Goal: Task Accomplishment & Management: Manage account settings

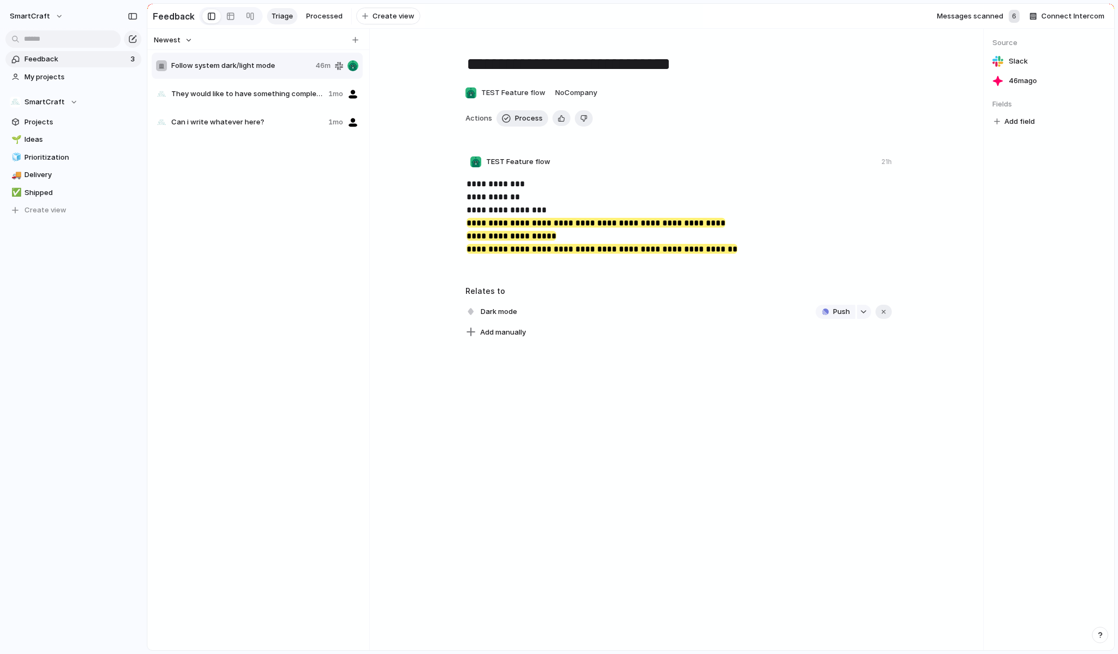
click at [594, 448] on div "**********" at bounding box center [677, 340] width 609 height 622
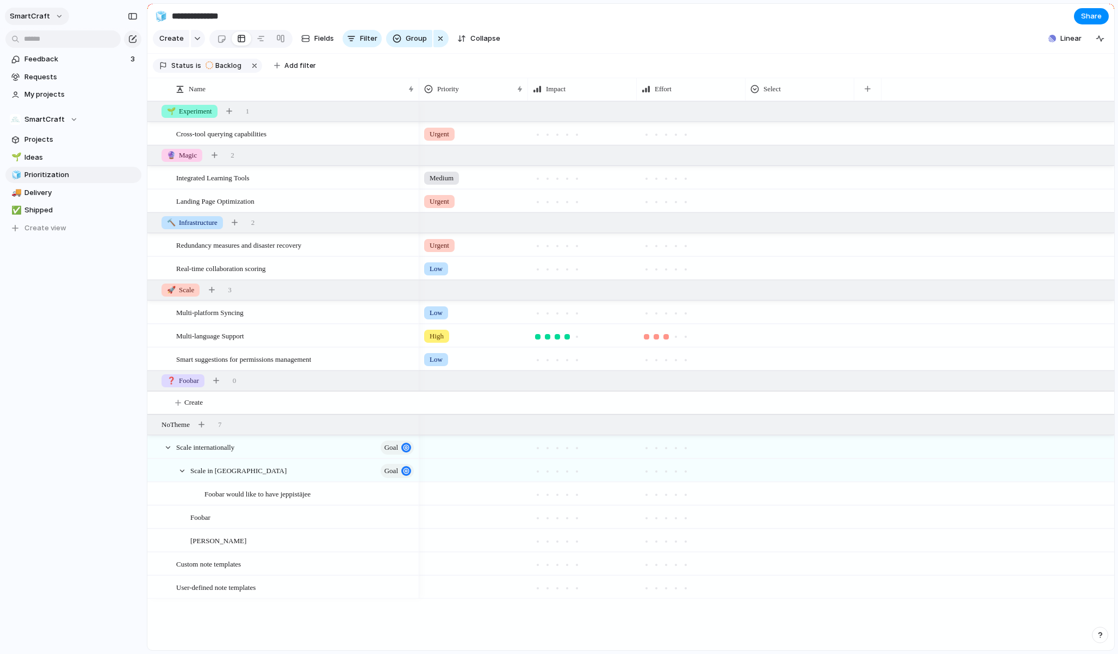
click at [51, 19] on button "SmartCraft" at bounding box center [37, 16] width 64 height 17
click at [82, 328] on div "Settings Invite members Change theme Sign out" at bounding box center [559, 327] width 1118 height 654
click at [51, 78] on span "Requests" at bounding box center [80, 77] width 113 height 11
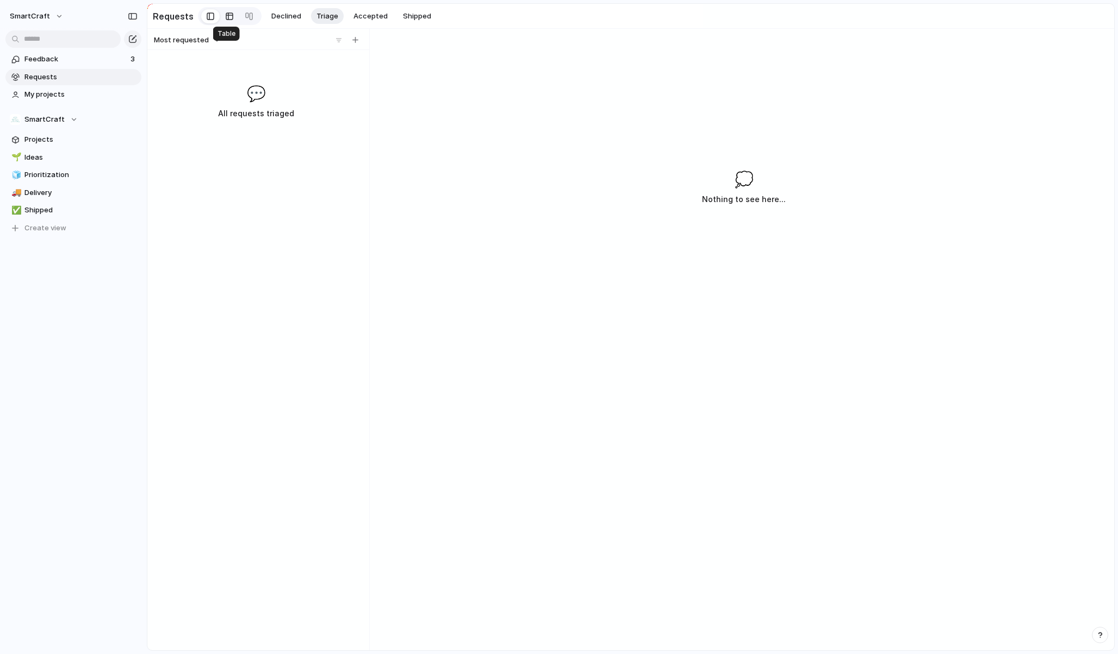
click at [225, 16] on div at bounding box center [229, 16] width 9 height 17
click at [208, 18] on div at bounding box center [211, 16] width 8 height 16
click at [286, 19] on span "Declined" at bounding box center [286, 16] width 30 height 11
click at [325, 18] on span "Triage" at bounding box center [327, 16] width 22 height 11
click at [368, 21] on button "Accepted" at bounding box center [370, 16] width 45 height 16
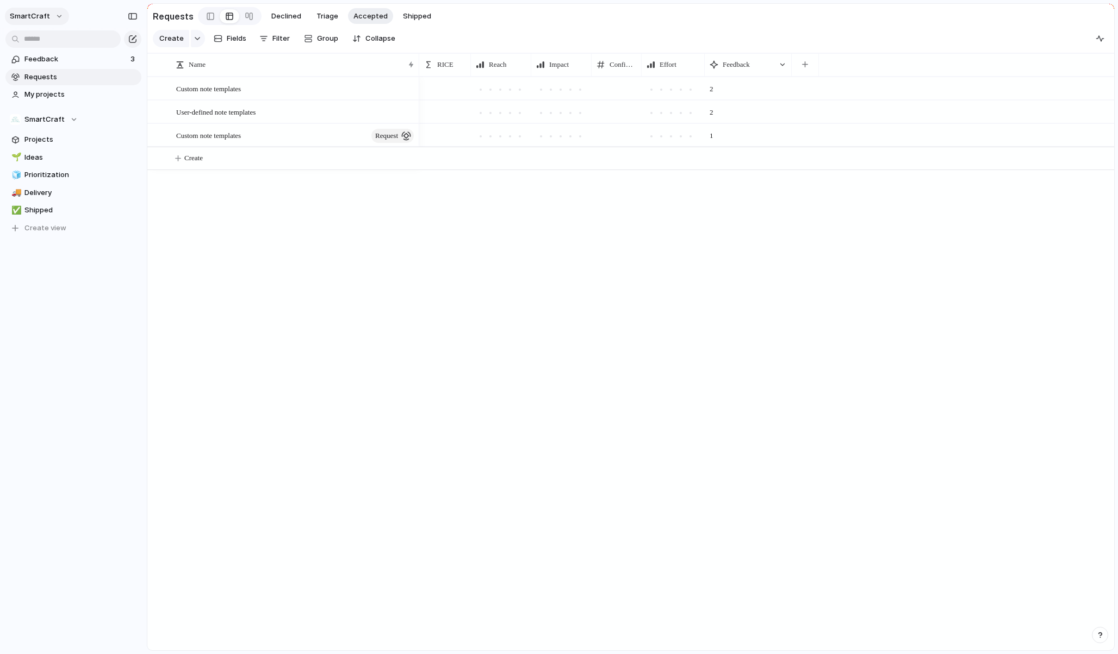
click at [45, 16] on span "SmartCraft" at bounding box center [30, 16] width 40 height 11
click at [49, 56] on span "Invite members" at bounding box center [51, 58] width 52 height 11
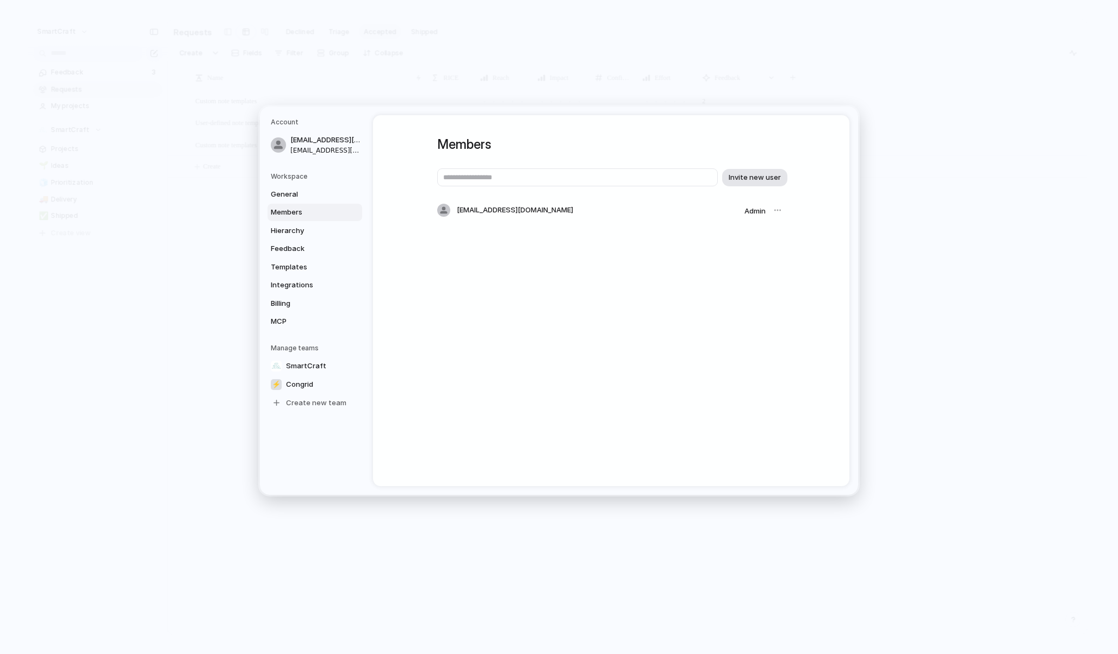
click at [763, 171] on button "Invite new user" at bounding box center [754, 177] width 65 height 17
click at [775, 212] on div at bounding box center [777, 210] width 15 height 15
click at [671, 264] on div "Members Invite new user lasse.laakkonen@smartcraft.com Admin" at bounding box center [611, 300] width 476 height 371
click at [526, 176] on input "text" at bounding box center [577, 178] width 280 height 18
type input "**********"
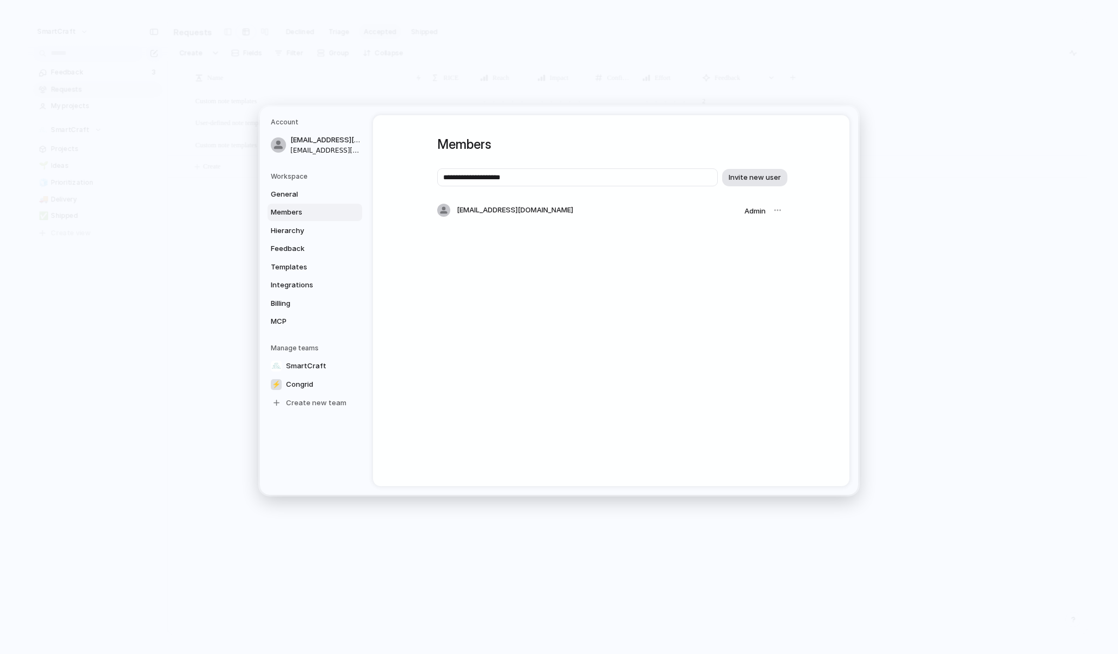
click at [754, 174] on span "Invite new user" at bounding box center [754, 177] width 52 height 11
click at [299, 383] on span "Congrid" at bounding box center [299, 384] width 27 height 11
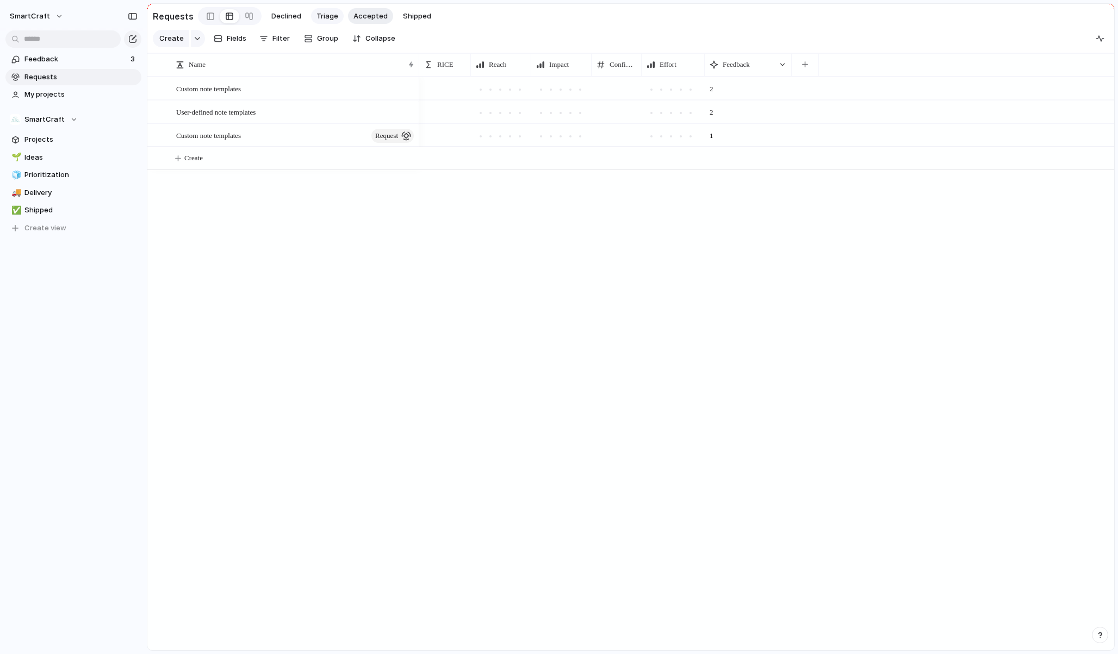
click at [326, 18] on span "Triage" at bounding box center [327, 16] width 22 height 11
click at [365, 21] on button "Accepted" at bounding box center [370, 16] width 45 height 16
click at [405, 21] on button "Shipped" at bounding box center [416, 16] width 39 height 16
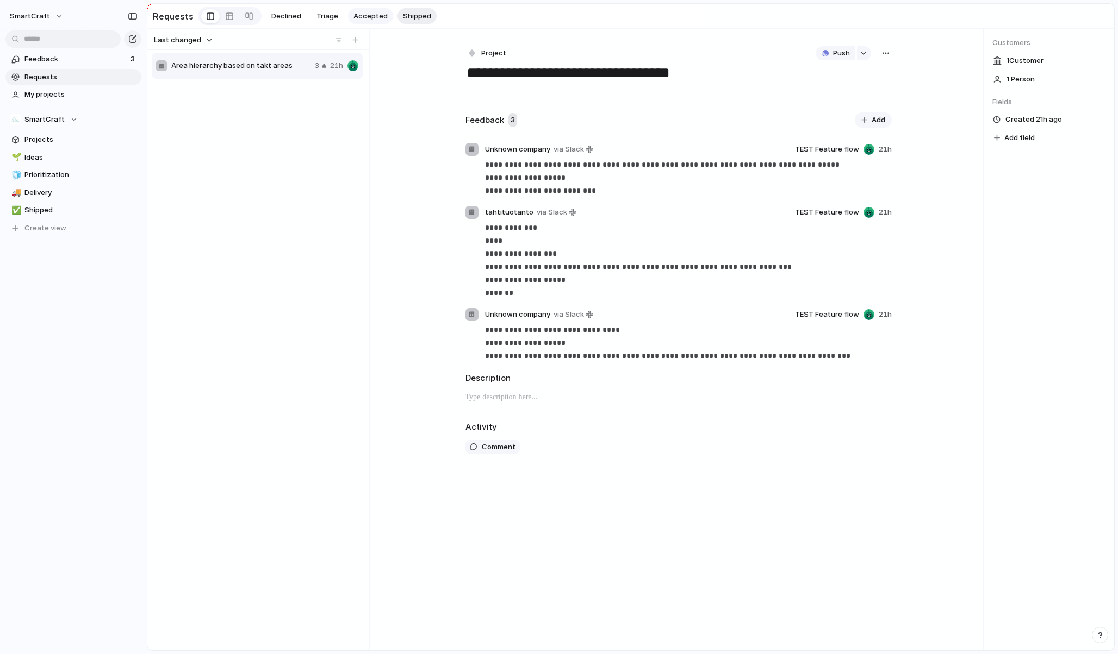
click at [367, 17] on span "Accepted" at bounding box center [370, 16] width 34 height 11
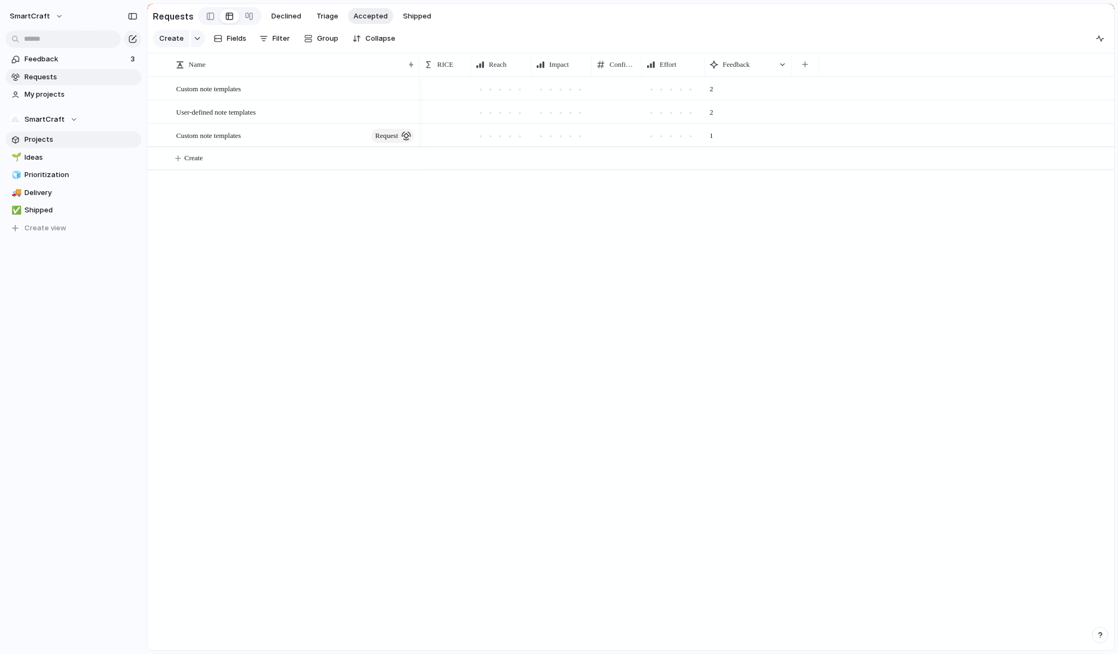
click at [58, 140] on span "Projects" at bounding box center [80, 139] width 113 height 11
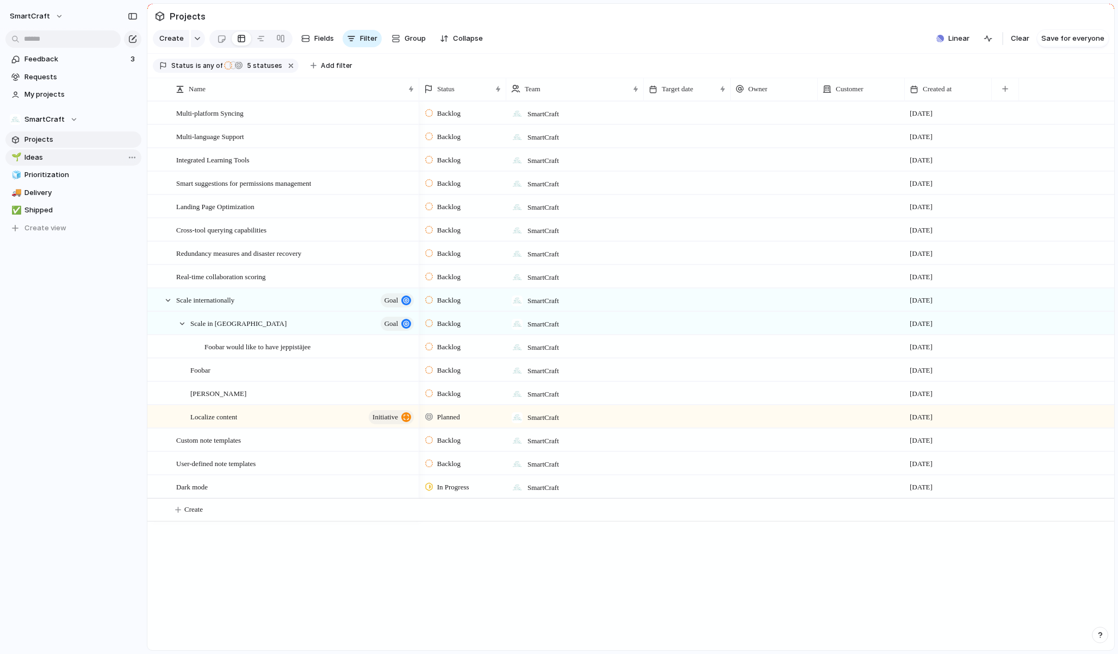
click at [57, 161] on span "Ideas" at bounding box center [80, 157] width 113 height 11
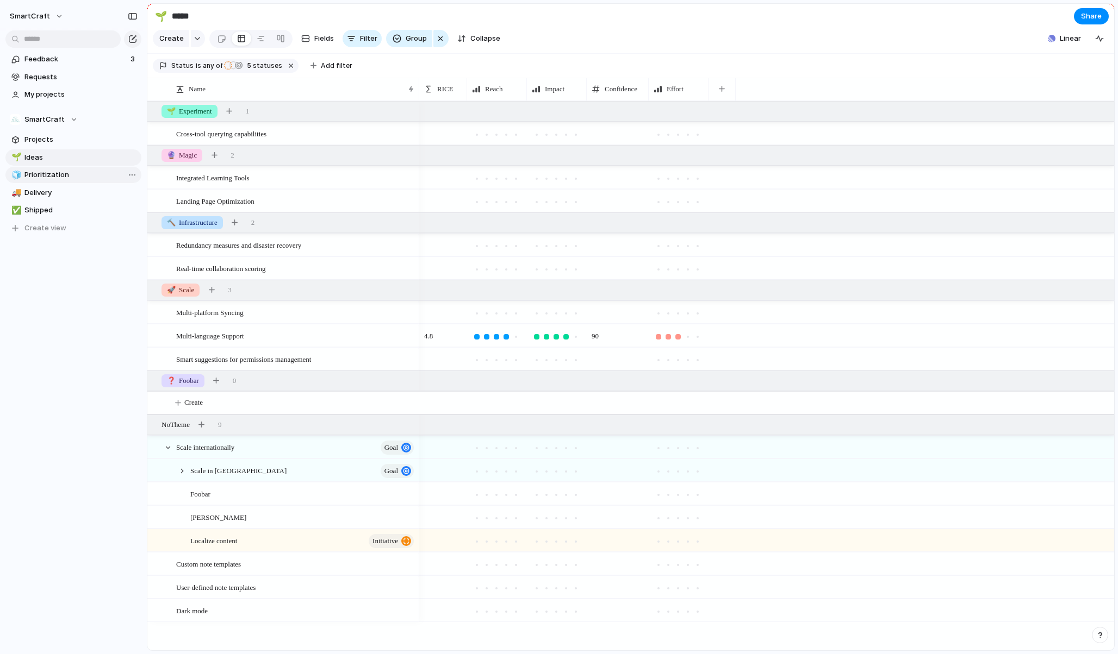
click at [59, 170] on span "Prioritization" at bounding box center [80, 175] width 113 height 11
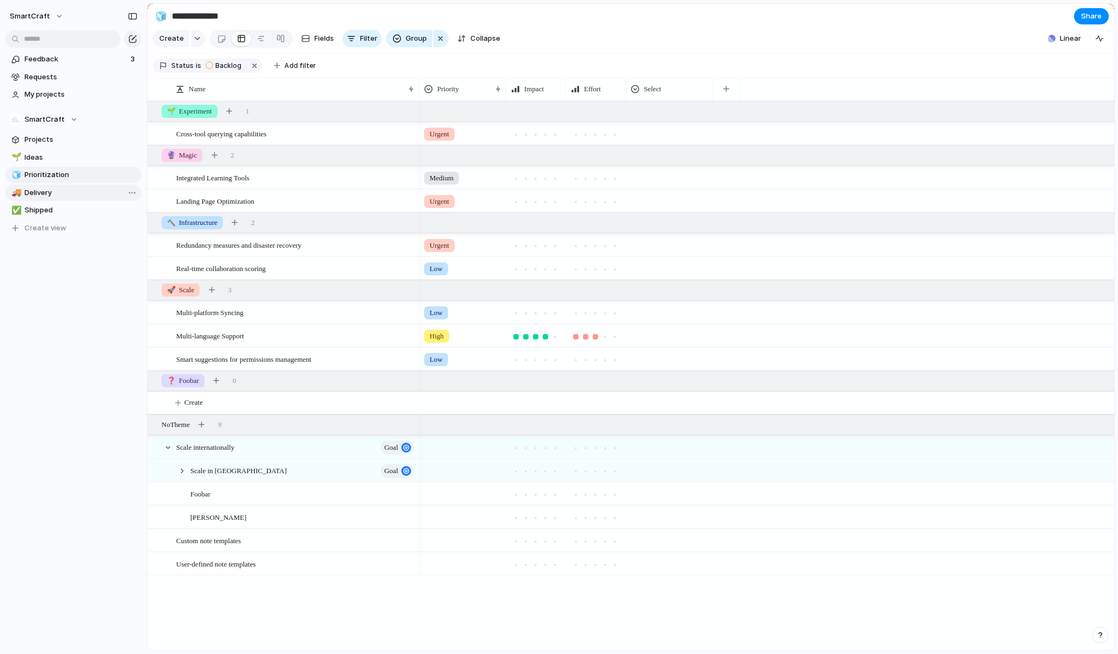
click at [53, 188] on span "Delivery" at bounding box center [80, 193] width 113 height 11
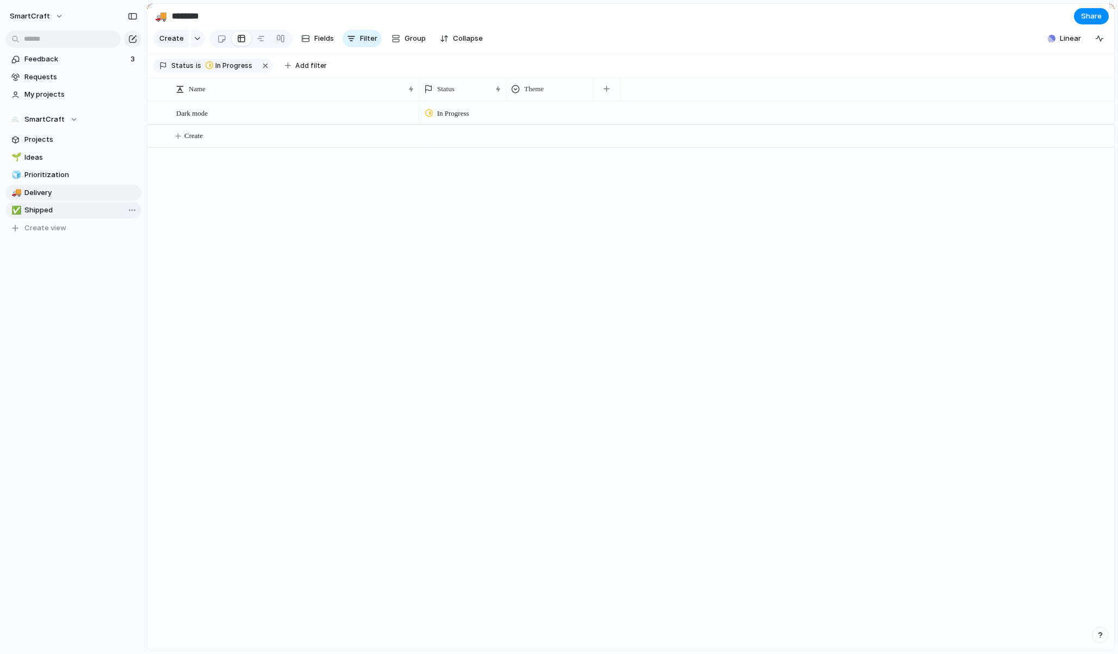
click at [45, 209] on span "Shipped" at bounding box center [80, 210] width 113 height 11
click at [45, 197] on span "Delivery" at bounding box center [80, 193] width 113 height 11
type input "********"
click at [202, 266] on div "Dark mode In Progress Create" at bounding box center [630, 376] width 966 height 550
click at [44, 16] on span "SmartCraft" at bounding box center [30, 16] width 40 height 11
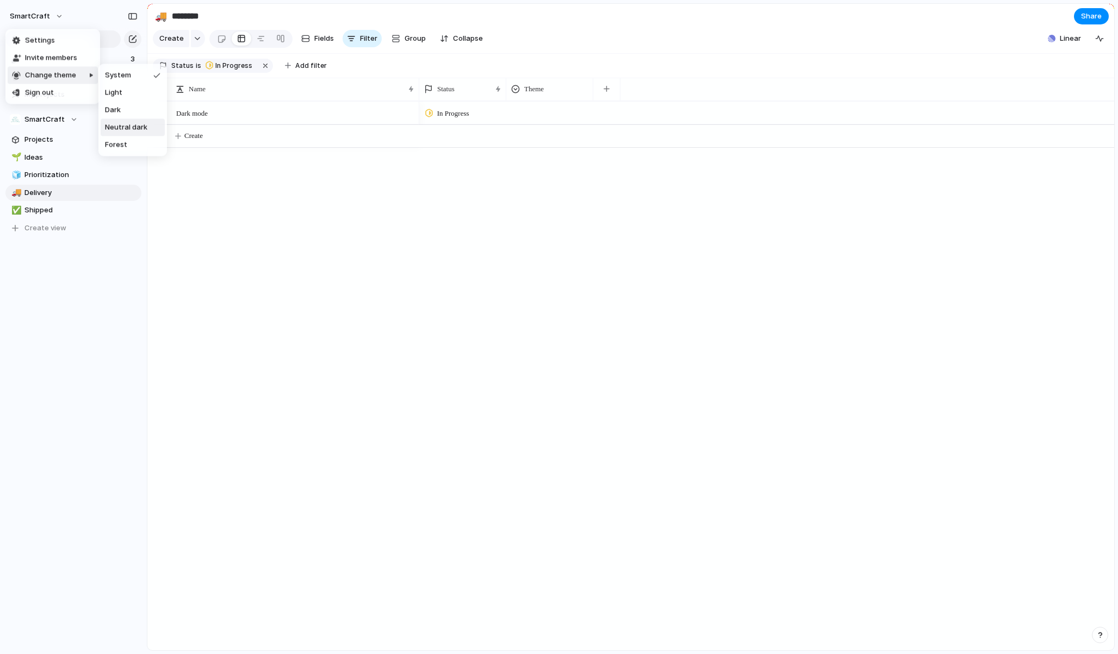
click at [146, 124] on span "Neutral dark" at bounding box center [126, 127] width 42 height 11
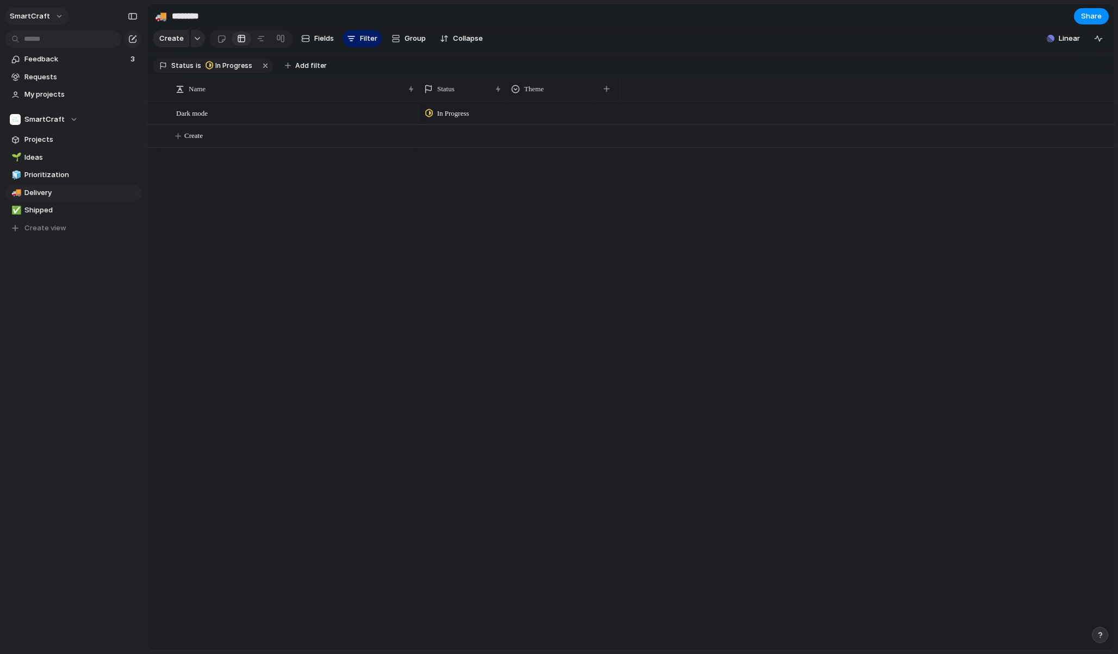
click at [51, 11] on button "SmartCraft" at bounding box center [37, 16] width 64 height 17
click at [133, 145] on li "Forest" at bounding box center [136, 144] width 71 height 17
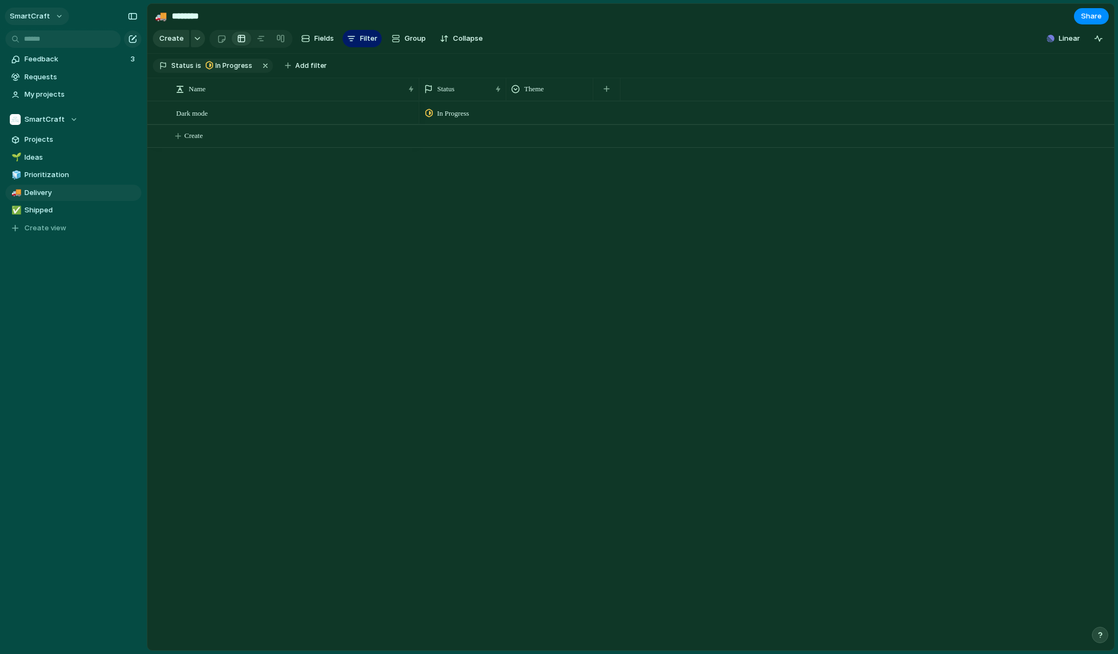
click at [51, 16] on button "SmartCraft" at bounding box center [37, 16] width 64 height 17
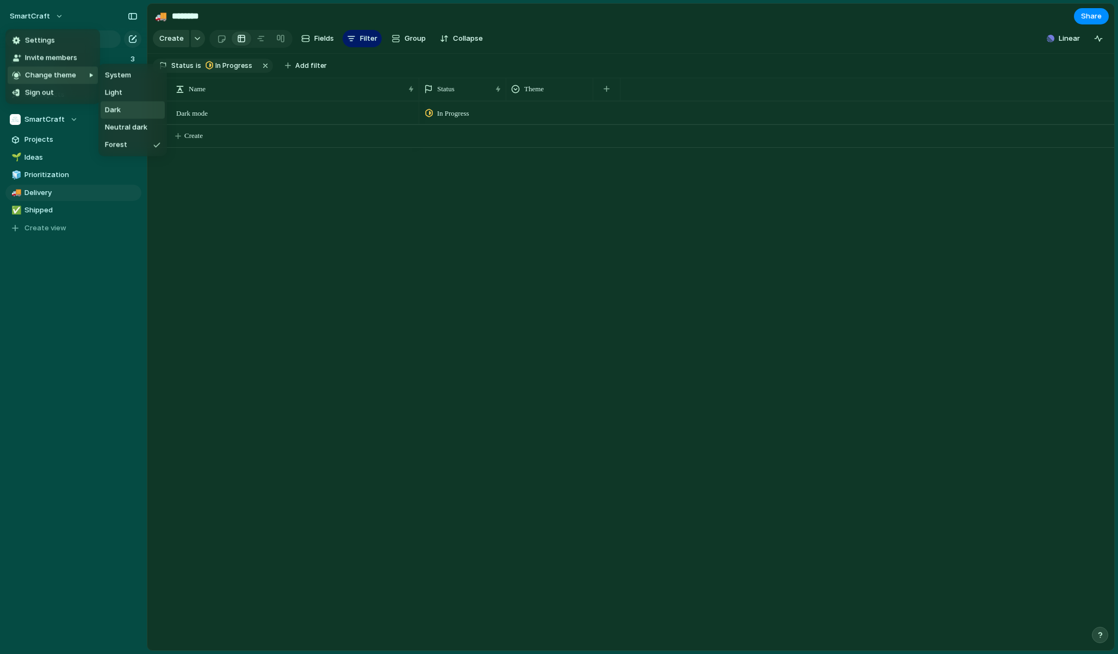
click at [131, 115] on li "Dark" at bounding box center [133, 110] width 64 height 17
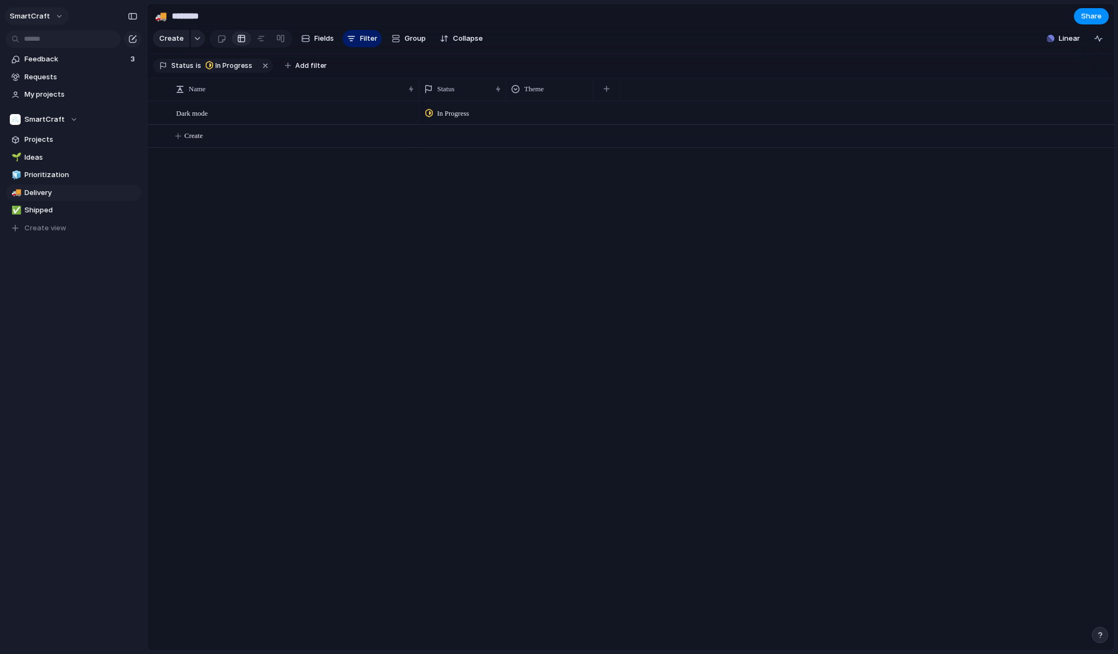
click at [49, 14] on button "SmartCraft" at bounding box center [37, 16] width 64 height 17
click at [127, 126] on span "Neutral dark" at bounding box center [126, 127] width 42 height 11
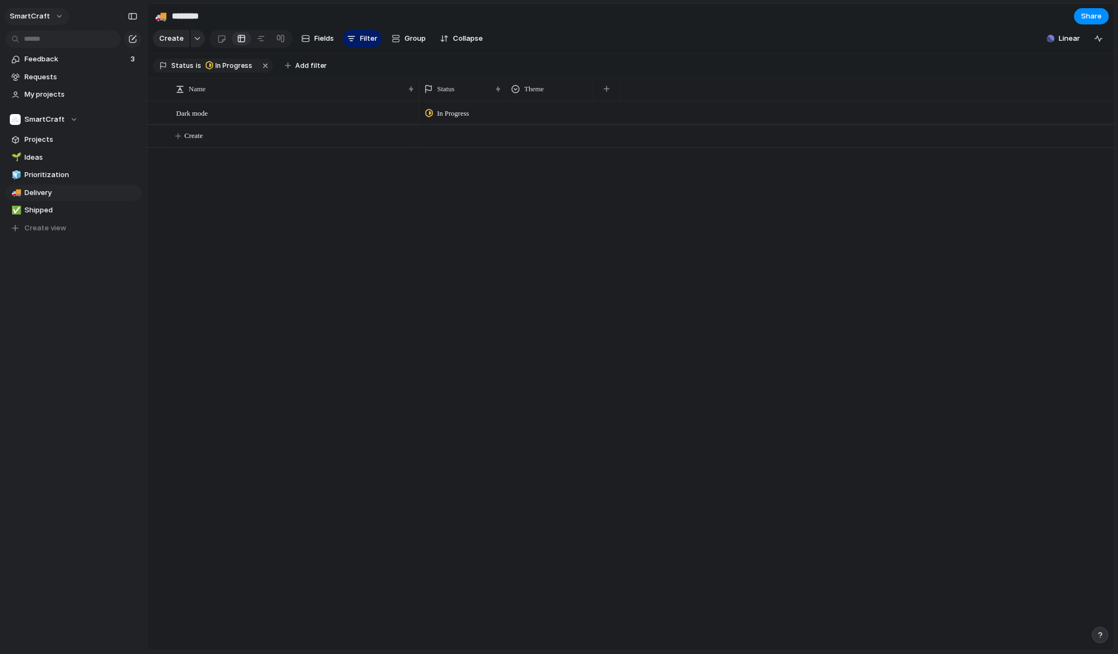
click at [45, 18] on span "SmartCraft" at bounding box center [30, 16] width 40 height 11
click at [55, 36] on li "Settings" at bounding box center [53, 40] width 90 height 17
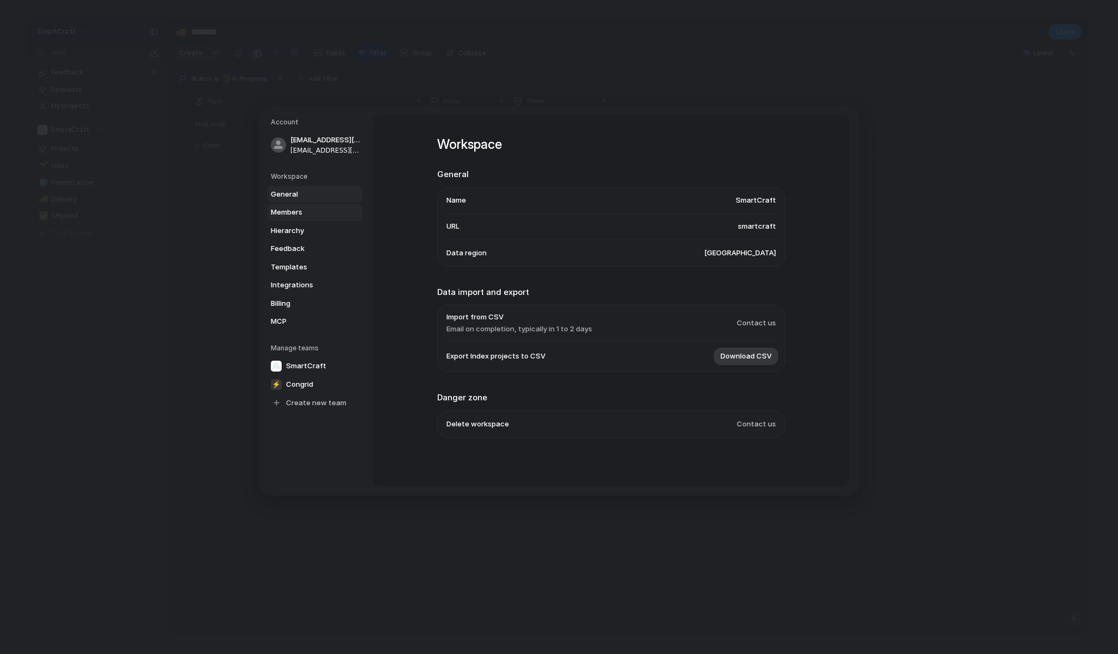
click at [322, 213] on span "Members" at bounding box center [306, 212] width 70 height 11
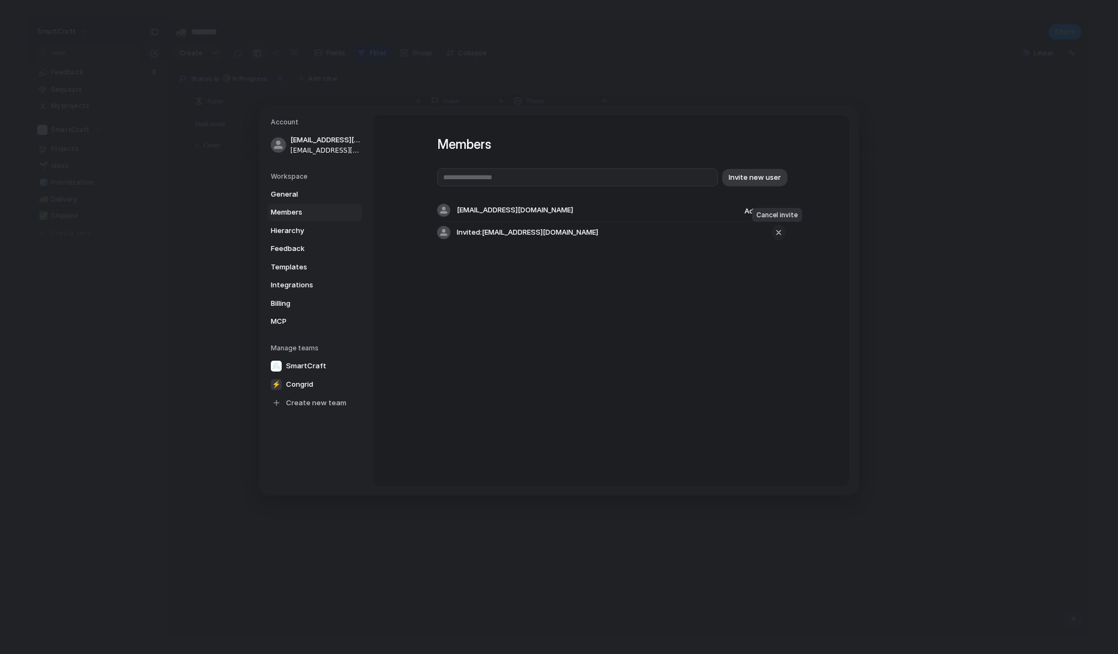
click at [775, 234] on div "button" at bounding box center [778, 232] width 10 height 13
click at [564, 178] on input "text" at bounding box center [577, 178] width 280 height 18
type input "**********"
click at [757, 184] on button "Invite new user" at bounding box center [754, 177] width 65 height 17
click at [596, 309] on div "Members Invite new user lasse.laakkonen@smartcraft.com Admin Invited: lasse.doe…" at bounding box center [611, 300] width 476 height 371
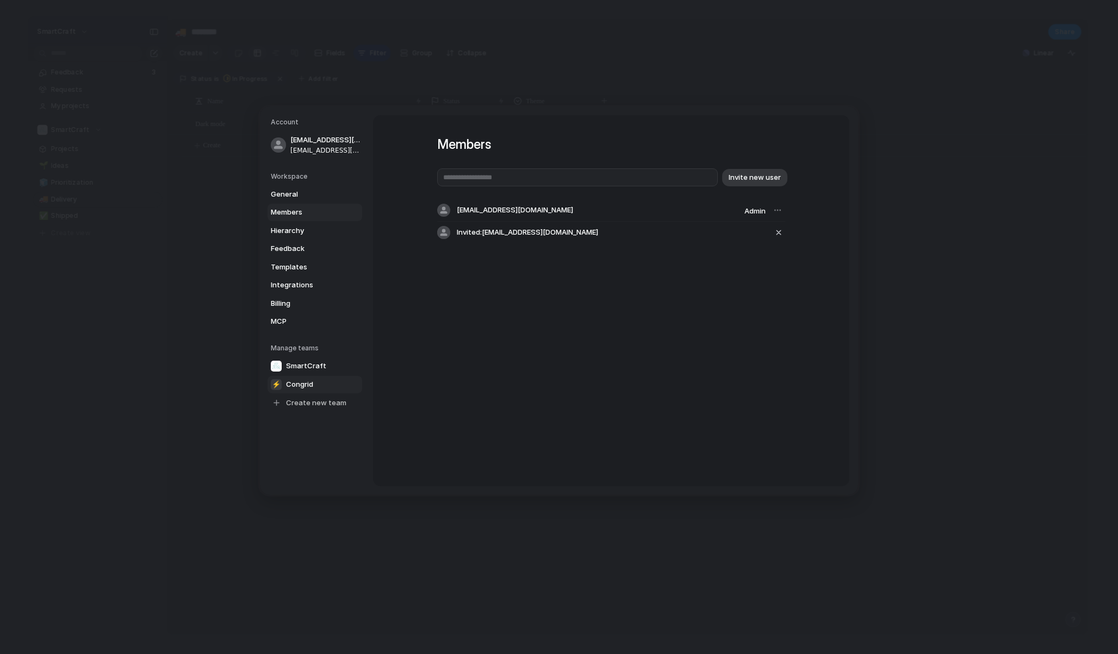
click at [310, 386] on span "Congrid" at bounding box center [299, 384] width 27 height 11
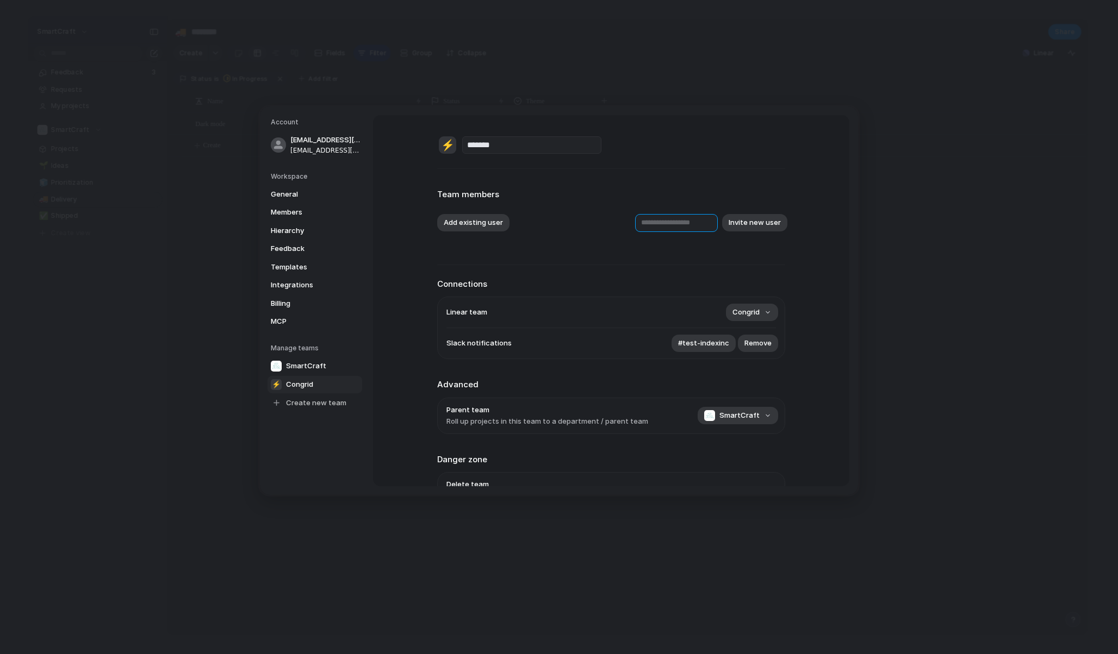
click at [683, 227] on input "text" at bounding box center [676, 223] width 83 height 18
click at [650, 226] on input "**********" at bounding box center [676, 223] width 83 height 18
type input "**********"
click at [740, 222] on button "Invite new user" at bounding box center [754, 222] width 65 height 17
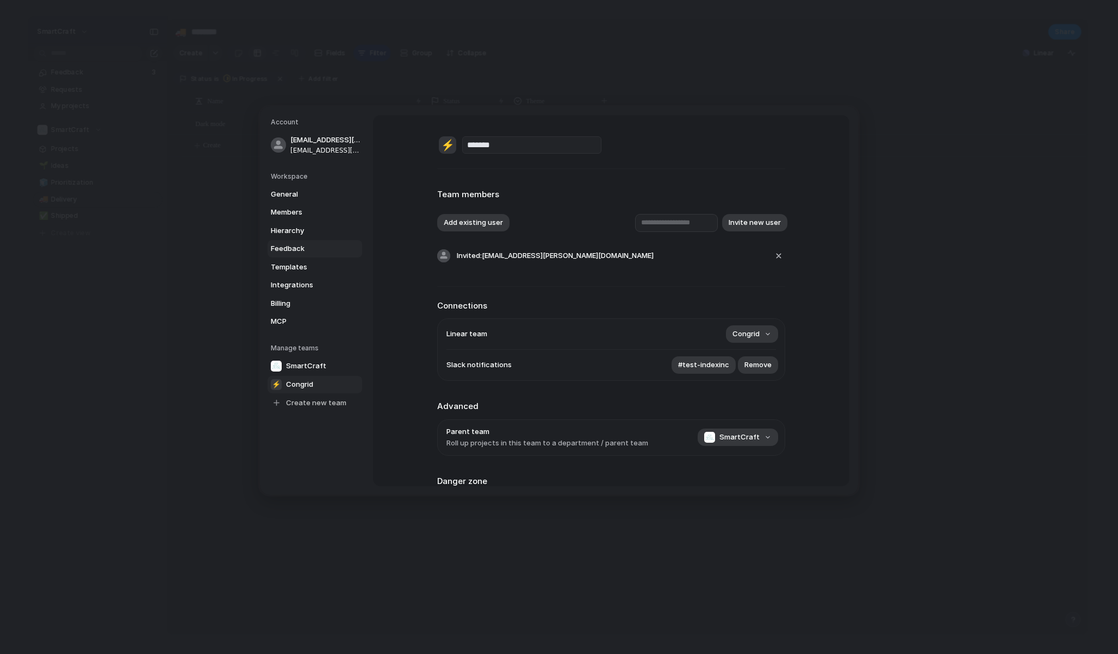
click at [305, 249] on span "Feedback" at bounding box center [306, 249] width 70 height 11
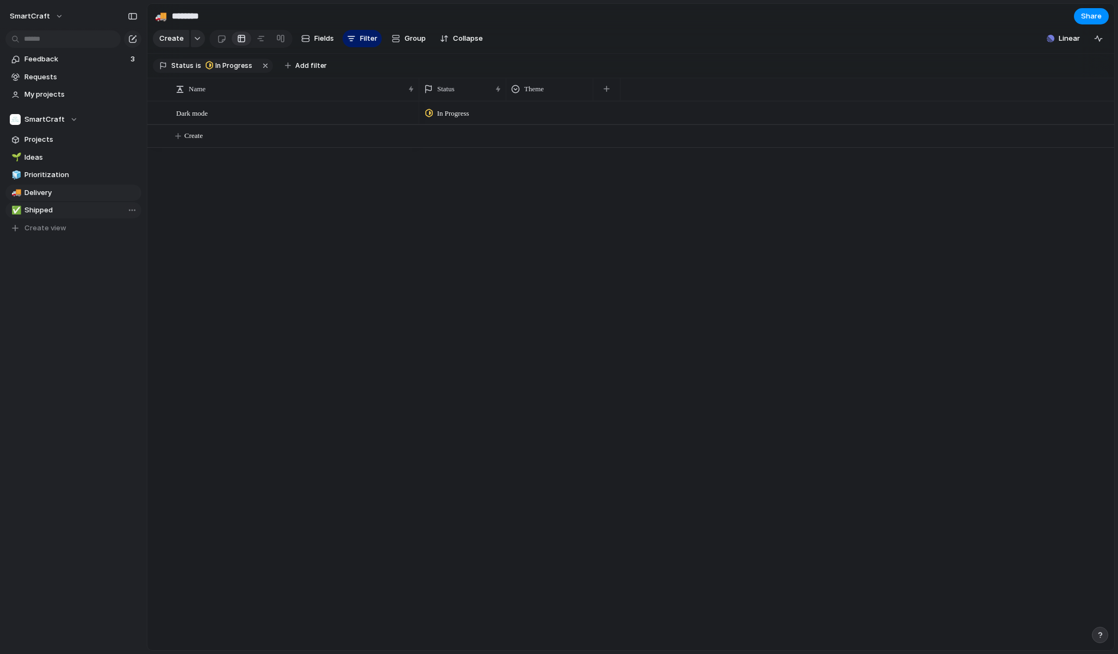
click at [66, 210] on span "Shipped" at bounding box center [80, 210] width 113 height 11
click at [70, 195] on span "Delivery" at bounding box center [80, 193] width 113 height 11
click at [71, 180] on link "🧊 Prioritization" at bounding box center [73, 175] width 136 height 16
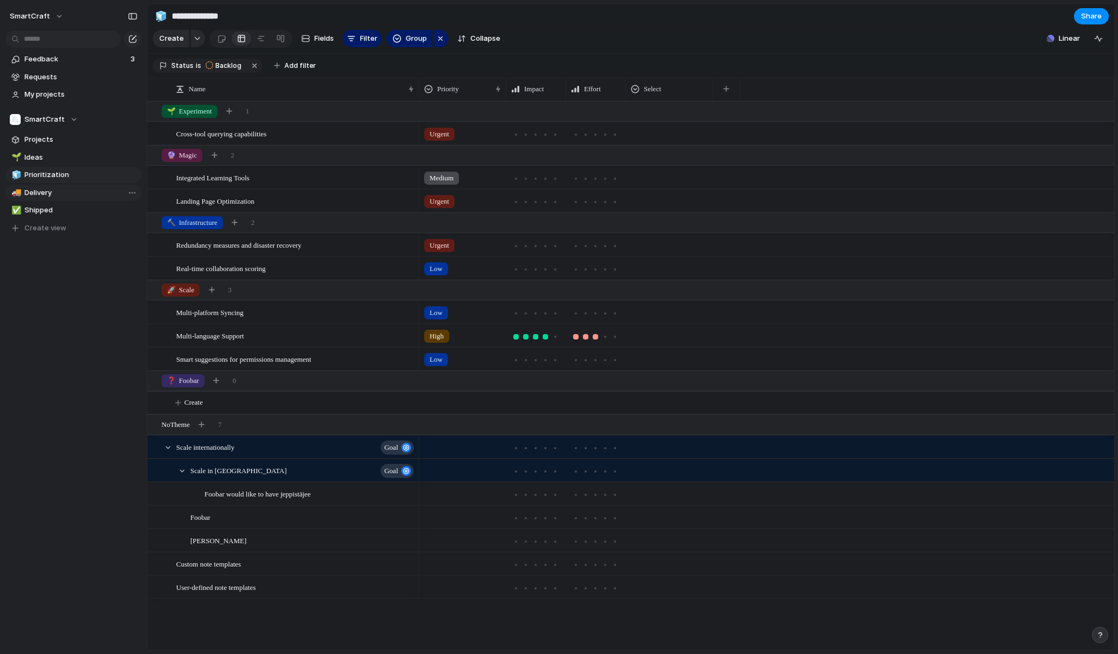
click at [66, 193] on span "Delivery" at bounding box center [80, 193] width 113 height 11
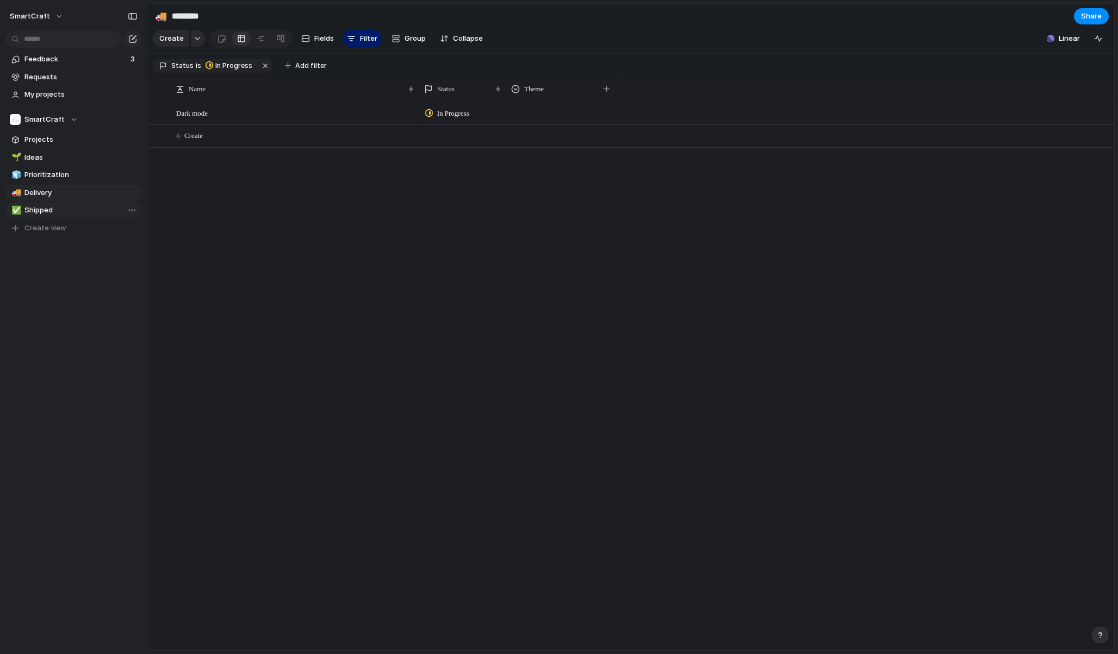
click at [63, 203] on link "✅ Shipped" at bounding box center [73, 210] width 136 height 16
click at [64, 197] on span "Delivery" at bounding box center [80, 193] width 113 height 11
click at [66, 186] on link "🚚 Delivery" at bounding box center [73, 193] width 136 height 16
click at [69, 179] on span "Prioritization" at bounding box center [80, 175] width 113 height 11
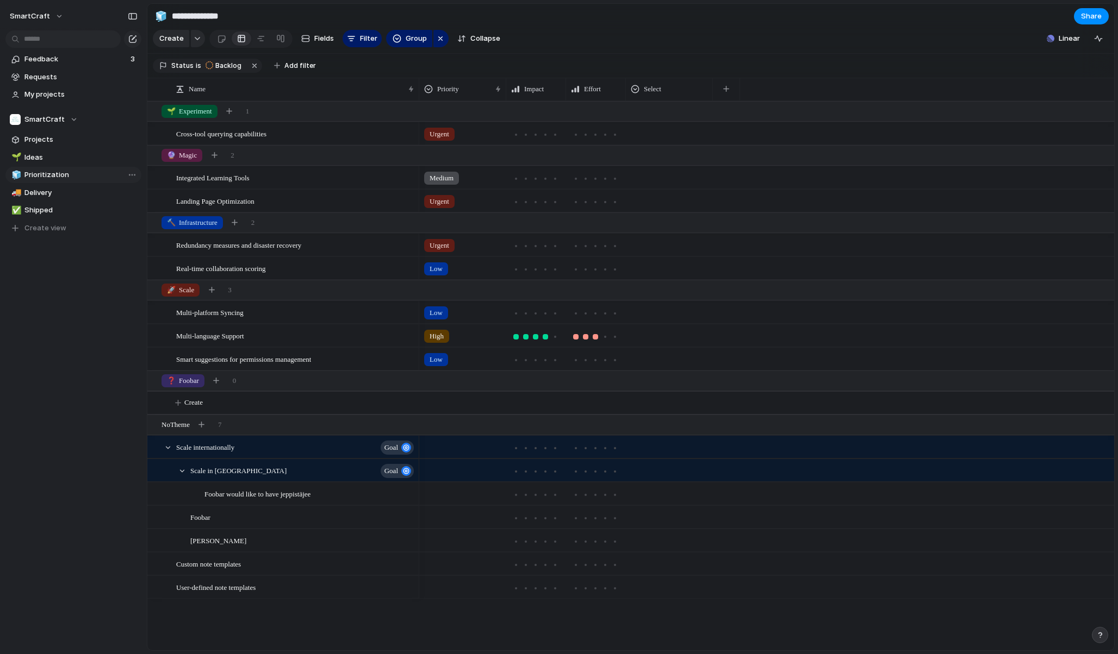
click at [69, 179] on span "Prioritization" at bounding box center [80, 175] width 113 height 11
click at [69, 179] on input "**********" at bounding box center [80, 175] width 113 height 11
click at [83, 178] on input "**********" at bounding box center [80, 175] width 113 height 11
click at [79, 188] on span "Delivery" at bounding box center [80, 193] width 113 height 11
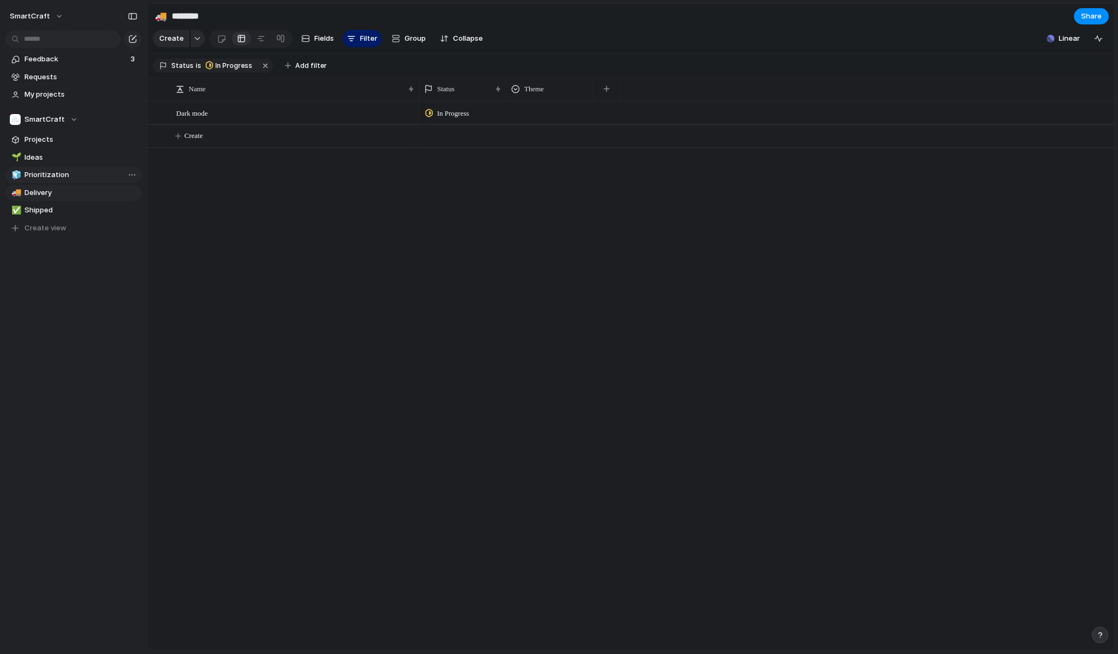
click at [79, 179] on span "Prioritization" at bounding box center [80, 175] width 113 height 11
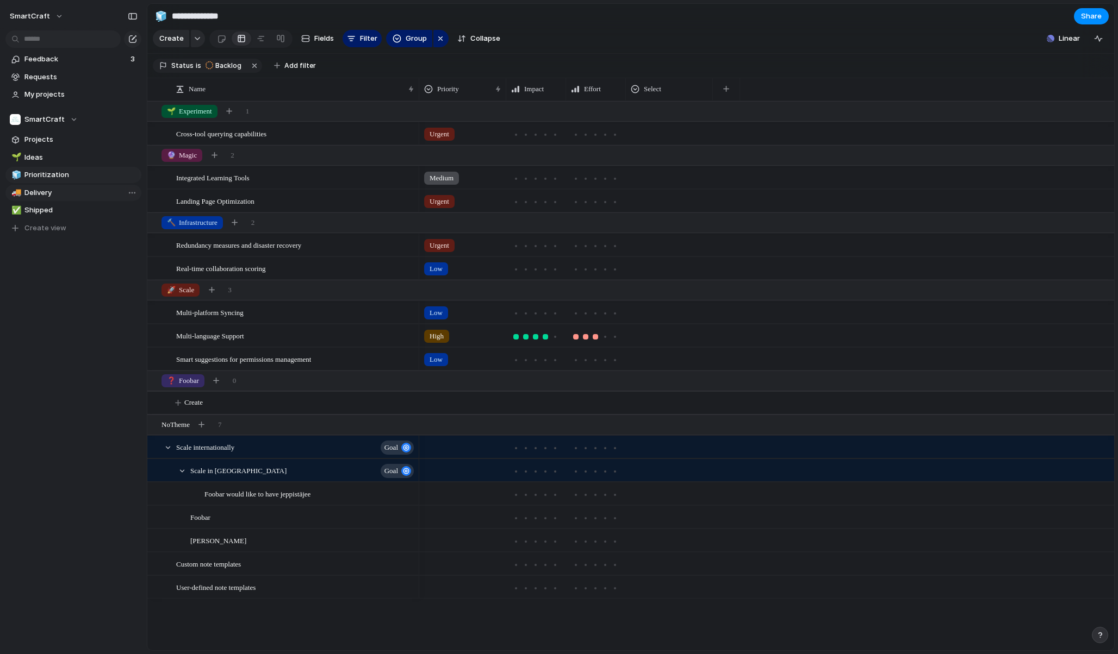
click at [79, 189] on span "Delivery" at bounding box center [80, 193] width 113 height 11
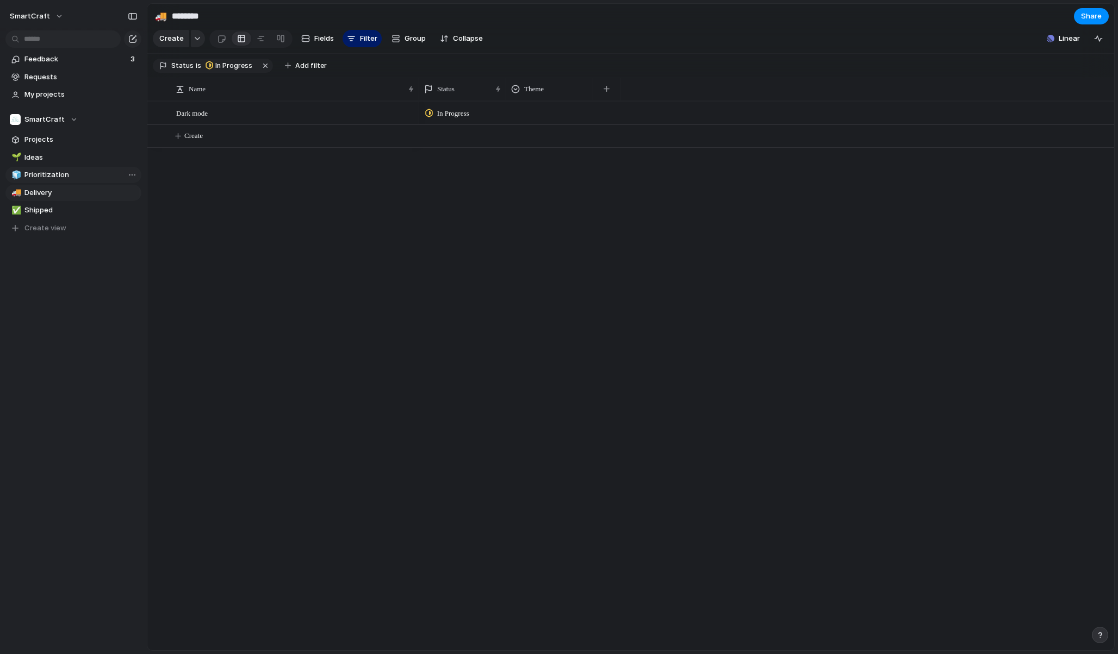
click at [79, 180] on link "🧊 Prioritization" at bounding box center [73, 175] width 136 height 16
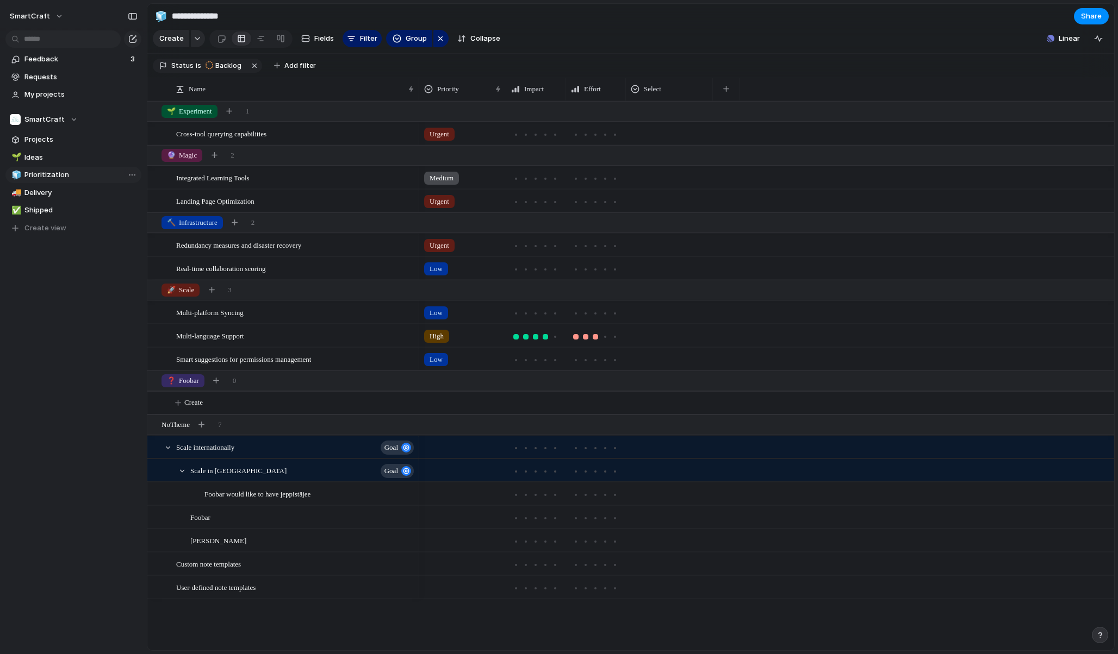
click at [79, 169] on link "🧊 Prioritization" at bounding box center [73, 175] width 136 height 16
click at [80, 165] on div "🌱 Ideas" at bounding box center [73, 157] width 136 height 16
click at [80, 163] on link "🌱 Ideas" at bounding box center [73, 157] width 136 height 16
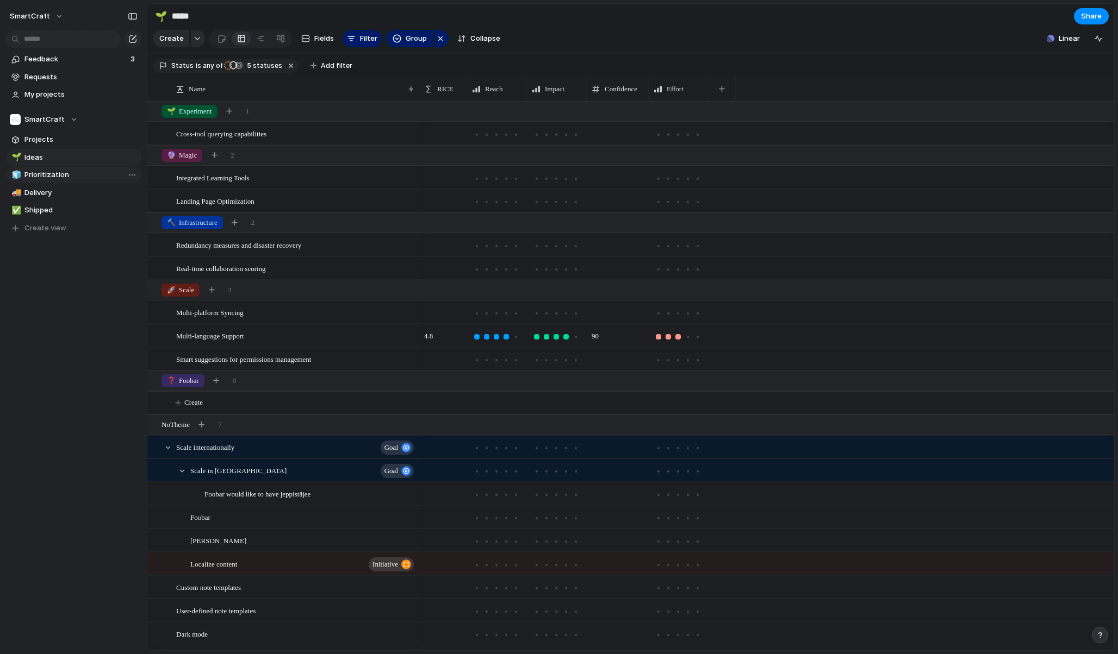
click at [80, 173] on span "Prioritization" at bounding box center [80, 175] width 113 height 11
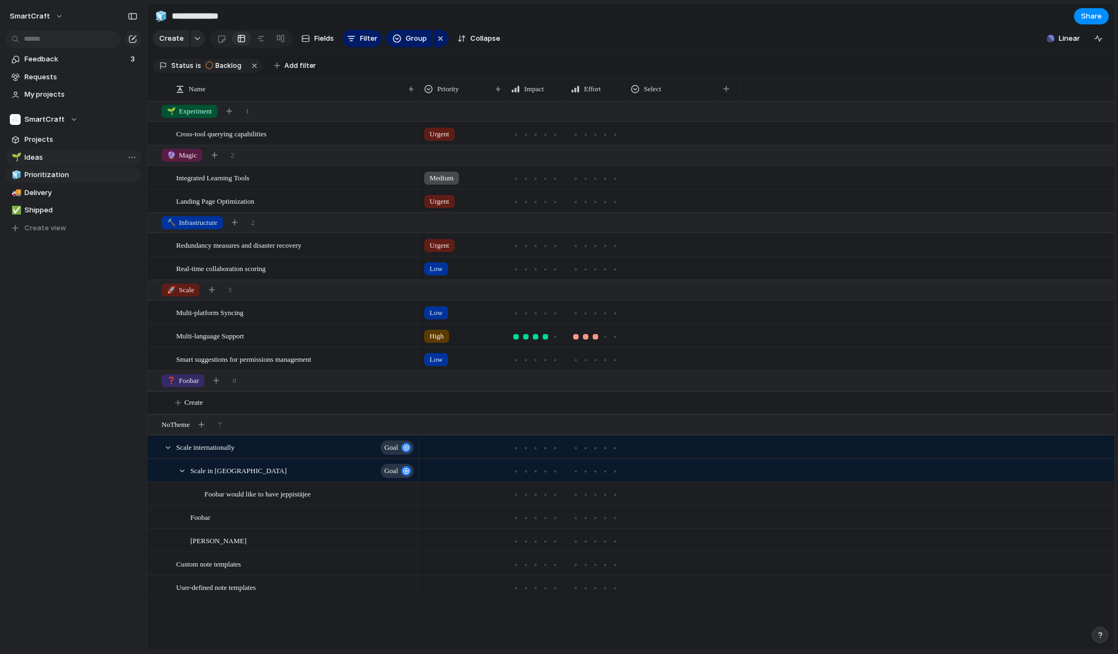
click at [81, 158] on span "Ideas" at bounding box center [80, 157] width 113 height 11
type input "*****"
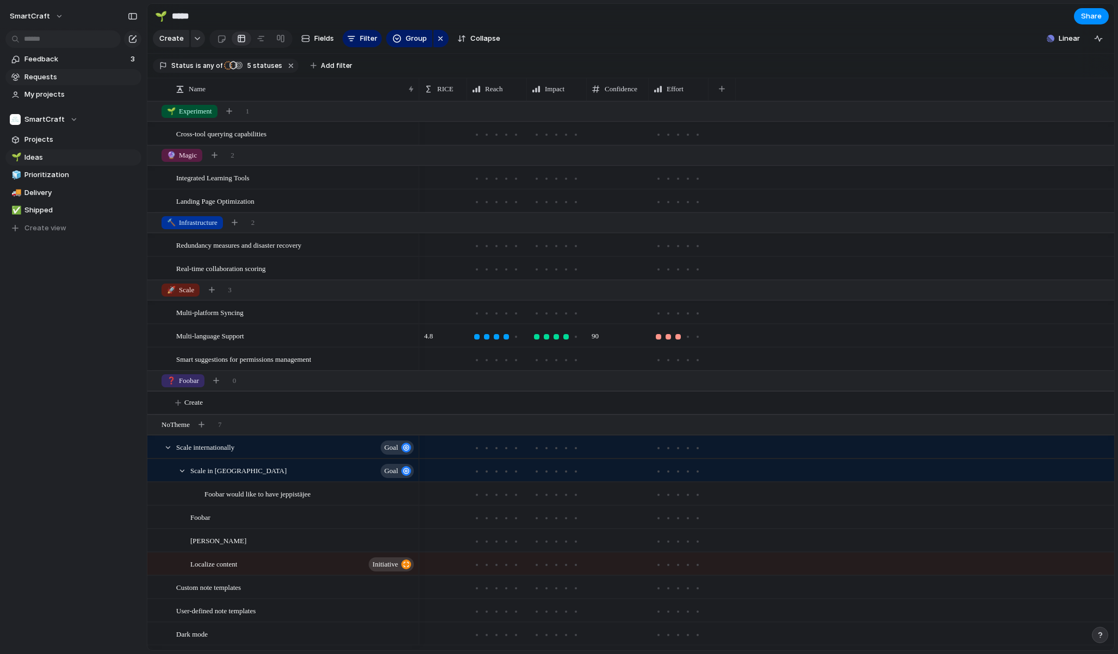
click at [85, 80] on span "Requests" at bounding box center [80, 77] width 113 height 11
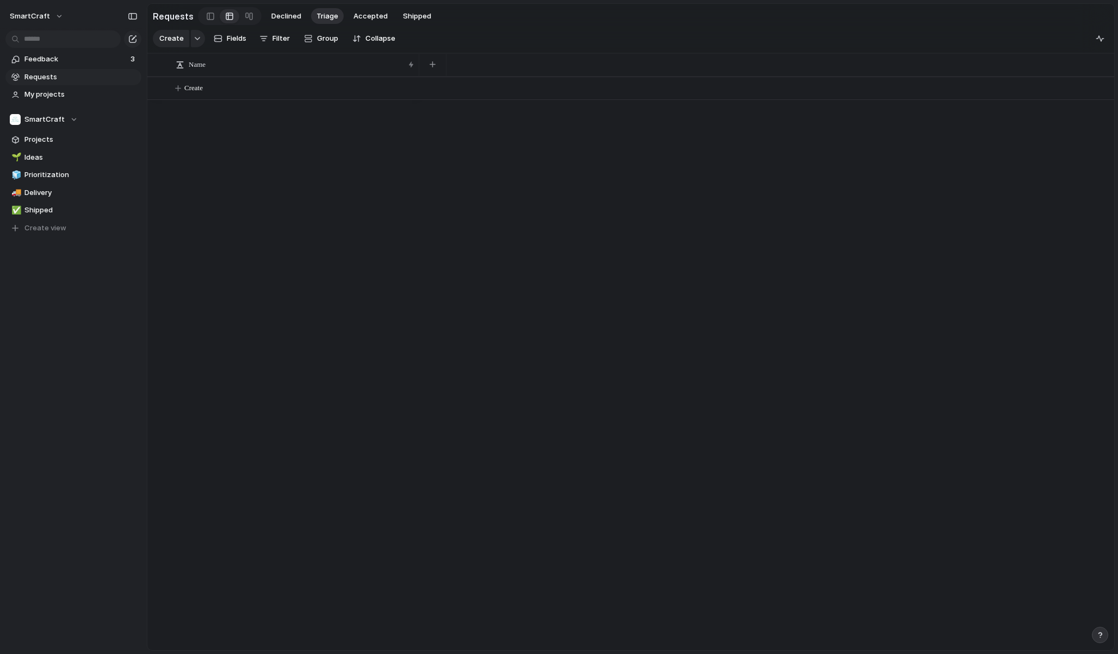
click at [325, 16] on span "Triage" at bounding box center [327, 16] width 22 height 11
click at [359, 19] on span "Accepted" at bounding box center [370, 16] width 34 height 11
click at [491, 364] on div "2 2 1" at bounding box center [766, 364] width 695 height 574
click at [494, 354] on div "2 2 1" at bounding box center [766, 364] width 695 height 574
type input "********"
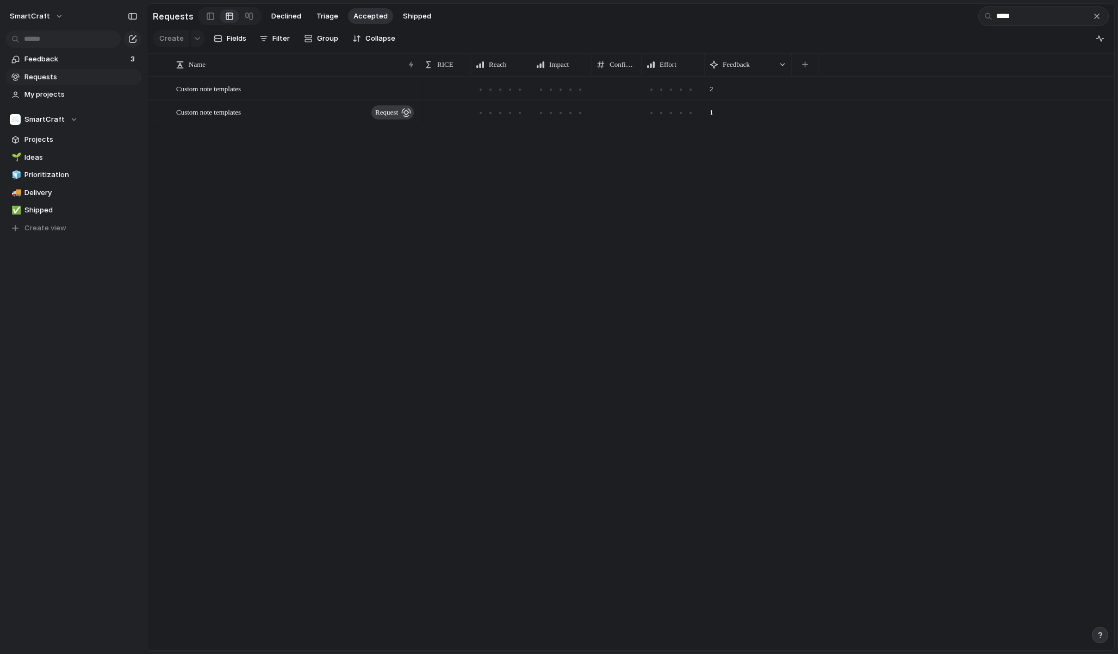
type input "******"
type input "****"
click at [410, 379] on div "User-defined note templates Custom note templates Custom note templates request…" at bounding box center [630, 364] width 966 height 574
click at [78, 93] on span "My projects" at bounding box center [80, 94] width 113 height 11
click at [156, 45] on div at bounding box center [165, 38] width 20 height 17
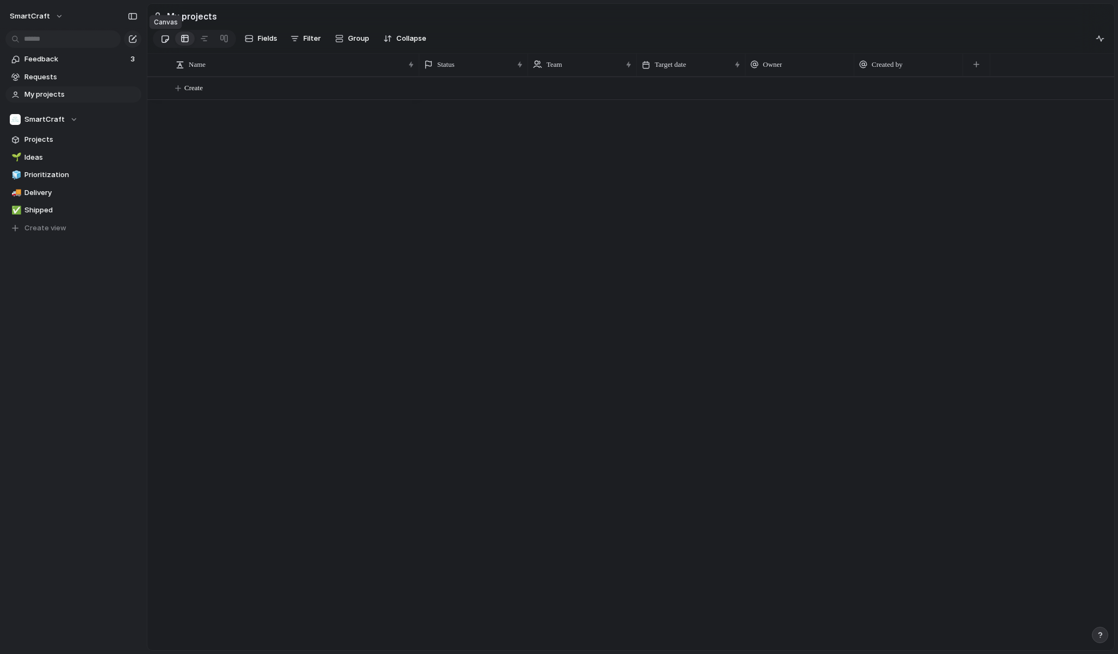
click at [161, 41] on div at bounding box center [164, 39] width 9 height 18
click at [186, 42] on div at bounding box center [184, 38] width 9 height 17
click at [197, 93] on span "Create" at bounding box center [193, 88] width 18 height 11
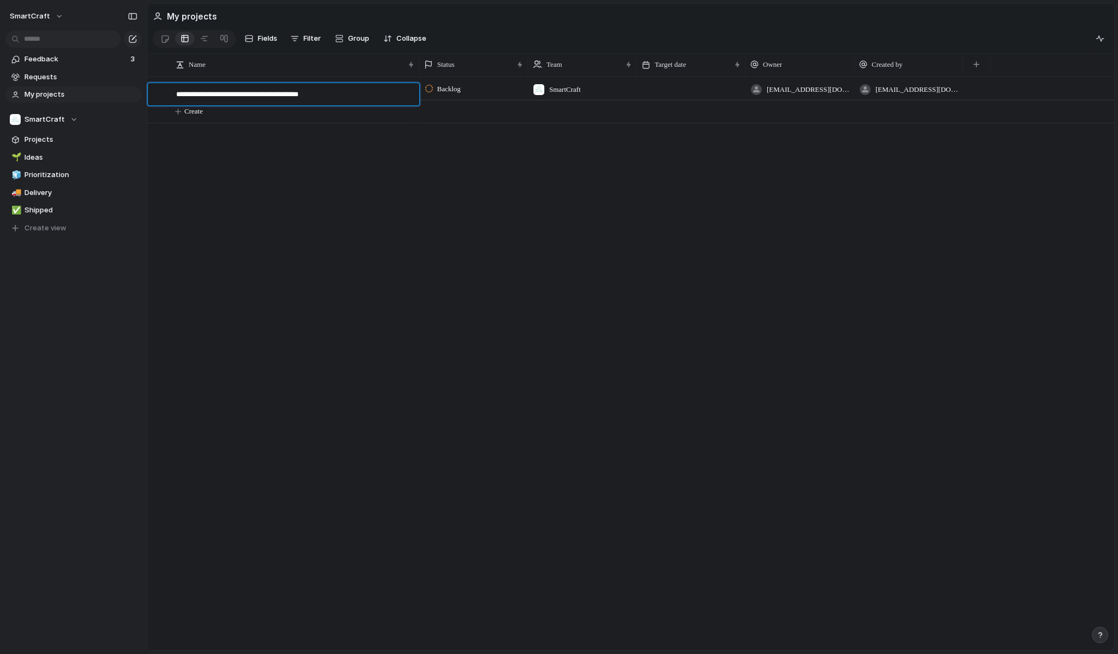
type textarea "**********"
click at [71, 136] on span "Projects" at bounding box center [80, 139] width 113 height 11
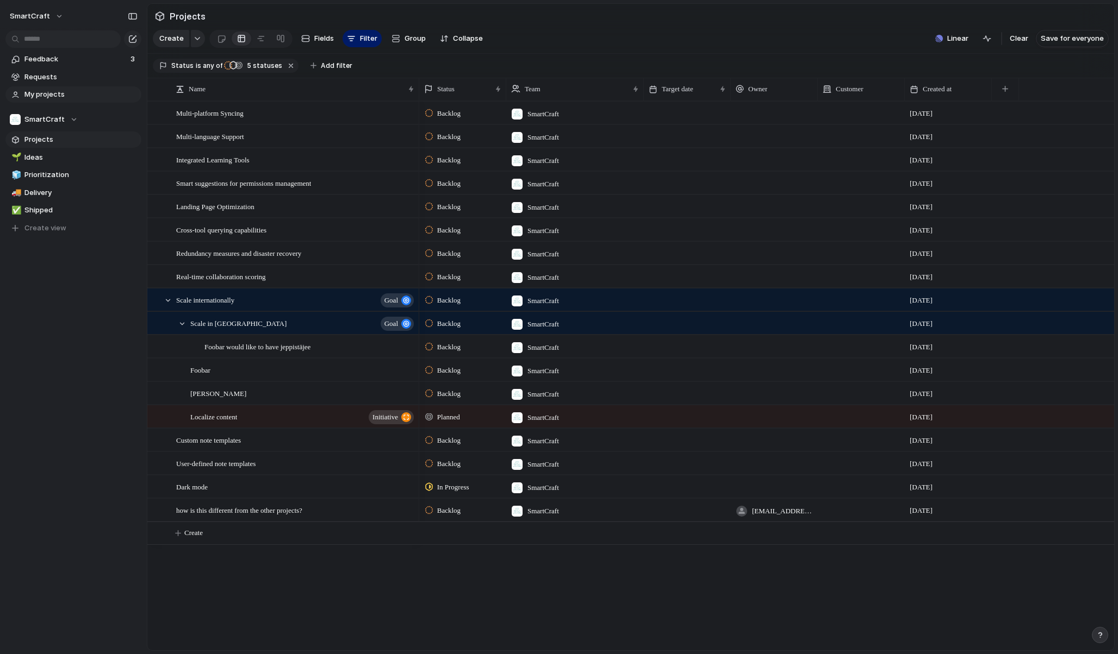
click at [64, 93] on span "My projects" at bounding box center [80, 94] width 113 height 11
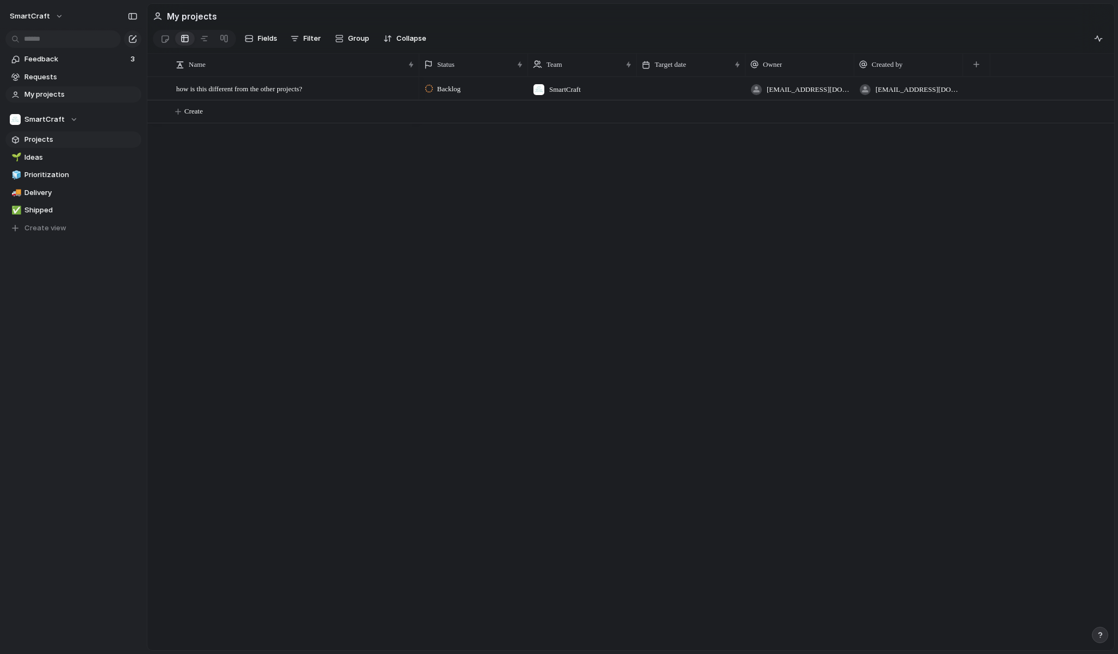
click at [62, 141] on span "Projects" at bounding box center [80, 139] width 113 height 11
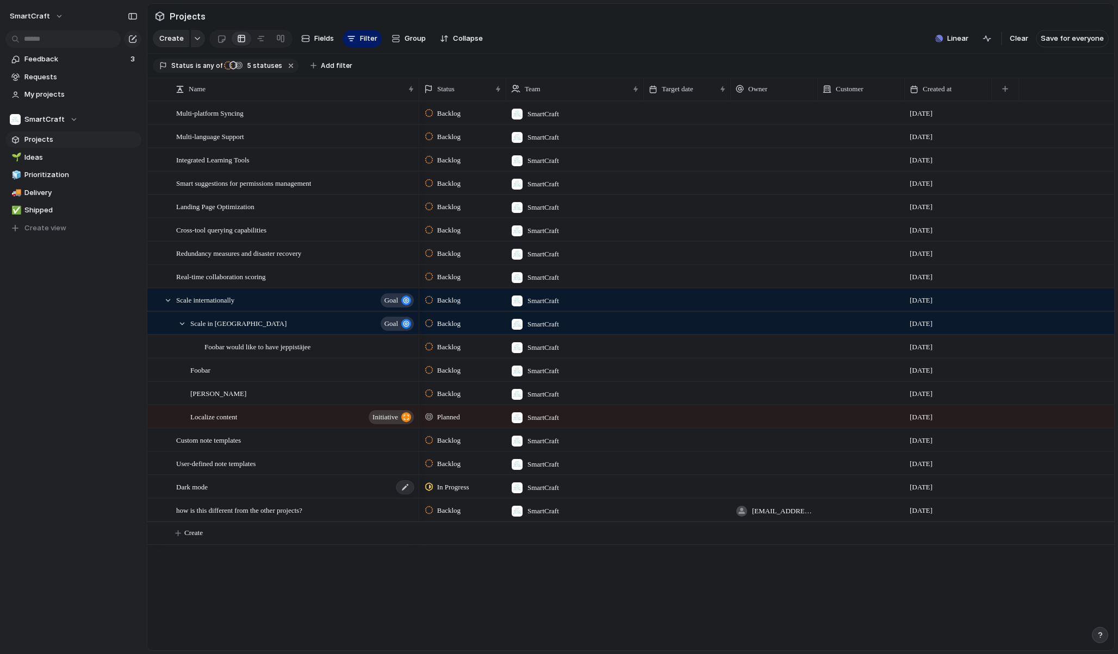
click at [255, 492] on div "Dark mode" at bounding box center [295, 487] width 239 height 22
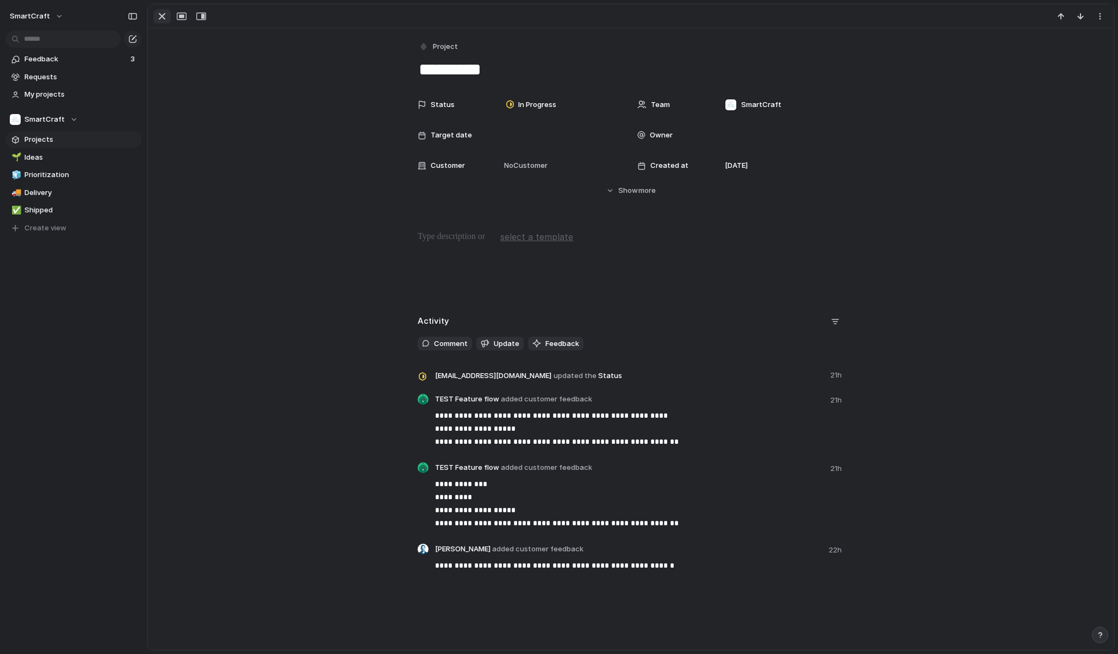
click at [160, 10] on div "button" at bounding box center [161, 16] width 13 height 13
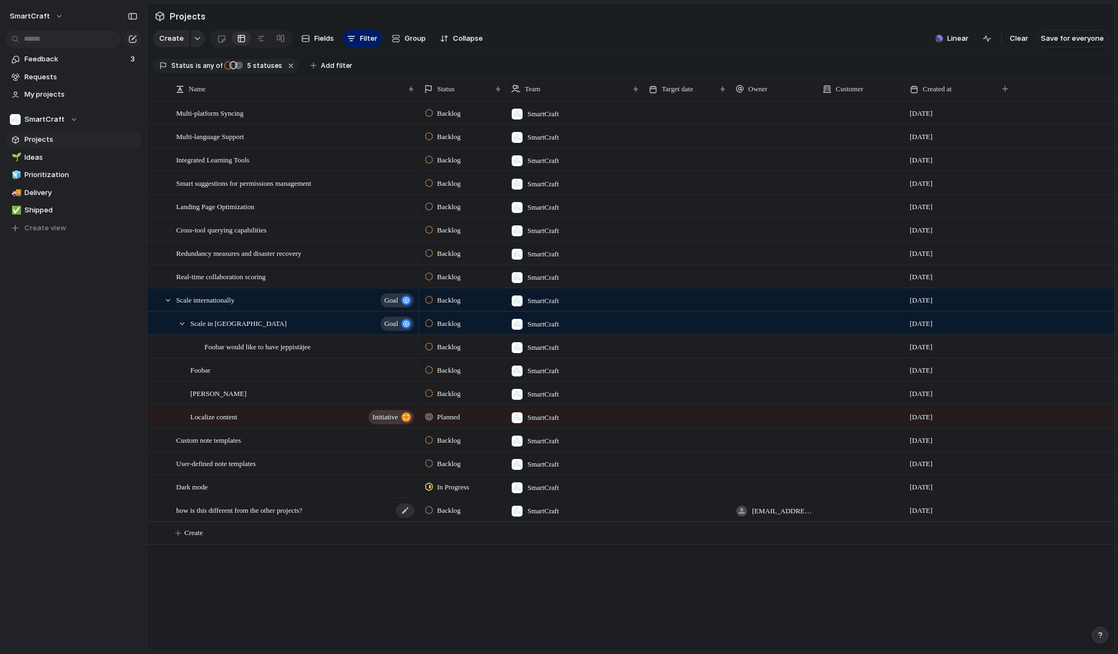
click at [261, 516] on span "how is this different from the other projects?" at bounding box center [239, 510] width 126 height 13
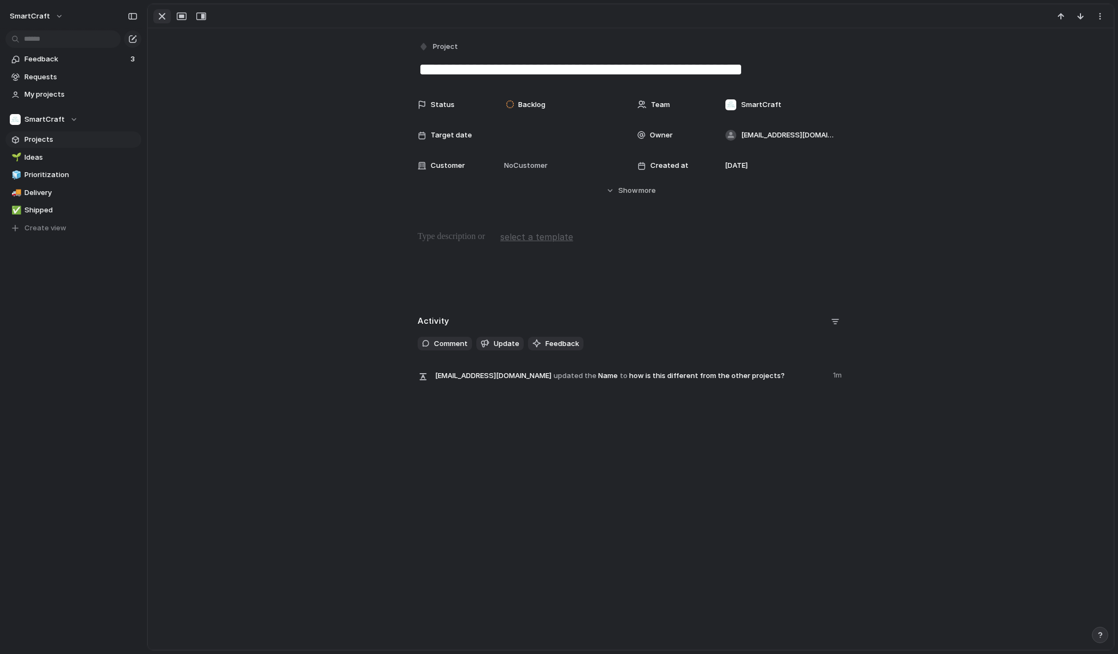
click at [162, 18] on div "button" at bounding box center [161, 16] width 13 height 13
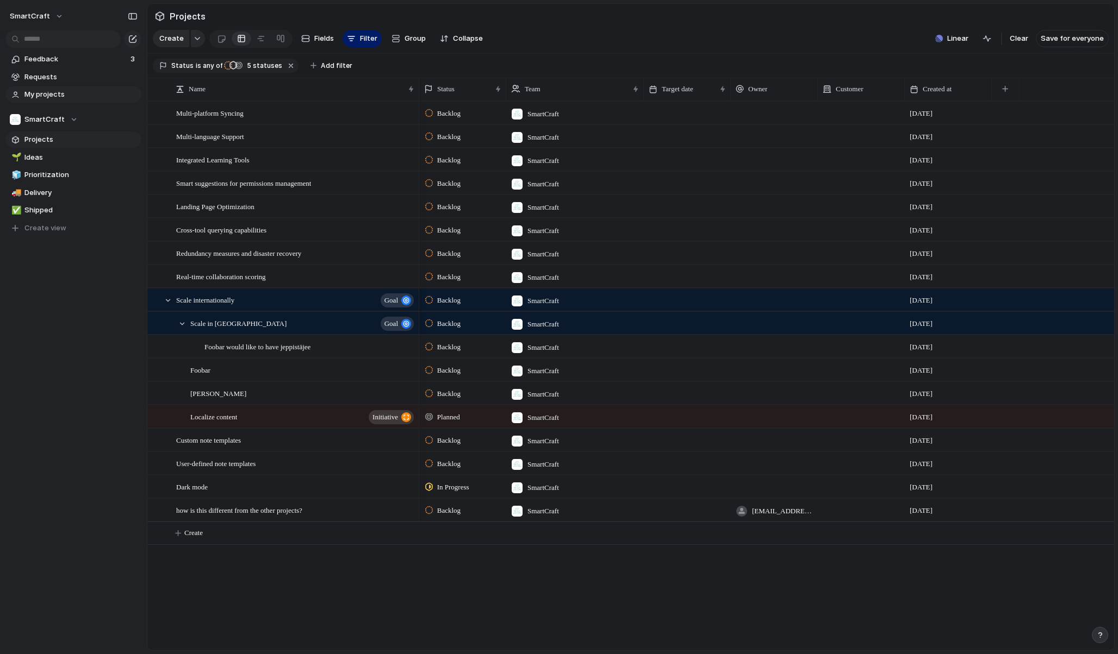
click at [63, 98] on span "My projects" at bounding box center [80, 94] width 113 height 11
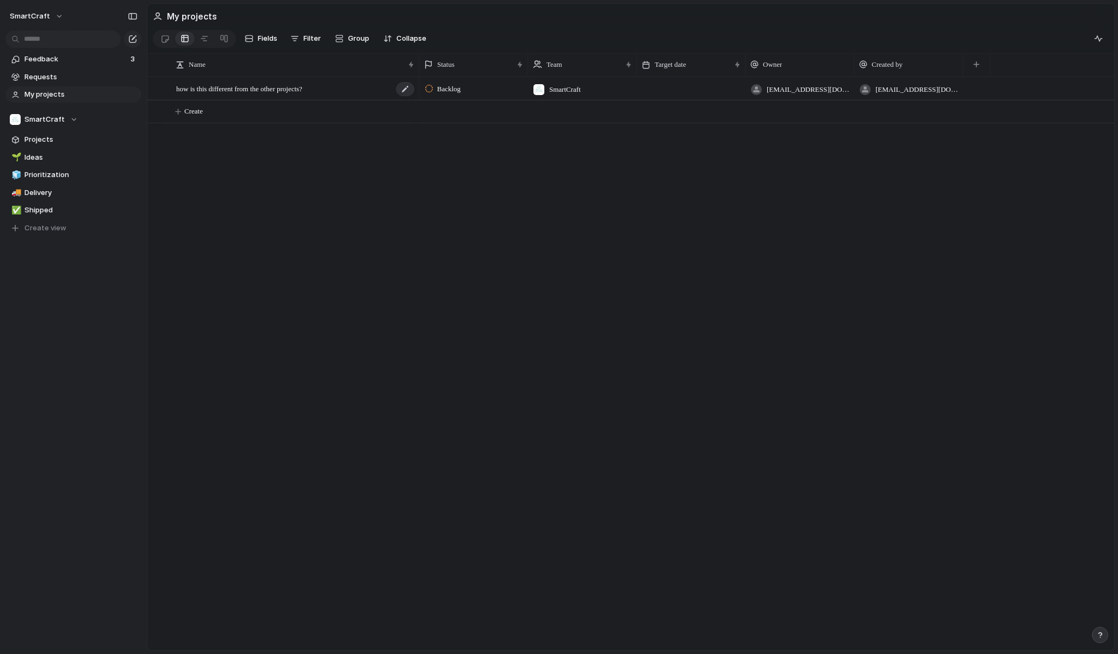
click at [364, 91] on div "how is this different from the other projects?" at bounding box center [295, 89] width 239 height 22
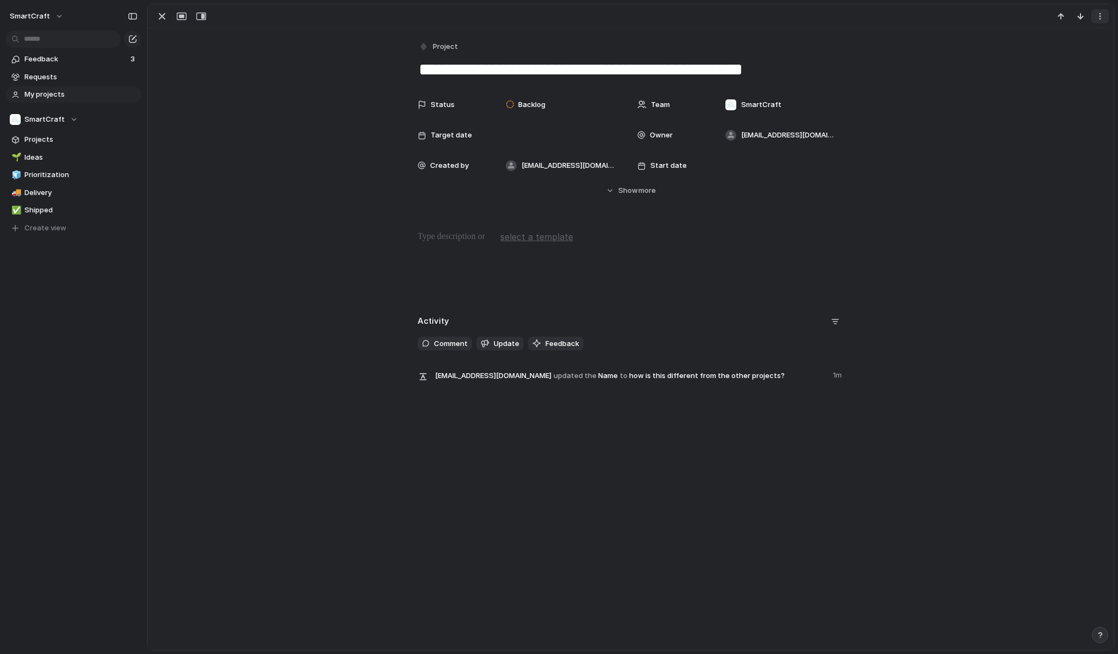
click at [1100, 18] on div "button" at bounding box center [1099, 16] width 9 height 9
click at [1068, 57] on li "Delete" at bounding box center [1066, 56] width 82 height 17
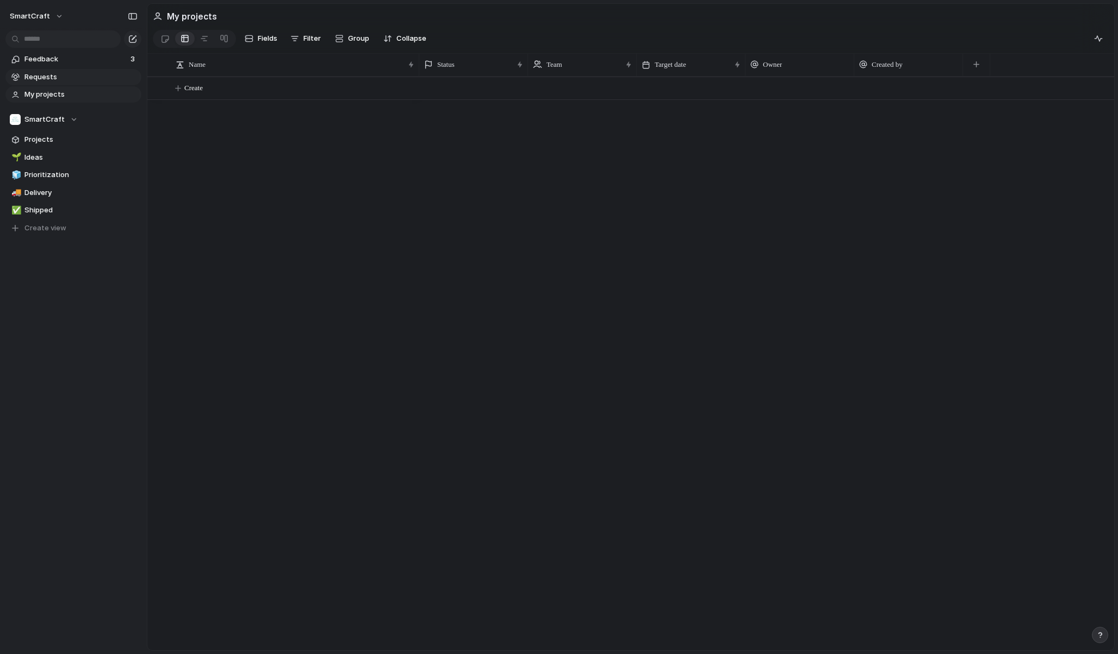
click at [67, 79] on span "Requests" at bounding box center [80, 77] width 113 height 11
click at [67, 65] on link "Feedback 3" at bounding box center [73, 59] width 136 height 16
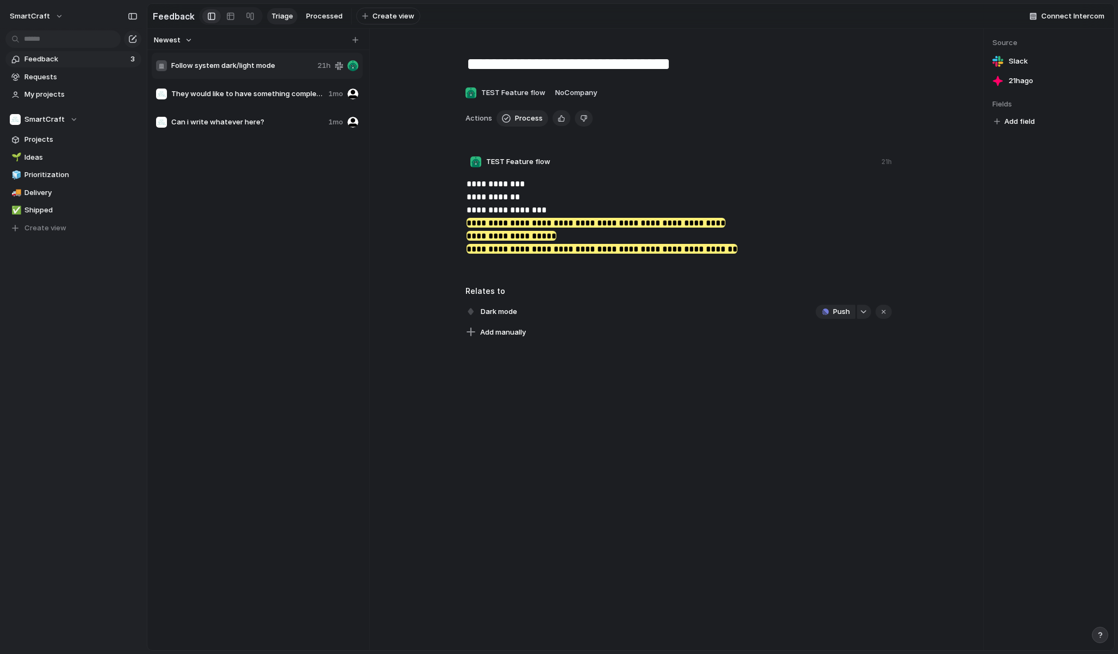
click at [252, 221] on div "Follow system dark/light mode 21h They would like to have something completely …" at bounding box center [258, 347] width 213 height 591
click at [282, 245] on div "Follow system dark/light mode 21h They would like to have something completely …" at bounding box center [258, 347] width 213 height 591
click at [615, 321] on div "Dark mode Push" at bounding box center [678, 311] width 426 height 17
click at [592, 407] on div "**********" at bounding box center [677, 340] width 609 height 622
drag, startPoint x: 669, startPoint y: 407, endPoint x: 662, endPoint y: 426, distance: 19.8
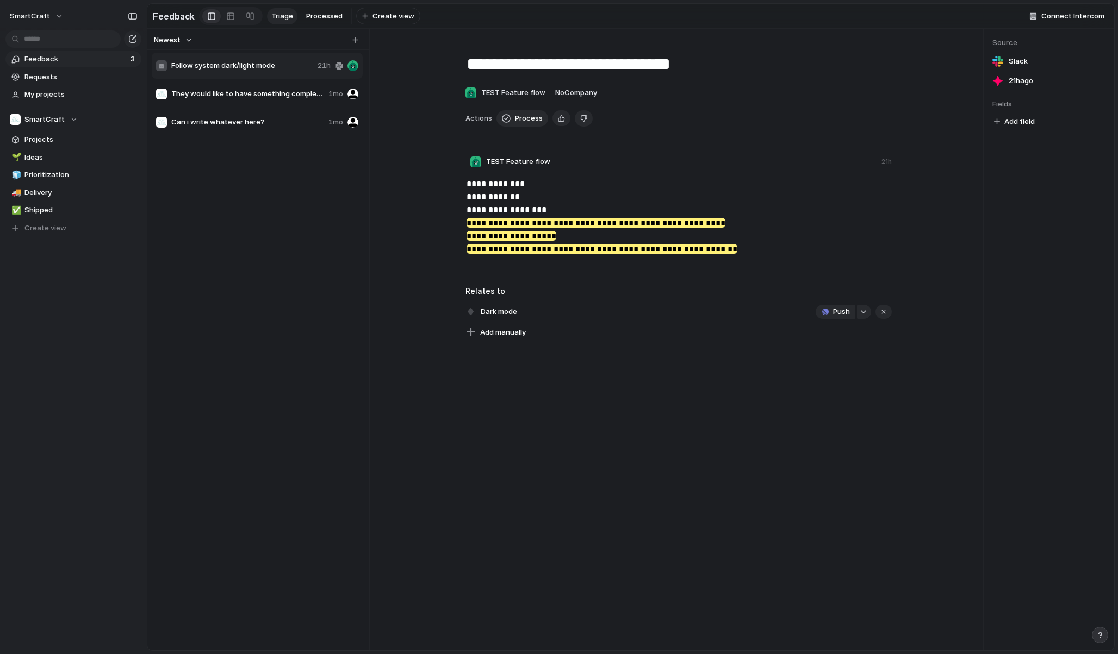
click at [662, 426] on div "**********" at bounding box center [677, 340] width 609 height 622
drag, startPoint x: 623, startPoint y: 381, endPoint x: 617, endPoint y: 491, distance: 110.5
click at [617, 491] on div "**********" at bounding box center [677, 340] width 609 height 622
click at [57, 154] on span "Ideas" at bounding box center [80, 157] width 113 height 11
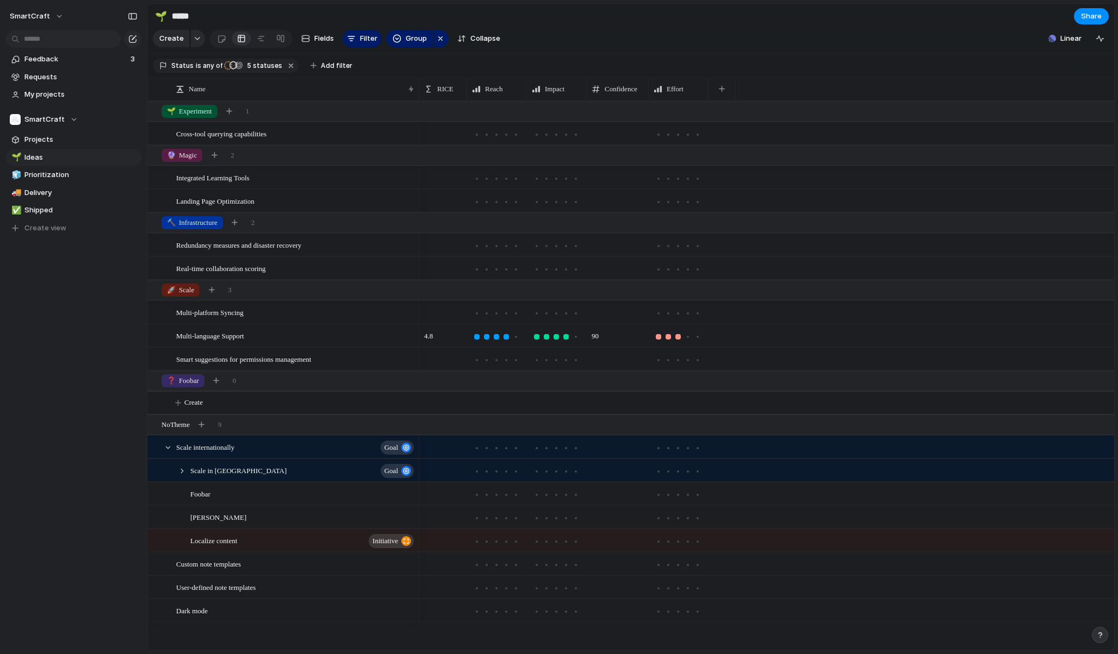
click at [58, 166] on div "🌱 Ideas 🧊 Prioritization 🚚 Delivery ✅ Shipped To pick up a draggable item, pres…" at bounding box center [73, 192] width 136 height 87
click at [58, 171] on span "Prioritization" at bounding box center [80, 175] width 113 height 11
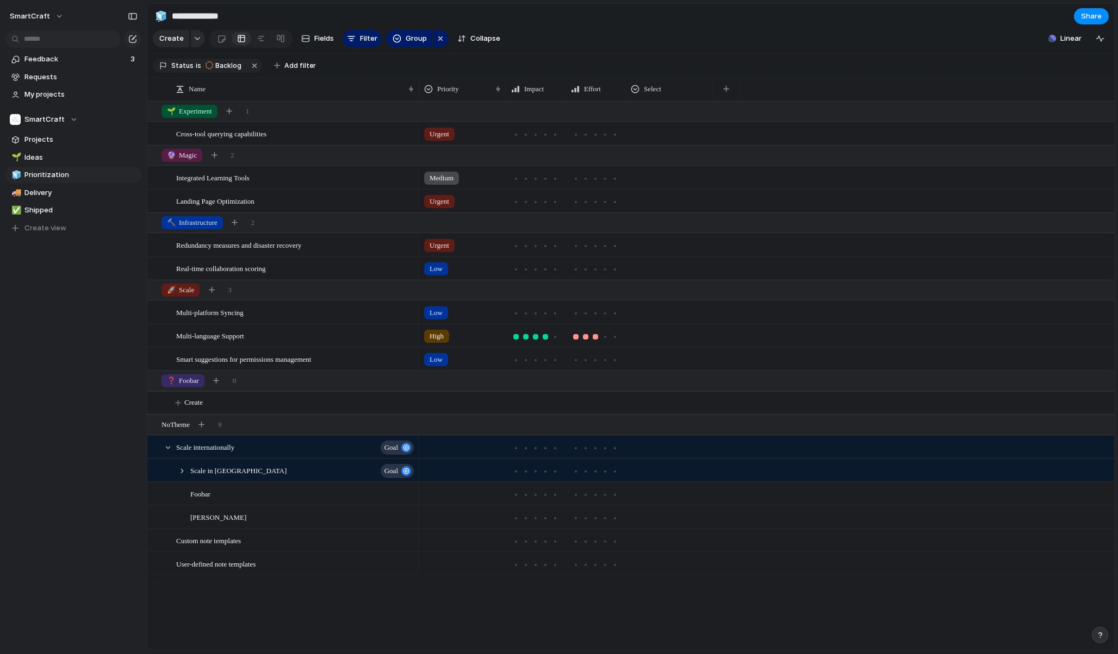
click at [59, 184] on div "🌱 Ideas 🧊 Prioritization 🚚 Delivery ✅ Shipped To pick up a draggable item, pres…" at bounding box center [73, 192] width 136 height 87
click at [59, 192] on span "Delivery" at bounding box center [80, 193] width 113 height 11
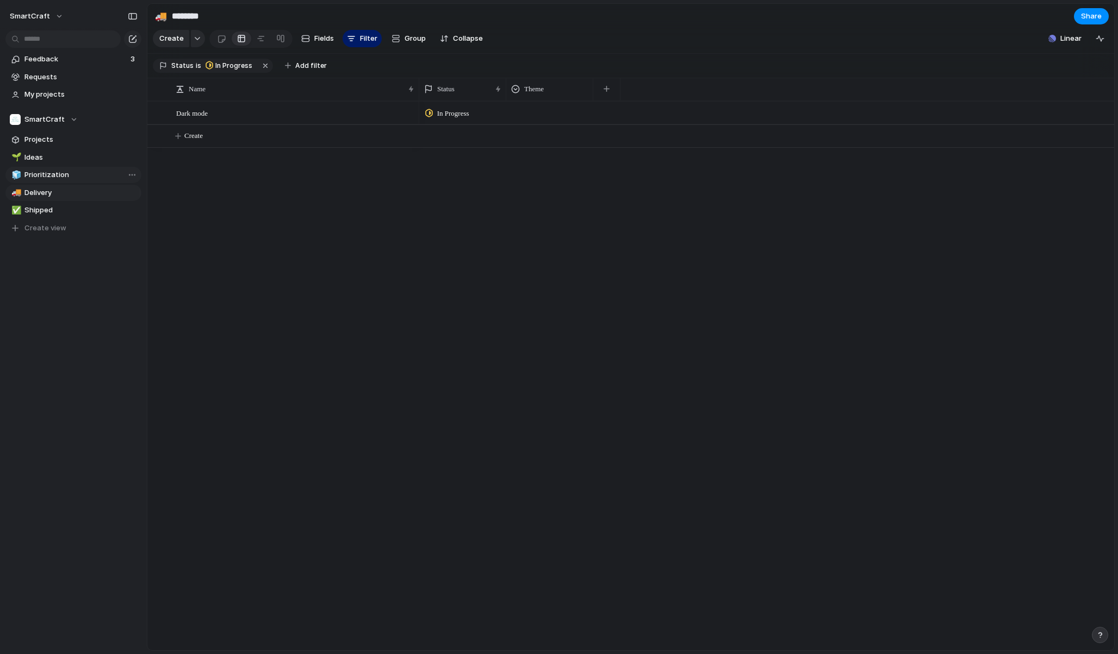
click at [63, 182] on link "🧊 Prioritization" at bounding box center [73, 175] width 136 height 16
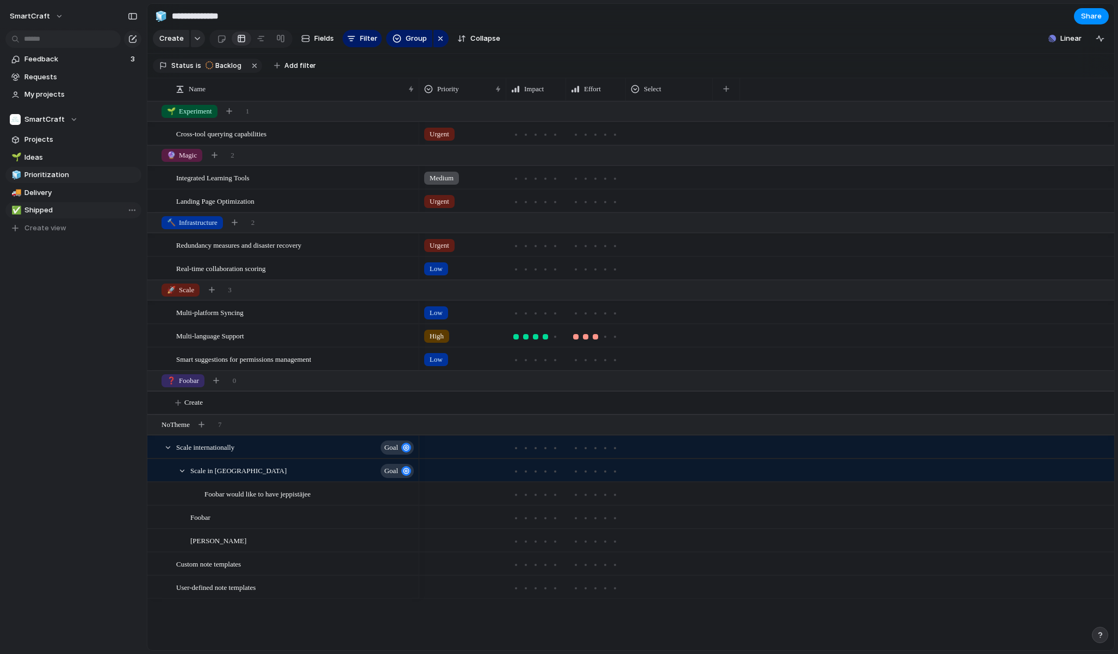
click at [59, 209] on span "Shipped" at bounding box center [80, 210] width 113 height 11
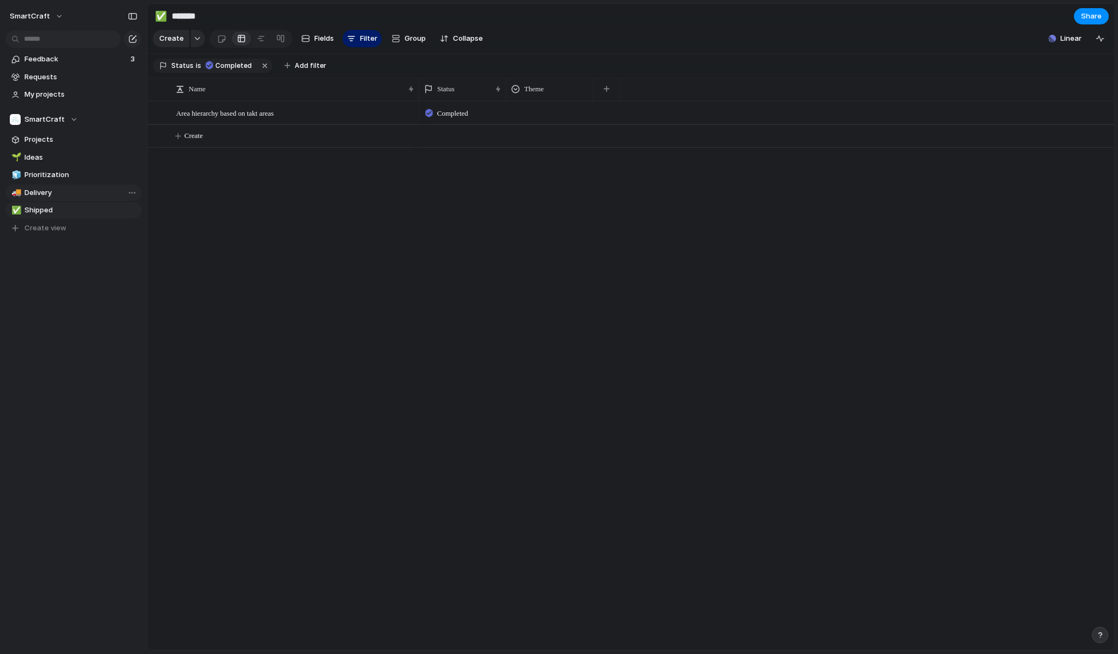
click at [61, 193] on span "Delivery" at bounding box center [80, 193] width 113 height 11
click at [63, 179] on span "Prioritization" at bounding box center [80, 175] width 113 height 11
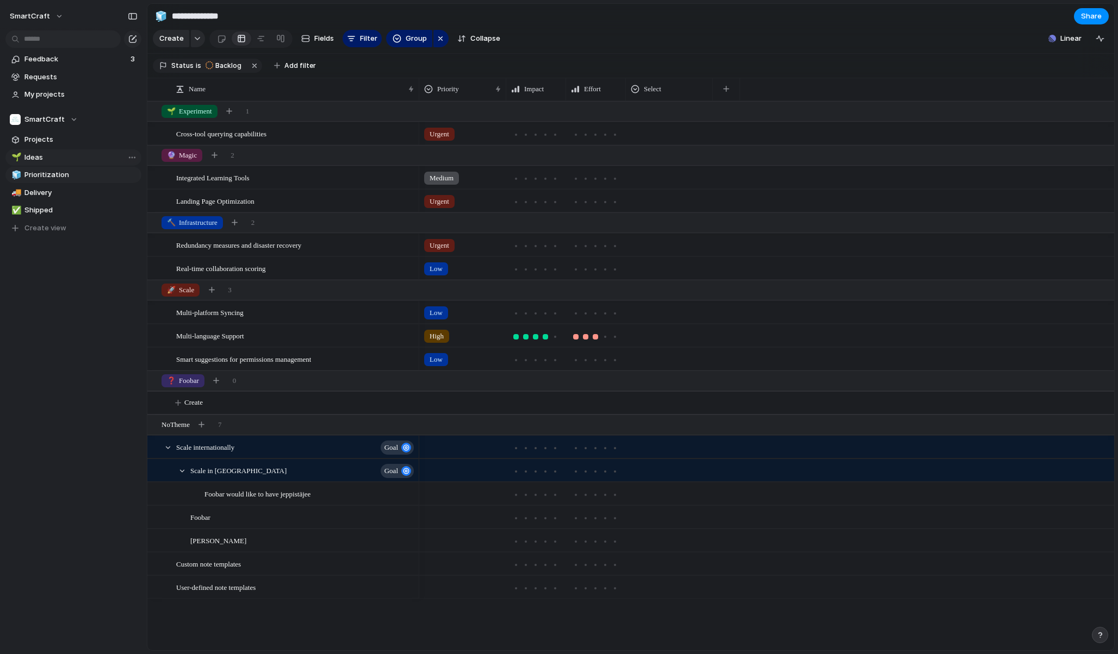
click at [68, 155] on span "Ideas" at bounding box center [80, 157] width 113 height 11
type input "*****"
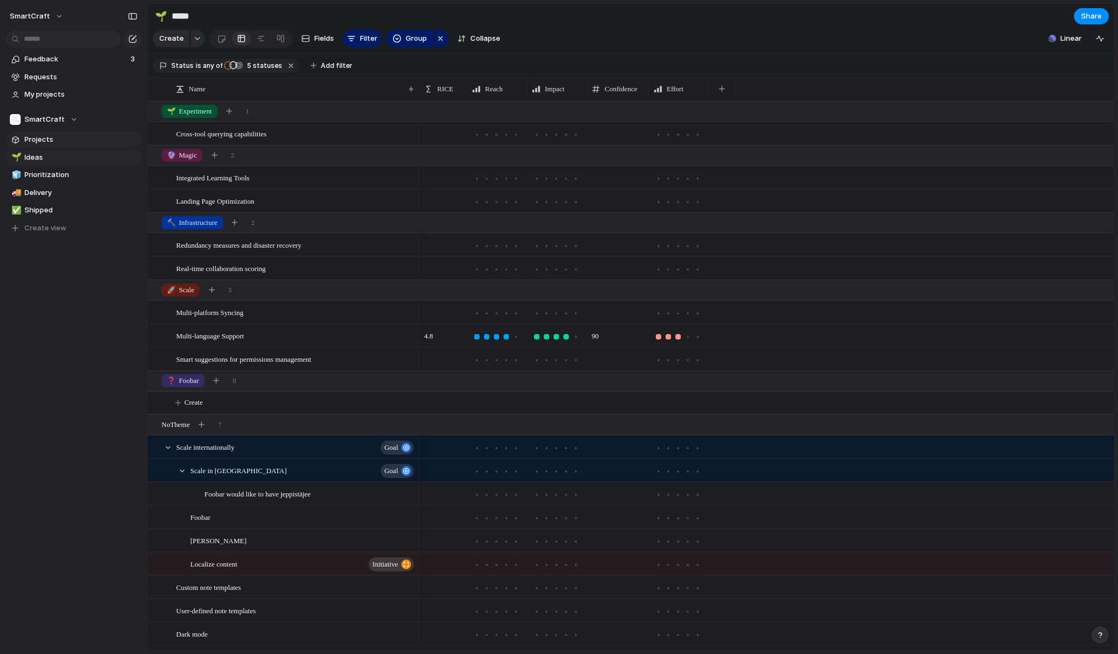
click at [69, 141] on span "Projects" at bounding box center [80, 139] width 113 height 11
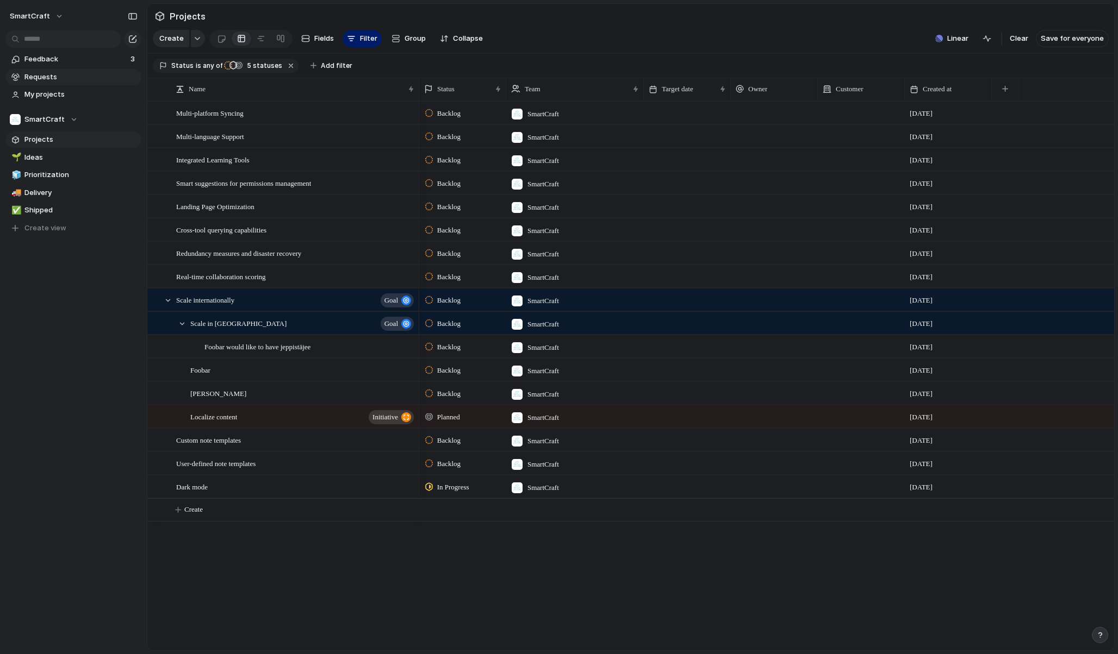
click at [71, 77] on span "Requests" at bounding box center [80, 77] width 113 height 11
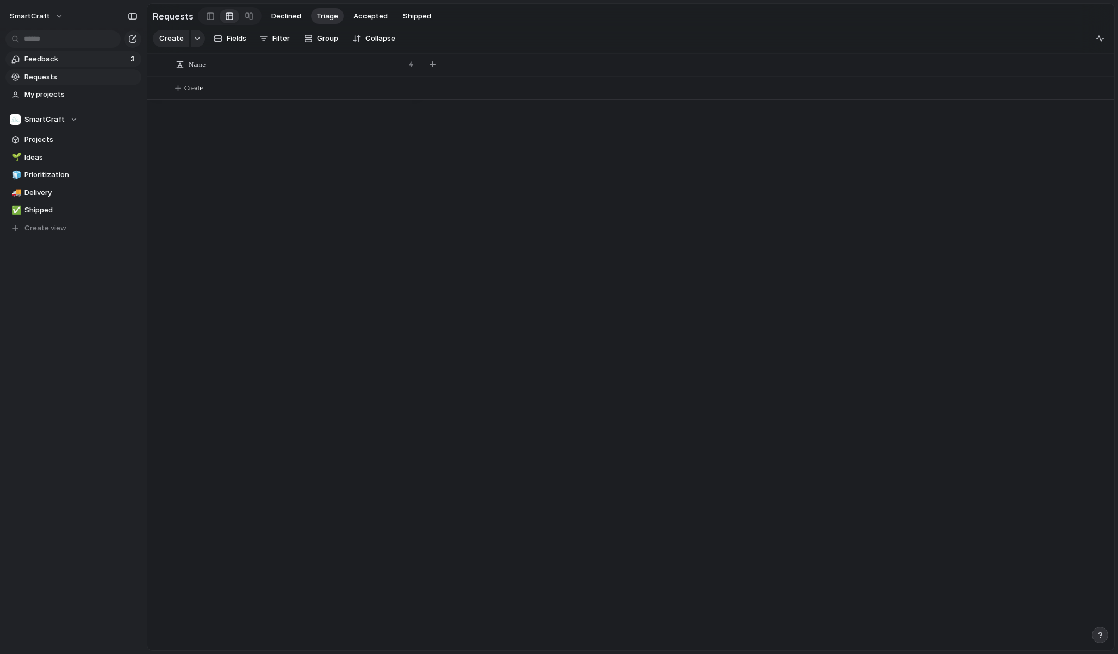
click at [71, 59] on span "Feedback" at bounding box center [75, 59] width 103 height 11
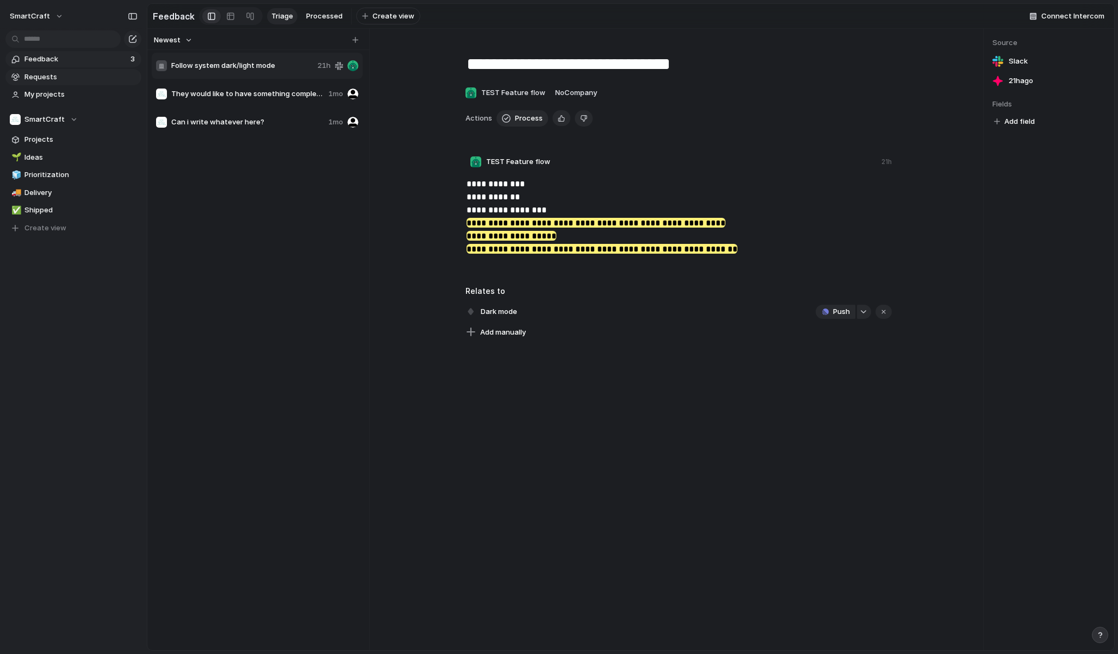
click at [70, 76] on span "Requests" at bounding box center [80, 77] width 113 height 11
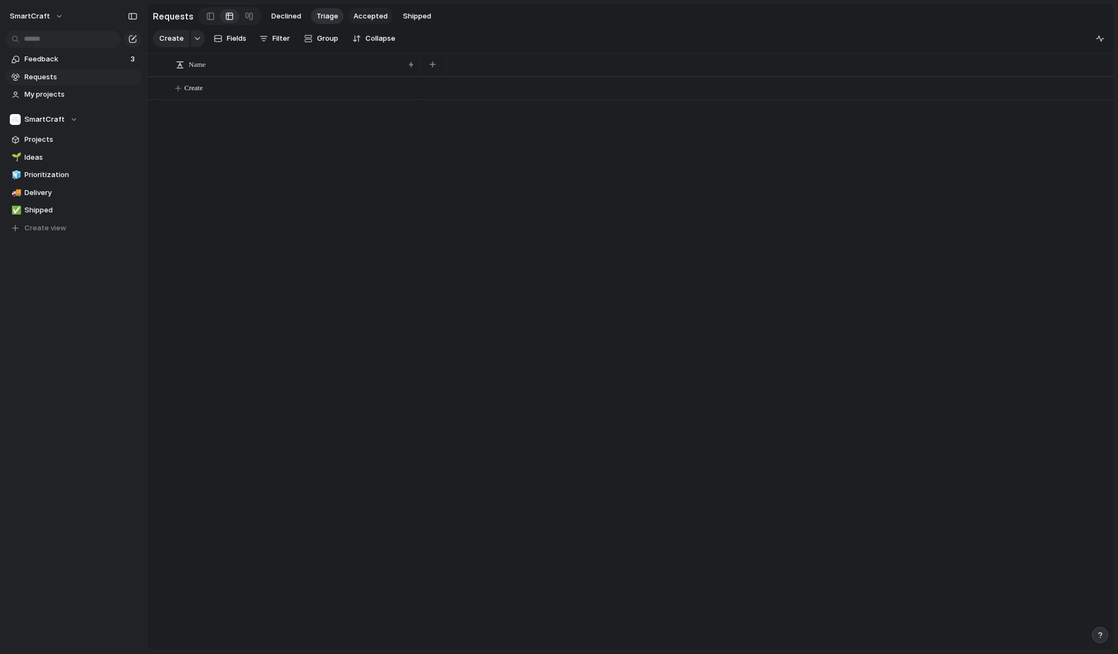
click at [348, 12] on button "Accepted" at bounding box center [370, 16] width 45 height 16
click at [74, 156] on span "Ideas" at bounding box center [80, 157] width 113 height 11
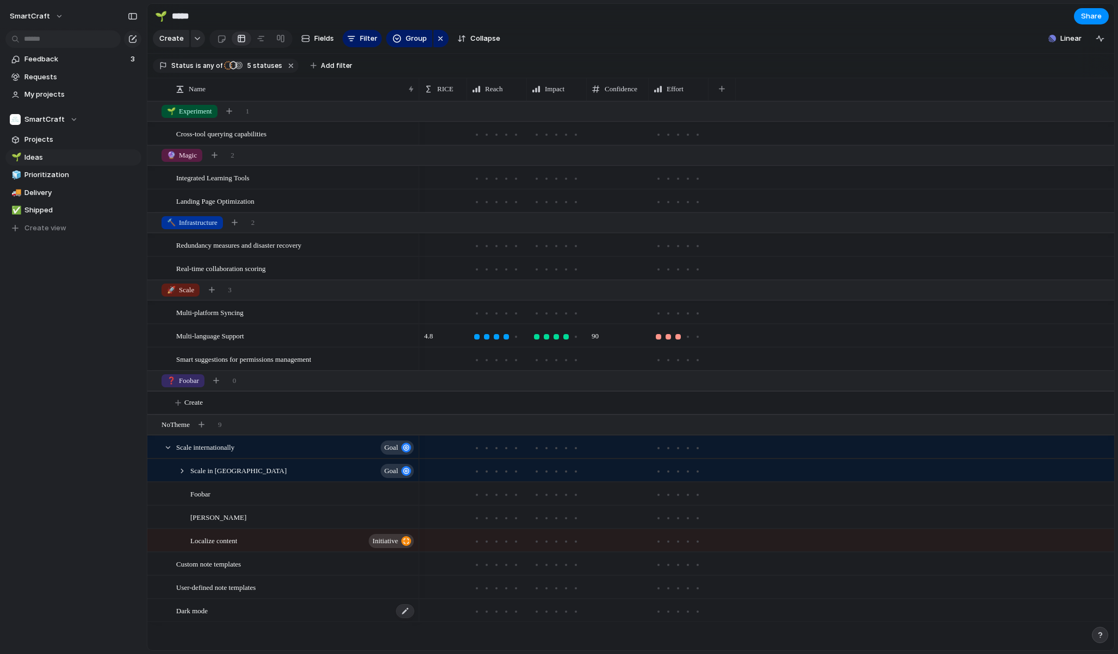
click at [253, 621] on div "Dark mode" at bounding box center [295, 611] width 239 height 22
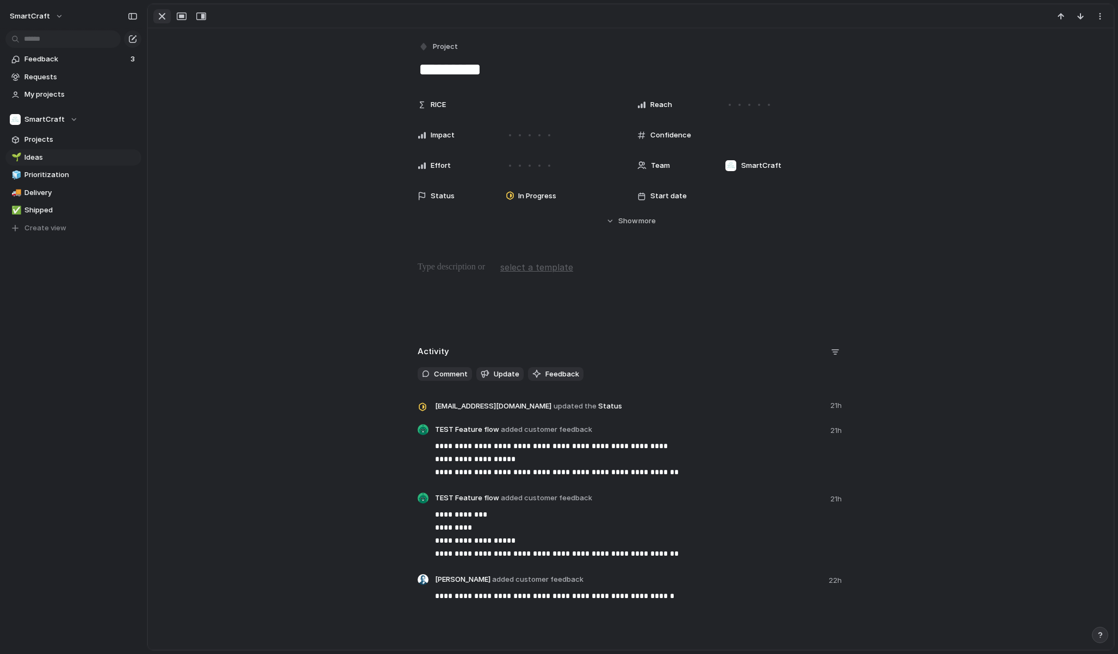
click at [158, 16] on div "button" at bounding box center [161, 16] width 13 height 13
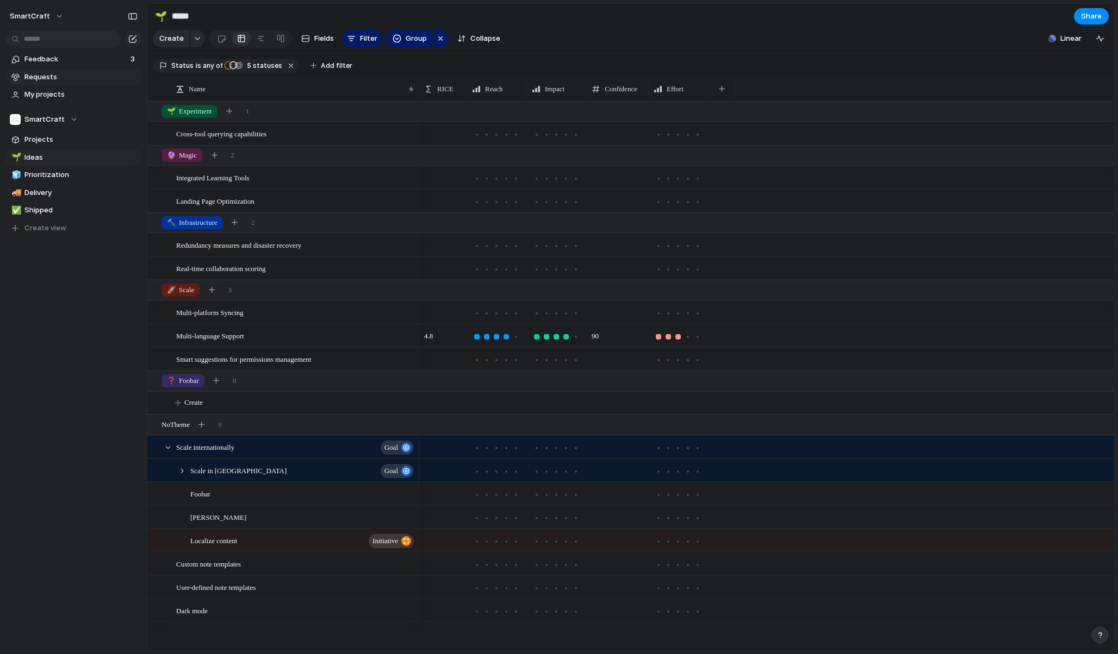
click at [49, 74] on span "Requests" at bounding box center [80, 77] width 113 height 11
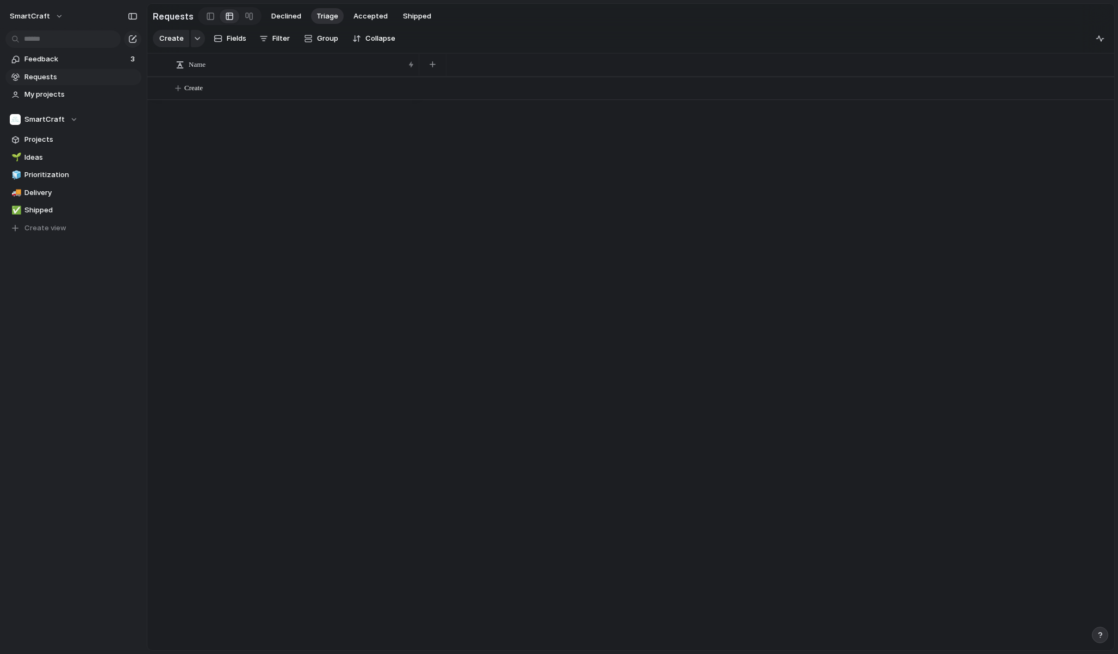
click at [54, 75] on span "Requests" at bounding box center [80, 77] width 113 height 11
click at [361, 23] on button "Accepted" at bounding box center [370, 16] width 45 height 16
click at [335, 20] on button "Triage" at bounding box center [327, 16] width 33 height 16
click at [364, 20] on span "Accepted" at bounding box center [370, 16] width 34 height 11
click at [1102, 642] on button "button" at bounding box center [1099, 635] width 16 height 16
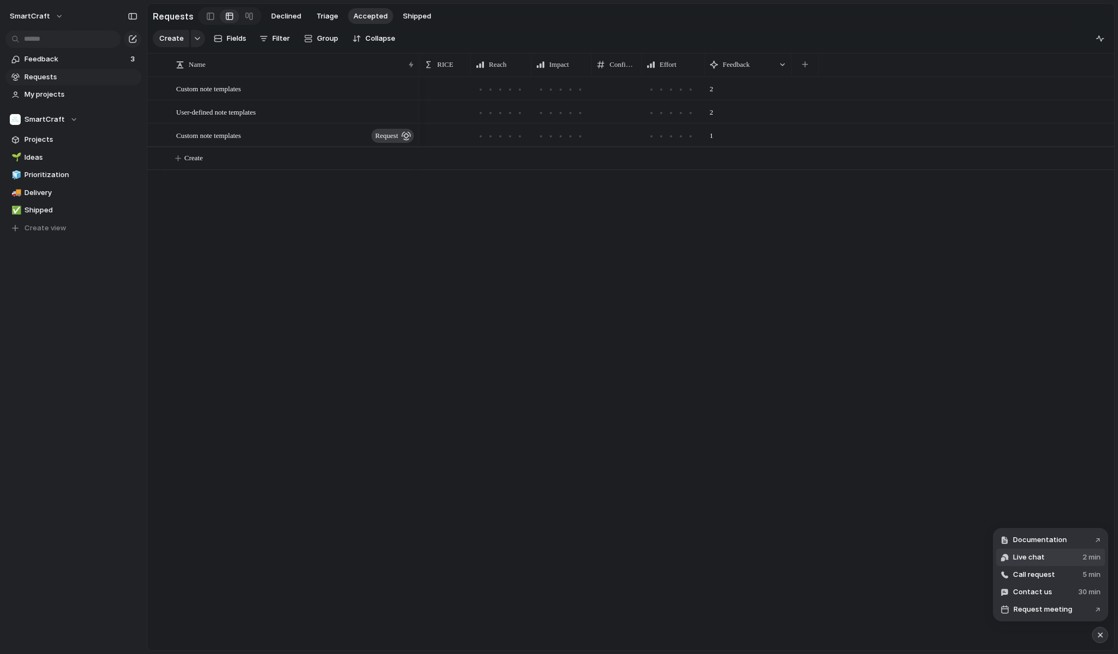
click at [1037, 559] on span "Live chat" at bounding box center [1029, 557] width 32 height 11
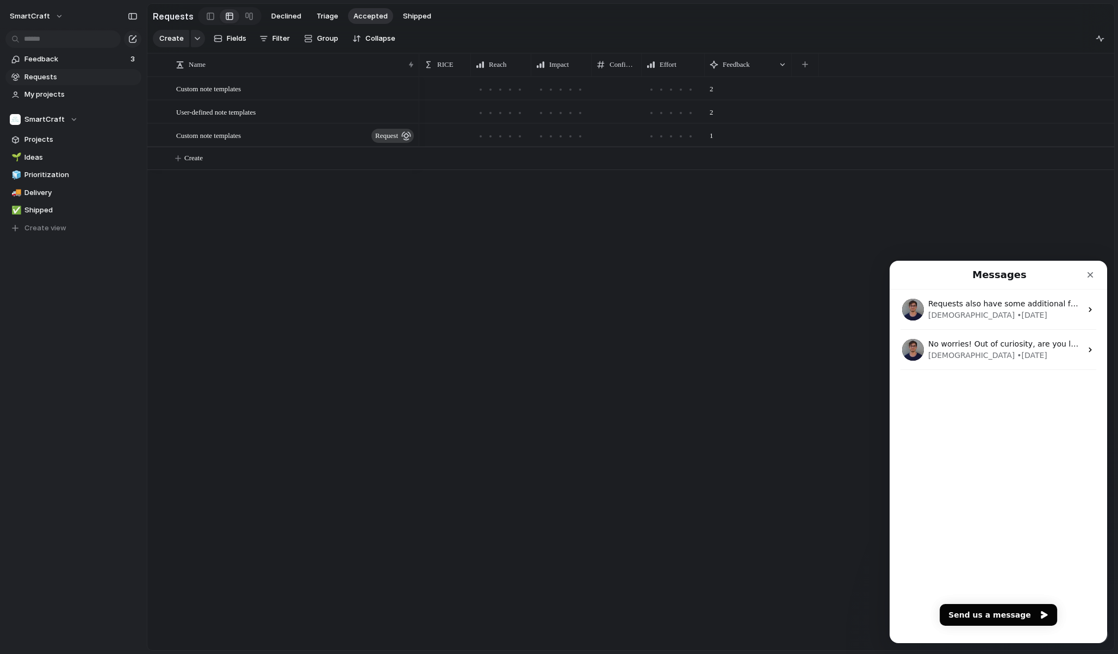
click at [977, 487] on div "Requests also have some additional functionality such as the "Request status" (…" at bounding box center [997, 467] width 217 height 354
click at [994, 619] on button "Send us a message" at bounding box center [997, 615] width 117 height 22
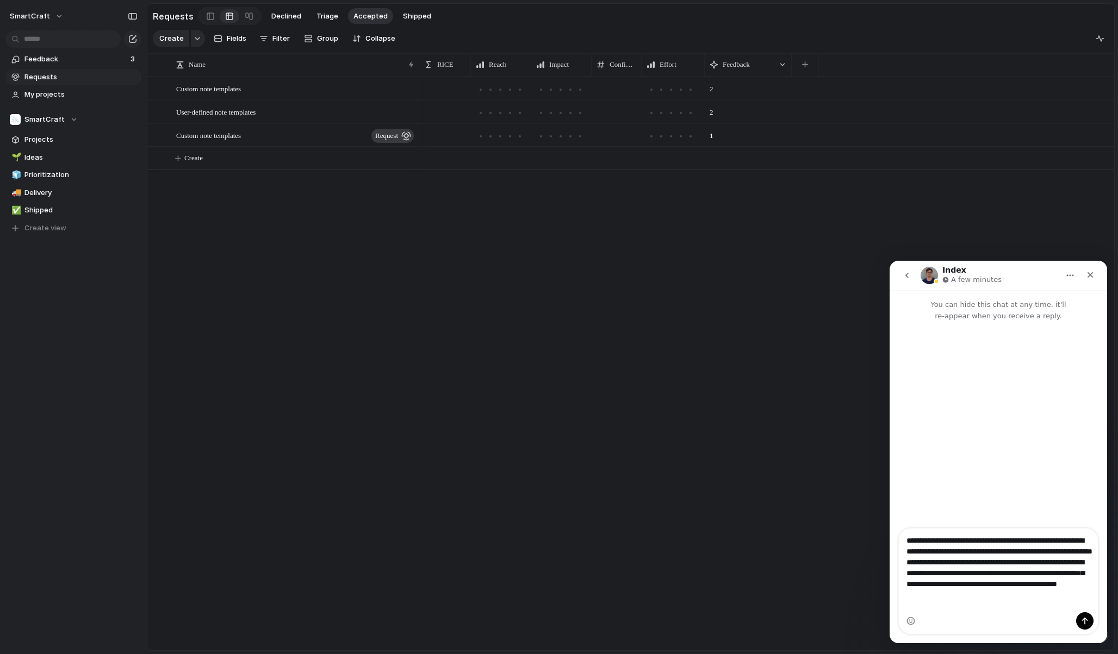
type textarea "**********"
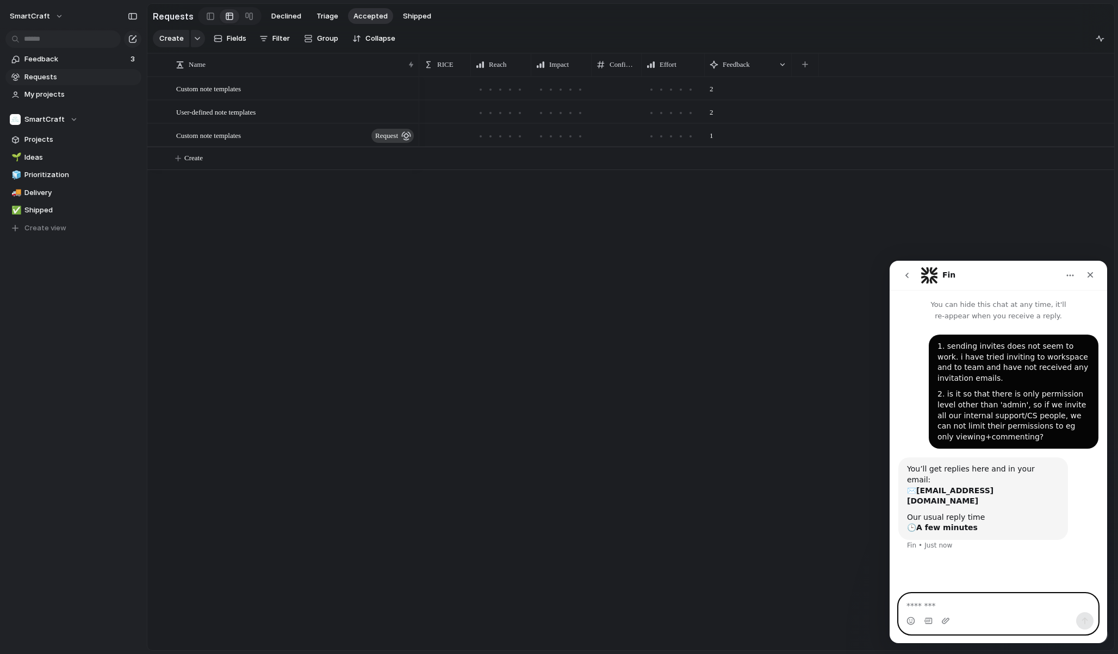
type textarea "*"
type textarea "**********"
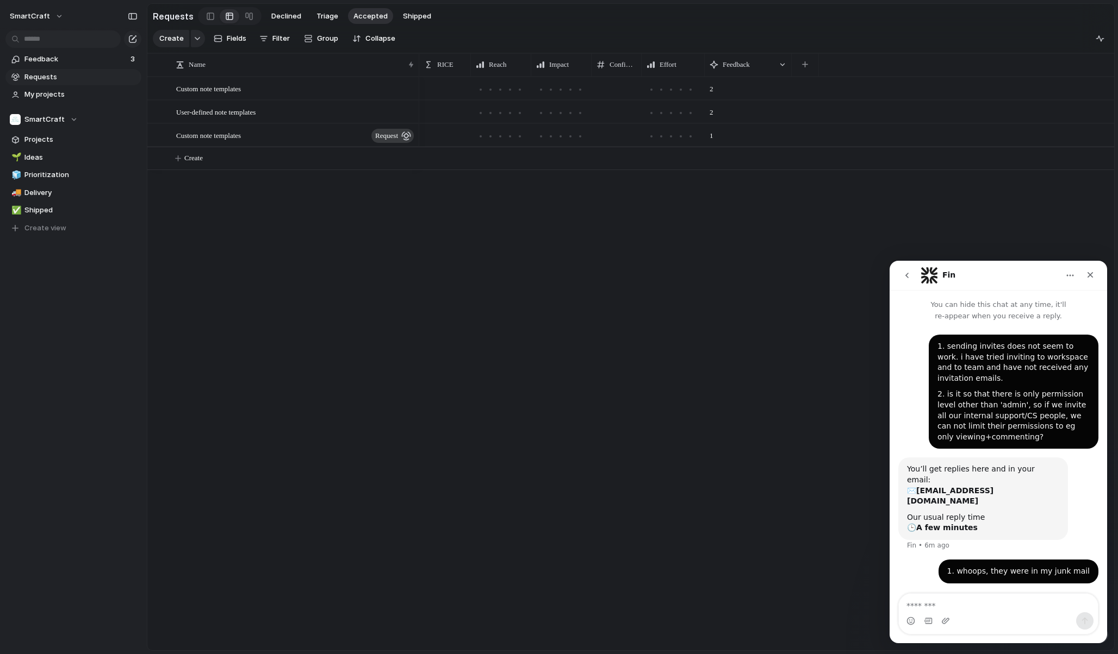
click at [266, 263] on div "Custom note templates User-defined note templates Custom note templates request…" at bounding box center [630, 364] width 966 height 574
click at [51, 21] on button "SmartCraft" at bounding box center [37, 16] width 64 height 17
click at [53, 58] on span "Invite members" at bounding box center [51, 58] width 52 height 11
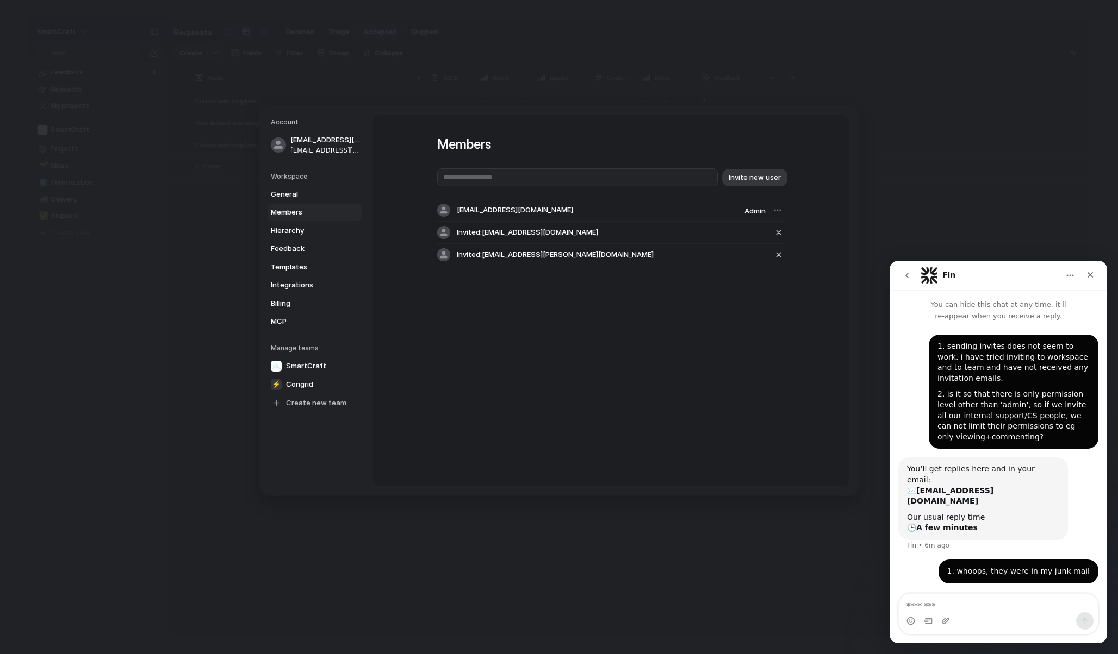
click at [590, 331] on div "Members Invite new user lasse.laakkonen@smartcraft.com Admin Invited: lasse.doe…" at bounding box center [611, 300] width 476 height 371
click at [777, 234] on div "button" at bounding box center [778, 232] width 10 height 13
click at [776, 233] on div "button" at bounding box center [778, 232] width 10 height 13
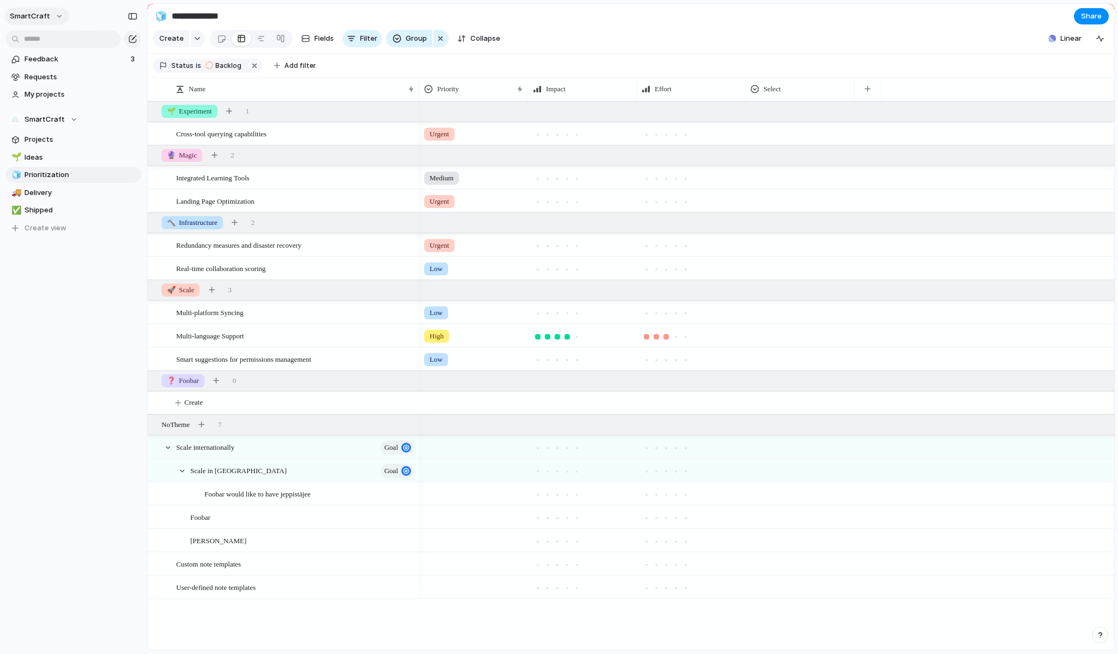
click at [47, 15] on button "SmartCraft" at bounding box center [37, 16] width 64 height 17
click at [58, 43] on li "Settings" at bounding box center [53, 40] width 90 height 17
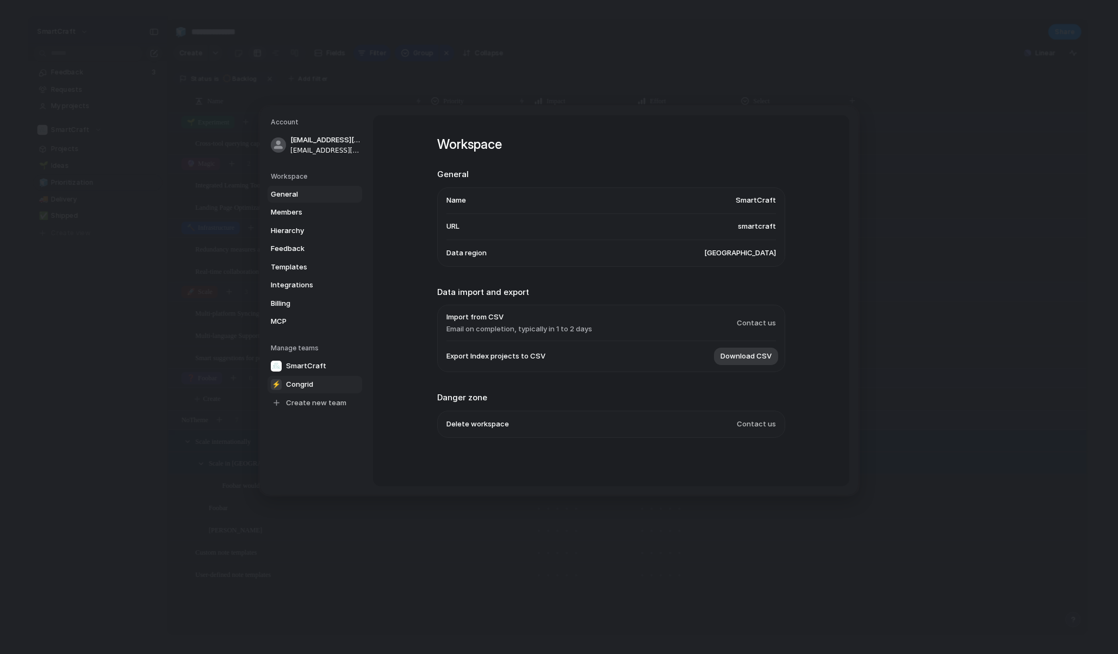
click at [312, 385] on span "Congrid" at bounding box center [299, 384] width 27 height 11
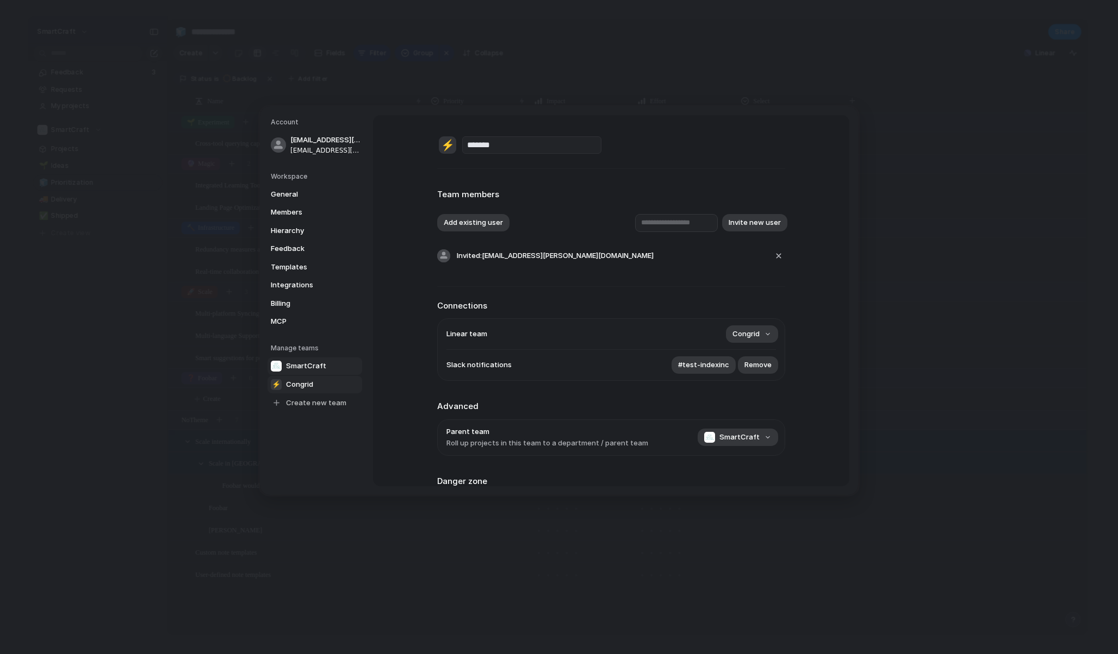
click at [312, 367] on span "SmartCraft" at bounding box center [306, 366] width 40 height 11
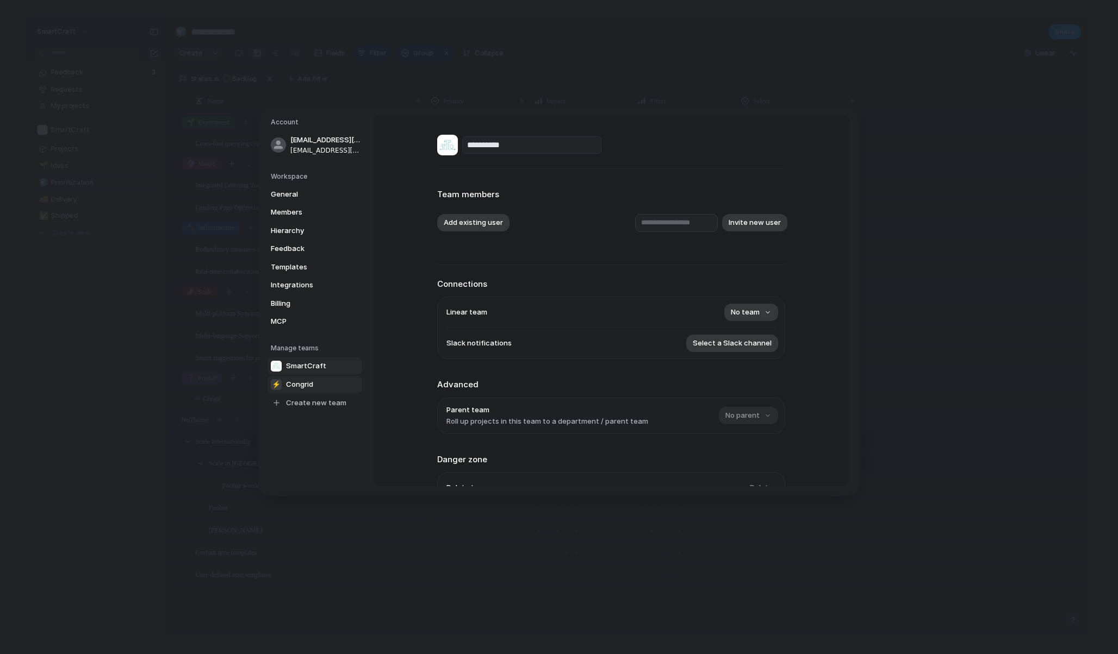
click at [314, 383] on link "⚡ Congrid" at bounding box center [314, 384] width 95 height 17
type input "*******"
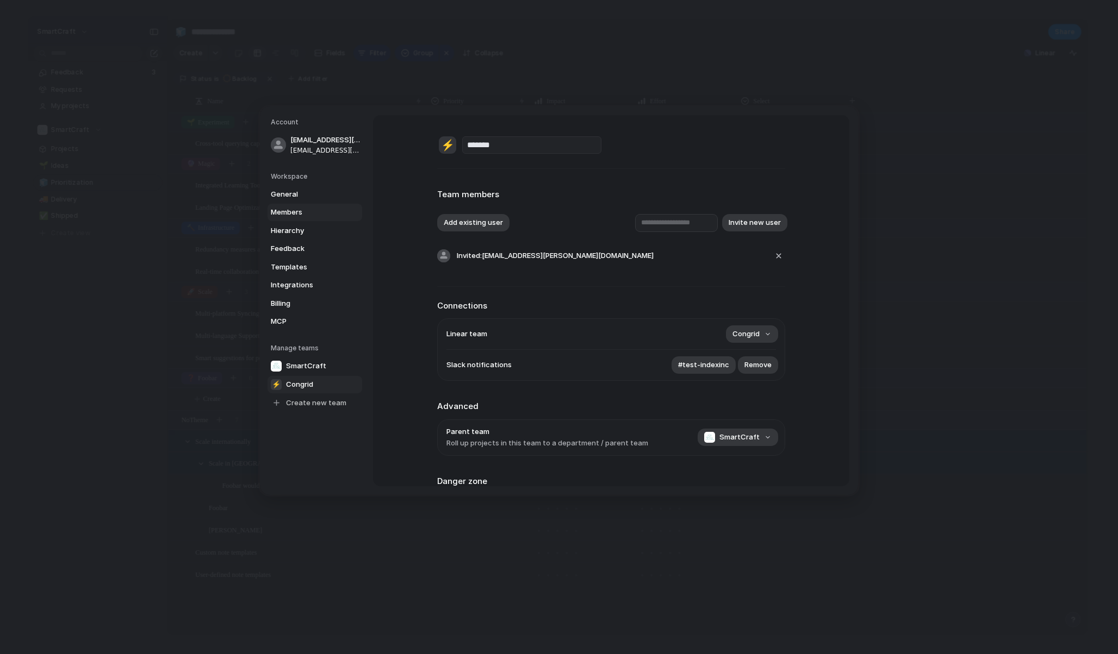
click at [308, 212] on span "Members" at bounding box center [306, 212] width 70 height 11
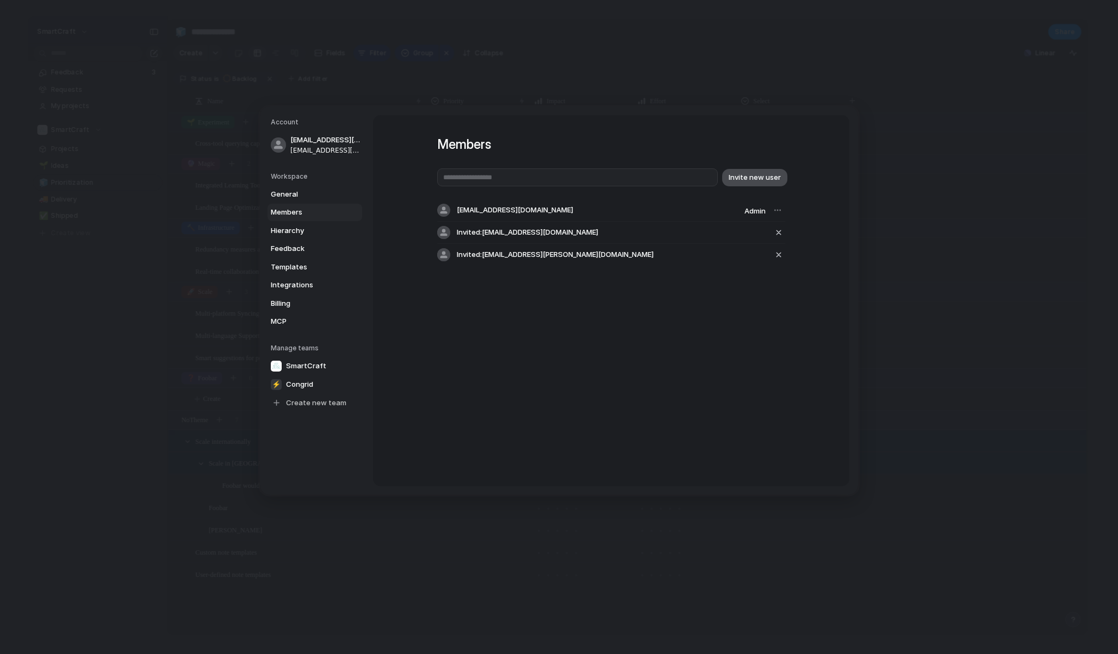
click at [756, 177] on span "Invite new user" at bounding box center [754, 177] width 52 height 11
click at [686, 189] on div "Invite new user lasse.laakkonen@smartcraft.com Admin Invited: lasse.doe@congrid…" at bounding box center [611, 217] width 348 height 97
click at [682, 184] on input "text" at bounding box center [577, 178] width 280 height 18
type input "**********"
click at [767, 176] on span "Invite new user" at bounding box center [754, 177] width 52 height 11
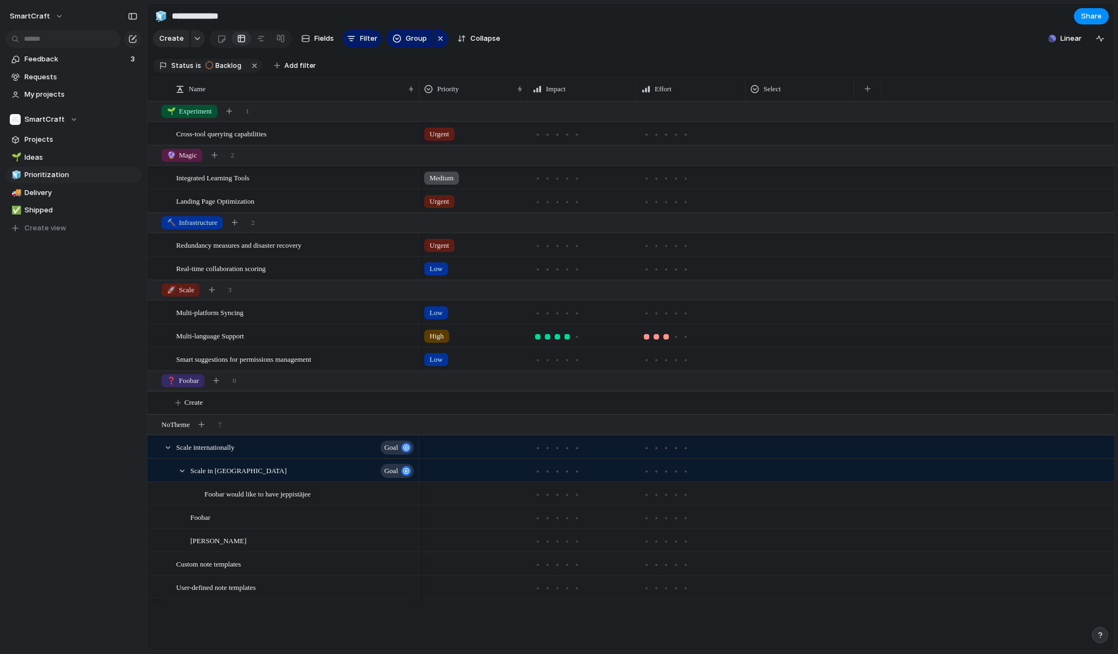
click at [1099, 631] on button "button" at bounding box center [1099, 635] width 16 height 16
click at [1047, 556] on button "Live chat 2 min" at bounding box center [1050, 557] width 109 height 17
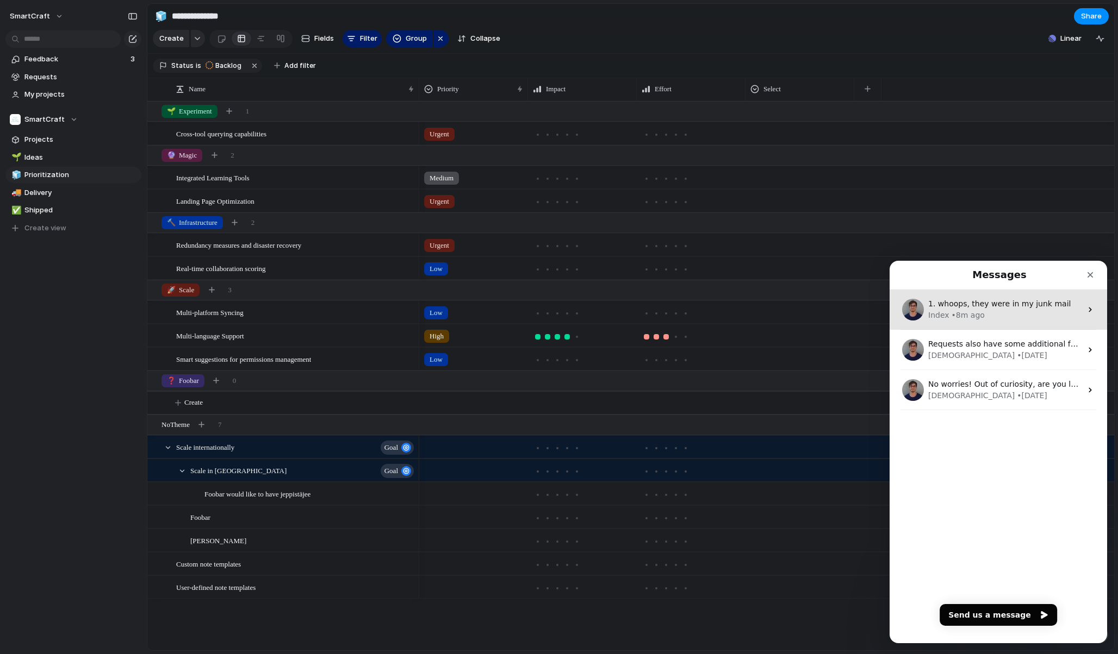
click at [999, 303] on span "1. whoops, they were in my junk mail" at bounding box center [999, 303] width 142 height 9
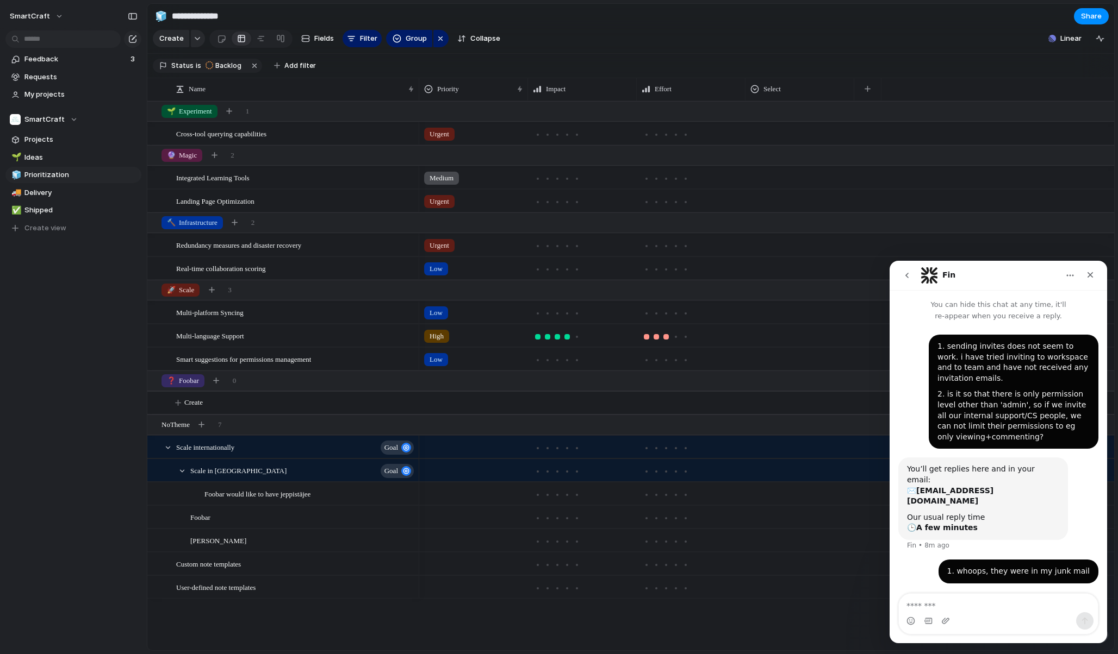
click at [966, 607] on textarea "Message…" at bounding box center [997, 603] width 199 height 18
type textarea "*"
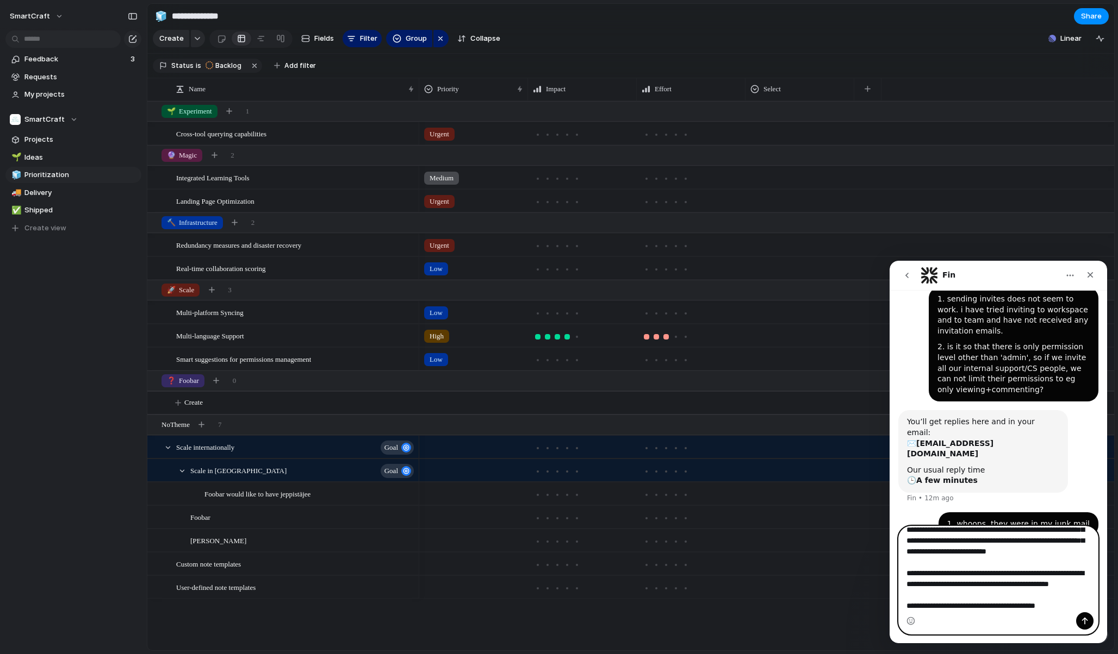
scroll to position [72, 0]
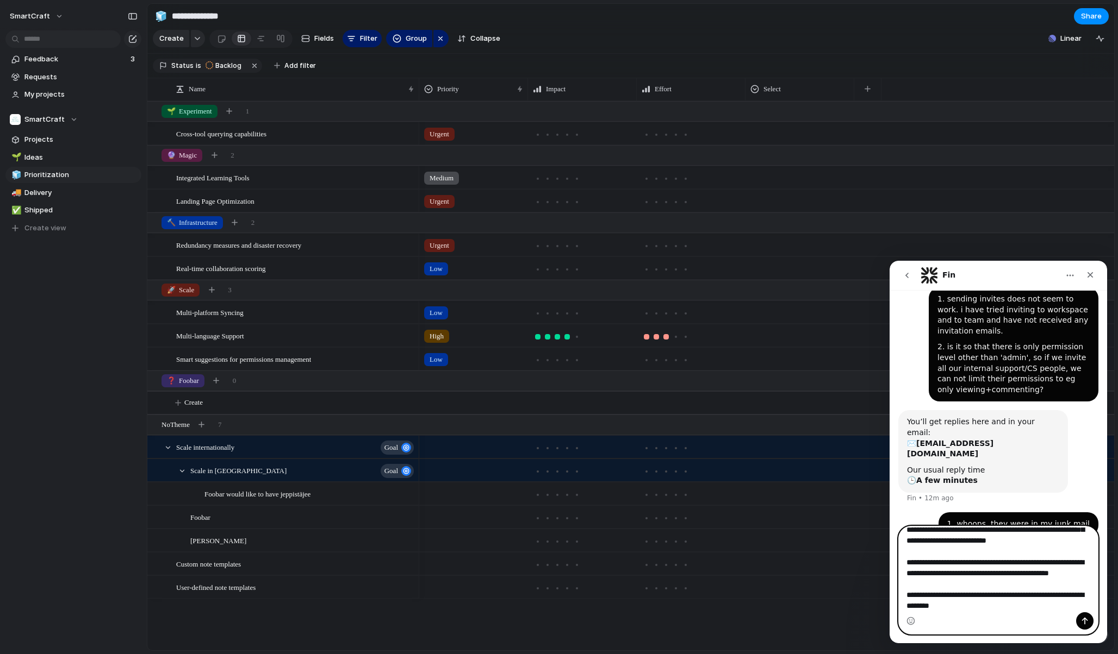
paste textarea "**********"
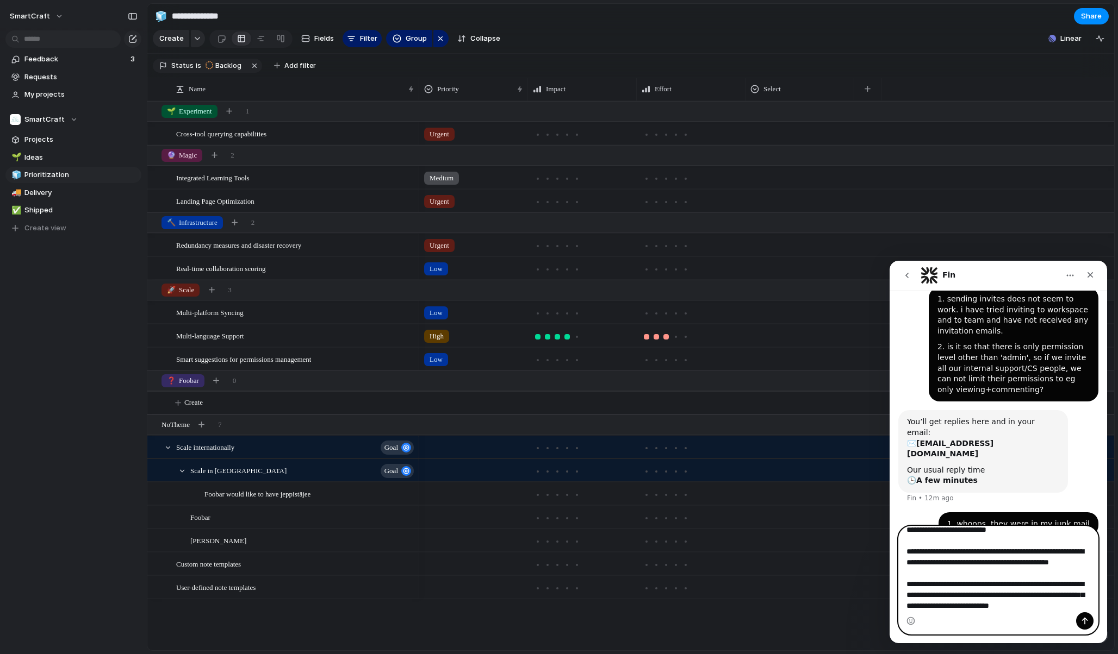
type textarea "**********"
click at [278, 570] on div "Custom note templates" at bounding box center [295, 564] width 239 height 22
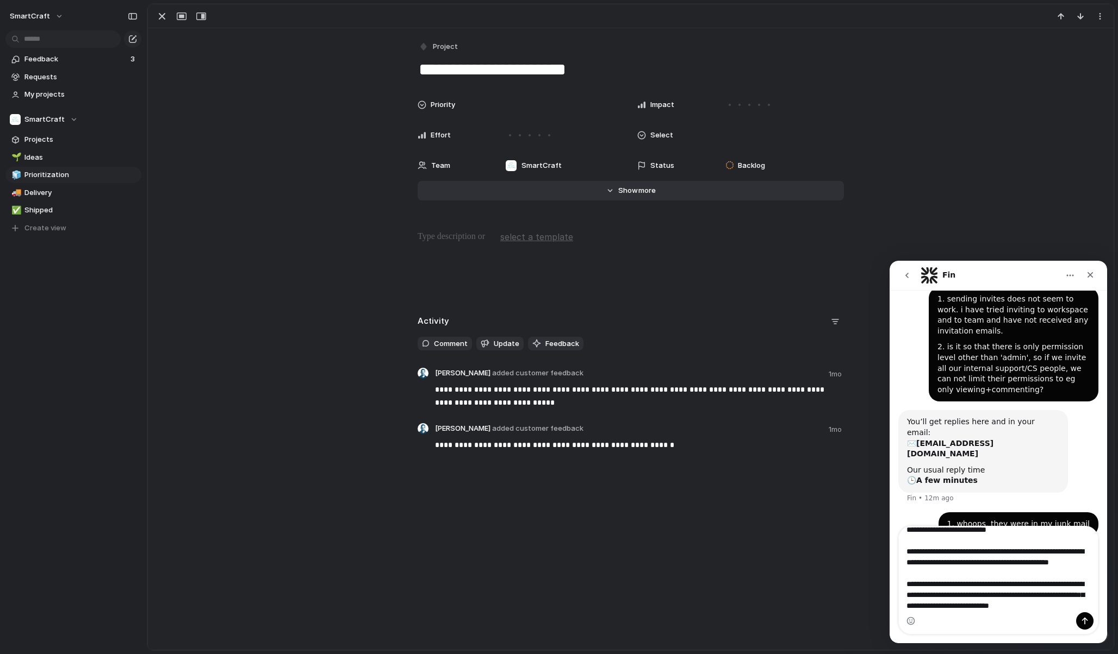
click at [638, 191] on span "more" at bounding box center [646, 190] width 17 height 11
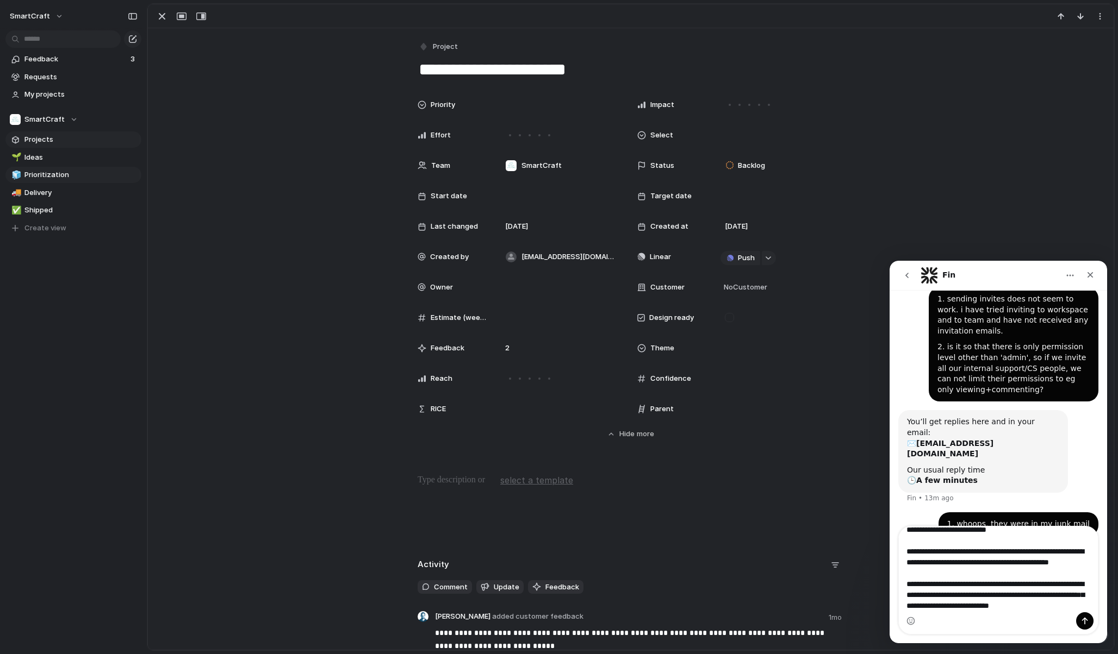
click at [31, 139] on span "Projects" at bounding box center [80, 139] width 113 height 11
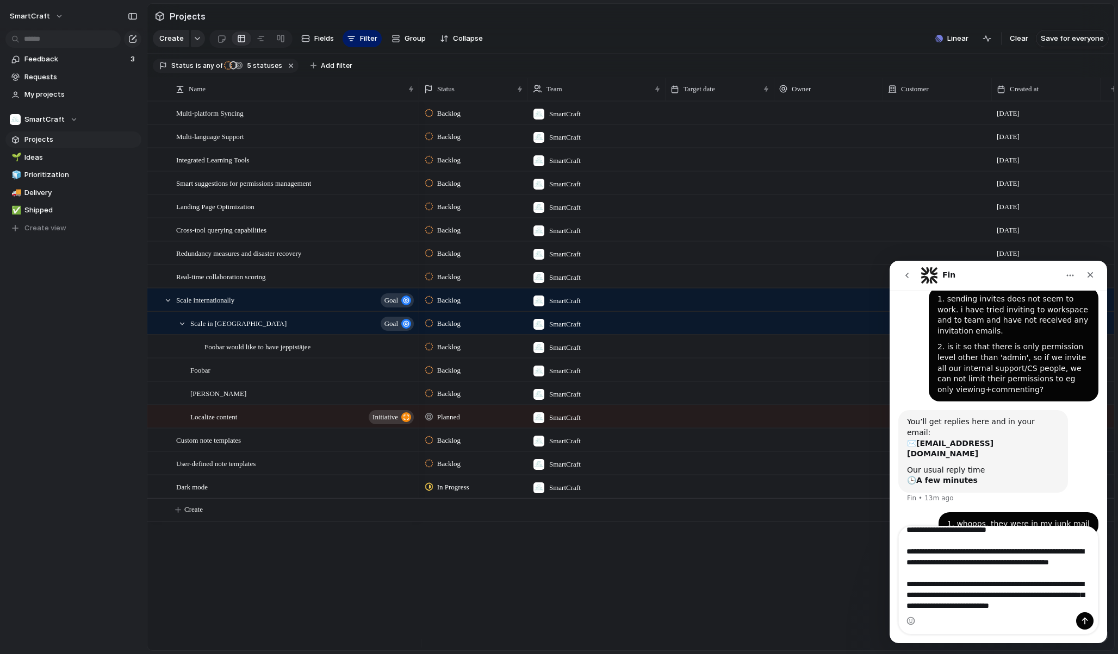
click at [585, 120] on div "SmartCraft" at bounding box center [556, 111] width 57 height 18
click at [500, 565] on div "SmartCraft ⚡ Congrid" at bounding box center [559, 327] width 1118 height 654
click at [581, 494] on span "SmartCraft" at bounding box center [565, 488] width 32 height 11
click at [536, 559] on div at bounding box center [539, 557] width 19 height 19
click at [481, 555] on div "SmartCraft ⚡ Congrid" at bounding box center [559, 327] width 1118 height 654
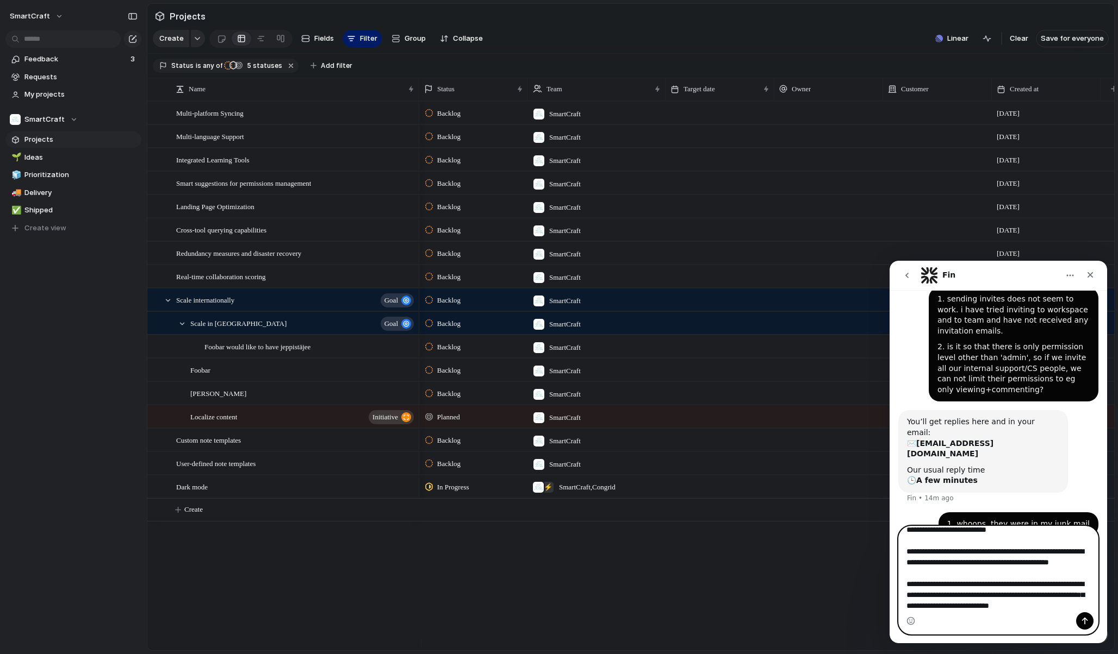
click at [1038, 609] on textarea "**********" at bounding box center [997, 570] width 199 height 86
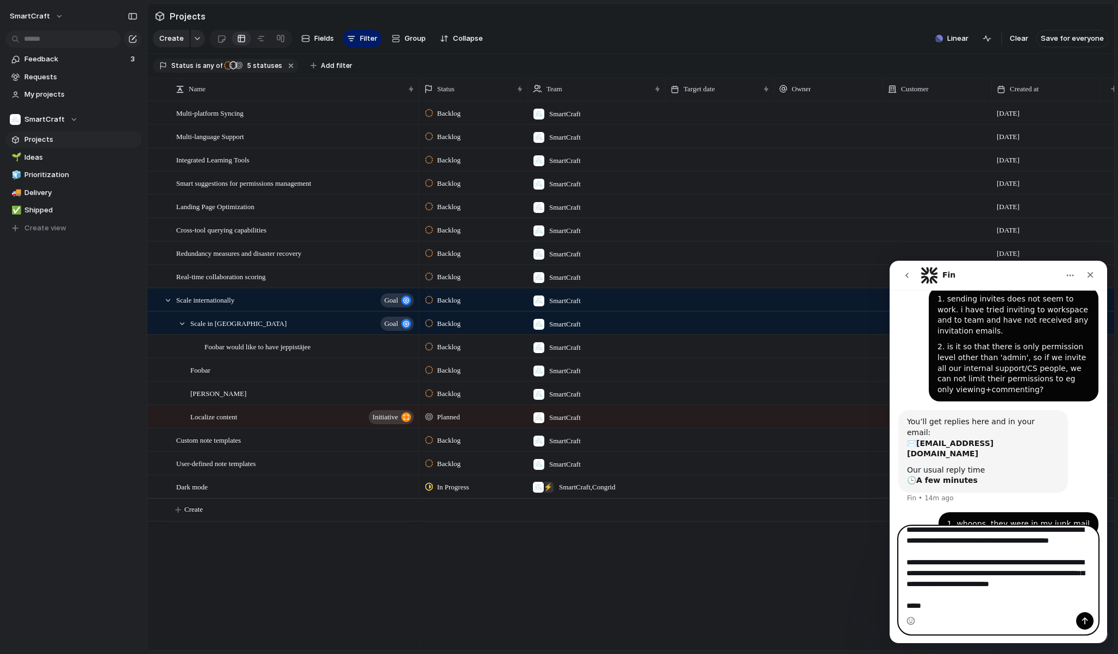
drag, startPoint x: 1022, startPoint y: 565, endPoint x: 897, endPoint y: 552, distance: 125.2
click at [897, 552] on div "I created a new Linear account for myself to test out the invitations and permi…" at bounding box center [997, 580] width 217 height 109
click at [949, 617] on div "Intercom messenger" at bounding box center [997, 621] width 199 height 17
click at [951, 611] on textarea "**********" at bounding box center [997, 570] width 199 height 86
paste textarea "**********"
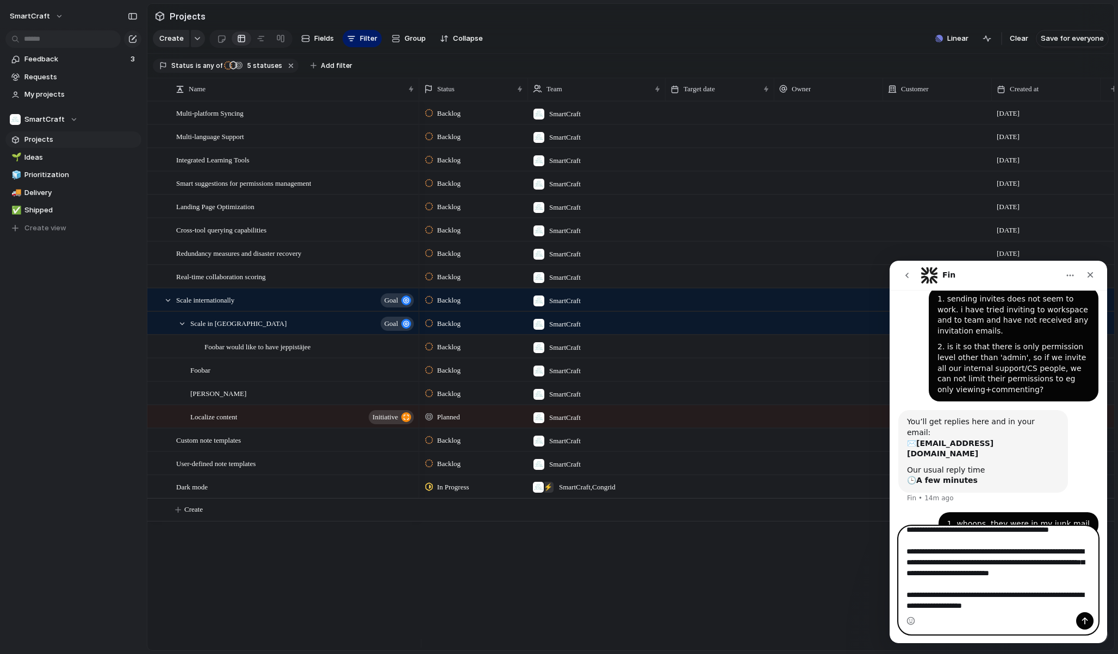
scroll to position [137, 0]
click at [230, 498] on div "Dark mode" at bounding box center [295, 487] width 239 height 22
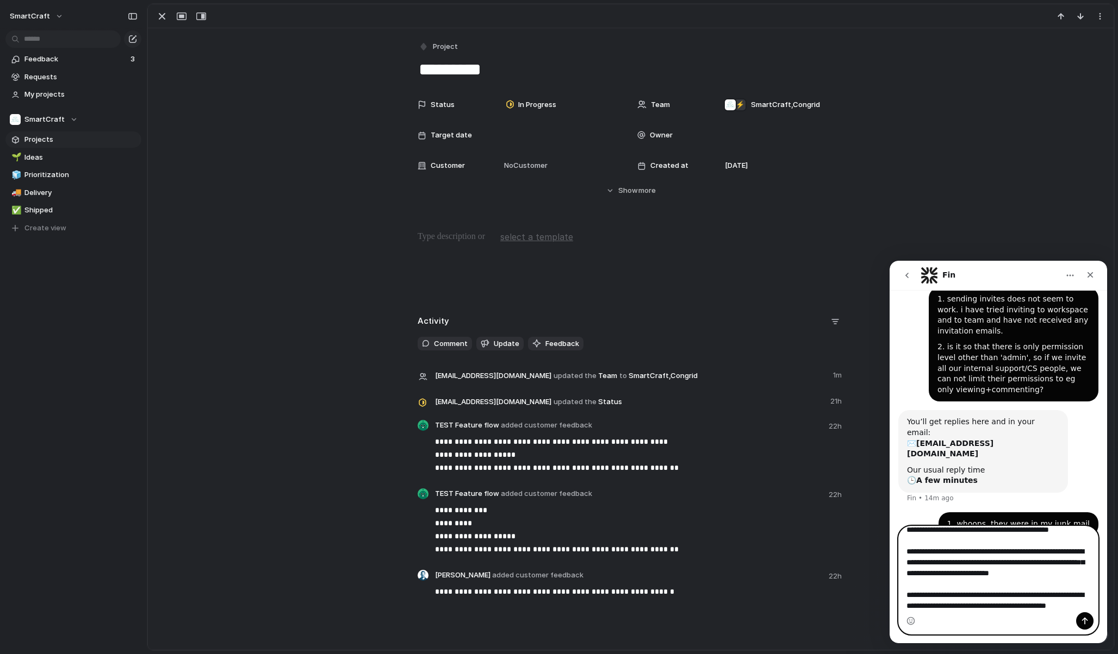
click at [1041, 606] on textarea "**********" at bounding box center [997, 570] width 199 height 86
paste textarea "**********"
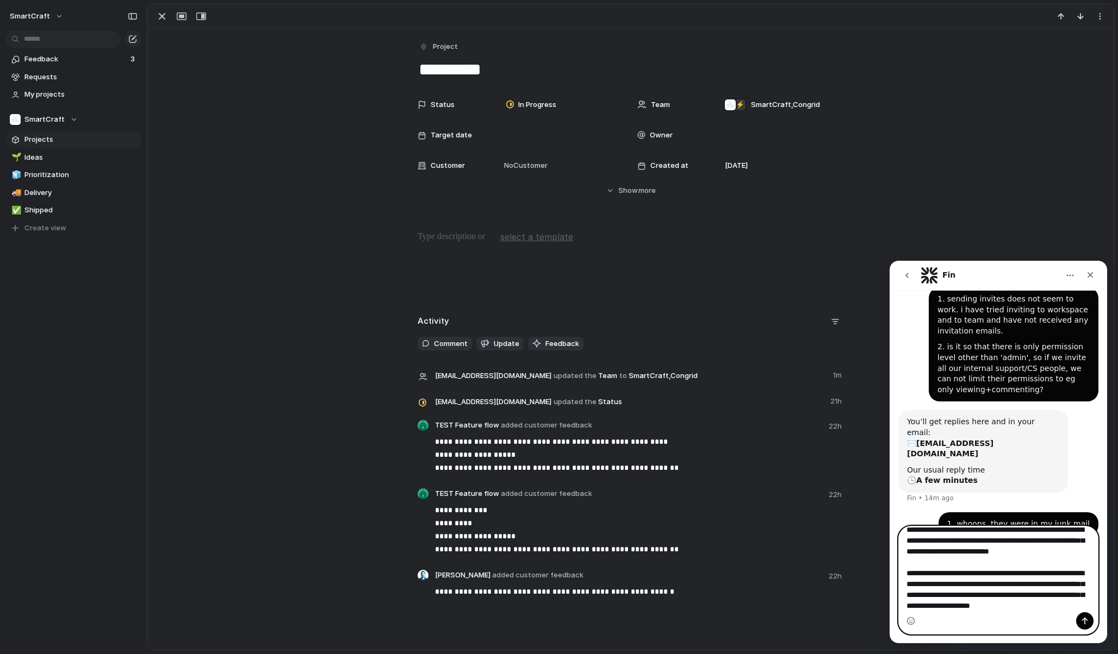
scroll to position [170, 0]
click at [59, 195] on span "Delivery" at bounding box center [80, 193] width 113 height 11
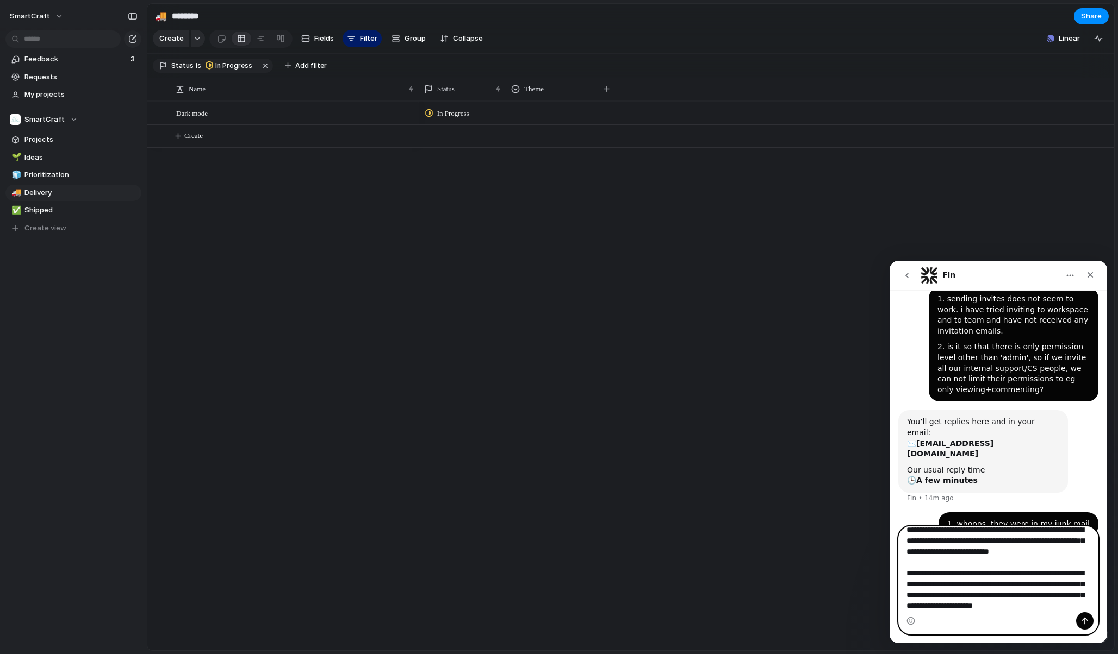
click at [1022, 611] on textarea "**********" at bounding box center [997, 570] width 199 height 86
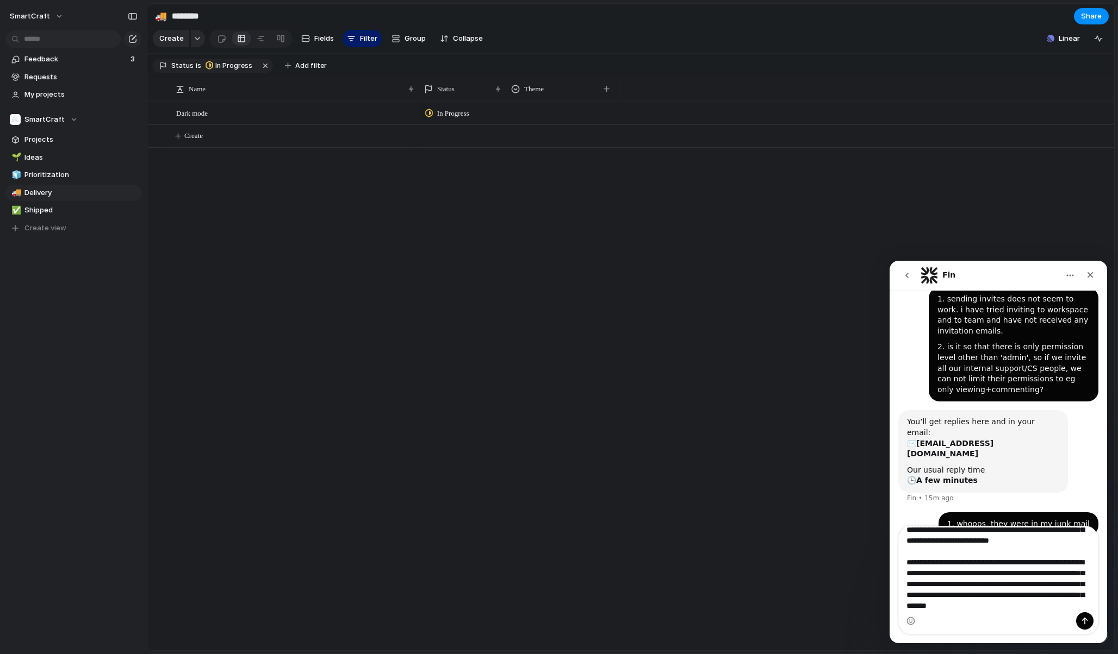
click at [487, 418] on div "In Progress" at bounding box center [766, 376] width 695 height 550
click at [1075, 602] on textarea "**********" at bounding box center [997, 570] width 199 height 86
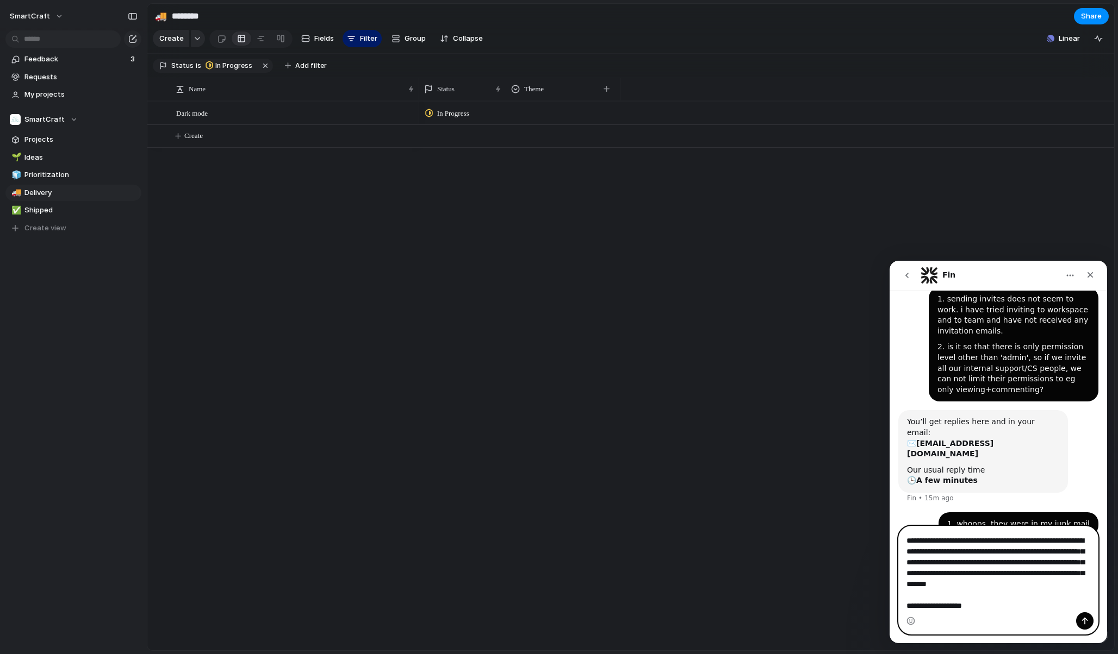
type textarea "**********"
click at [51, 12] on button "SmartCraft" at bounding box center [37, 16] width 64 height 17
click at [59, 42] on li "Settings" at bounding box center [53, 40] width 90 height 17
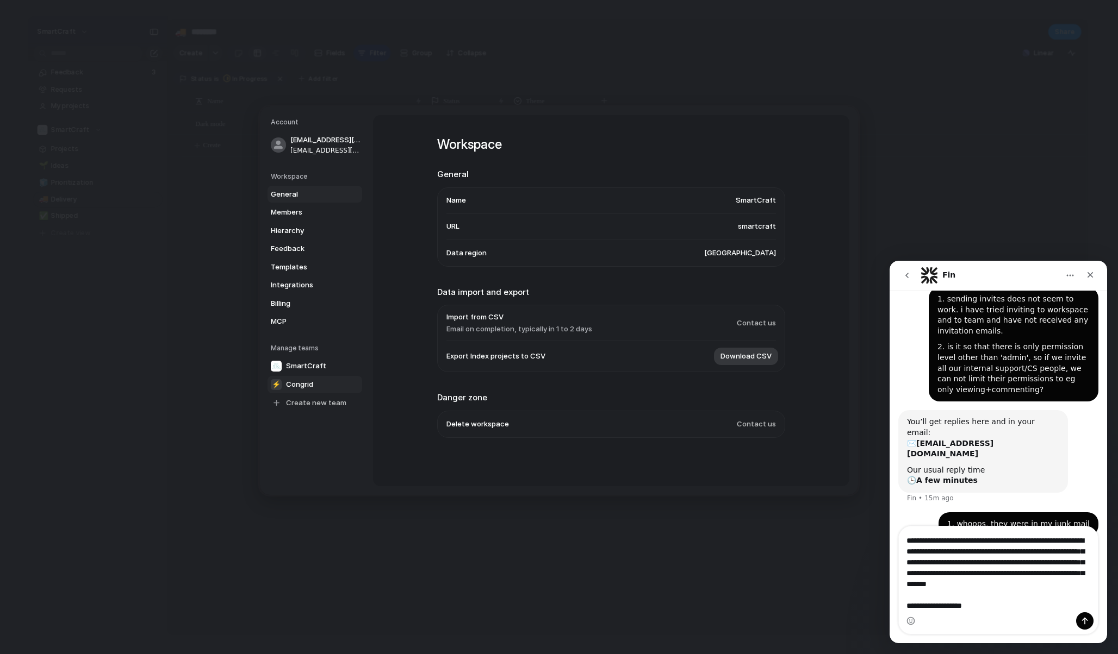
click at [308, 380] on span "Congrid" at bounding box center [299, 384] width 27 height 11
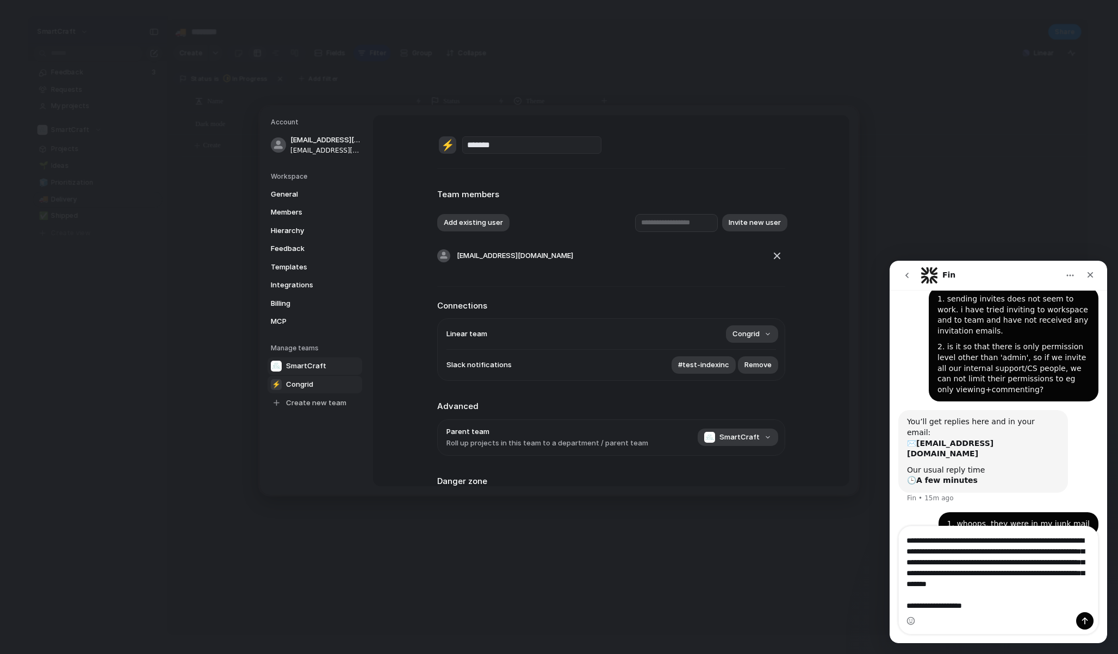
click at [309, 365] on span "SmartCraft" at bounding box center [306, 366] width 40 height 11
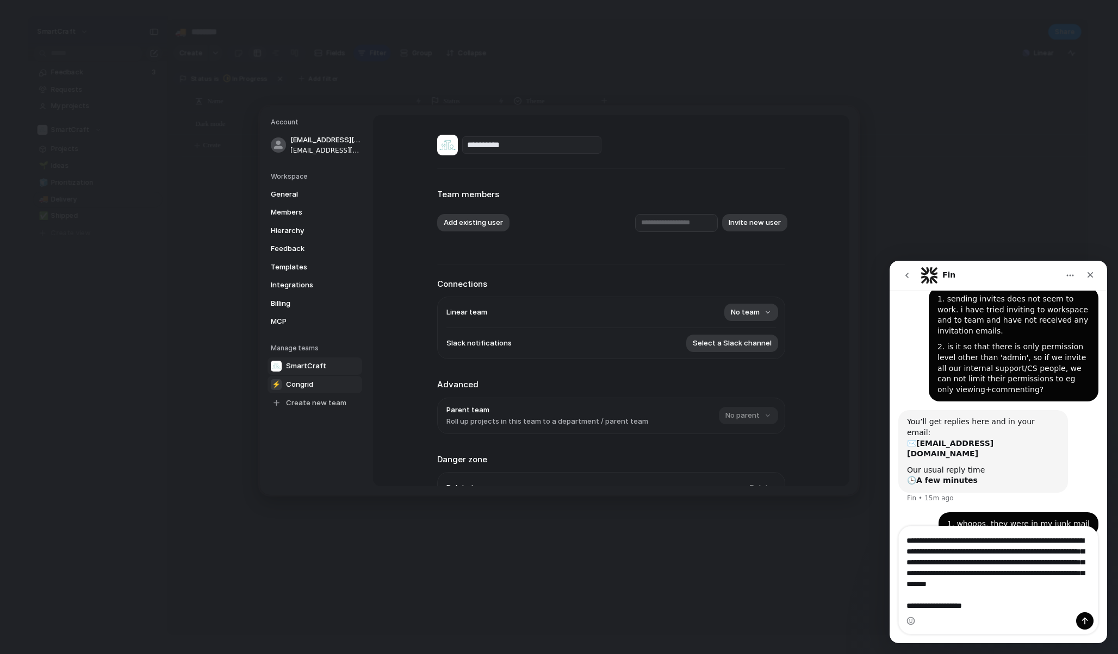
click at [306, 379] on span "Congrid" at bounding box center [299, 384] width 27 height 11
type input "*******"
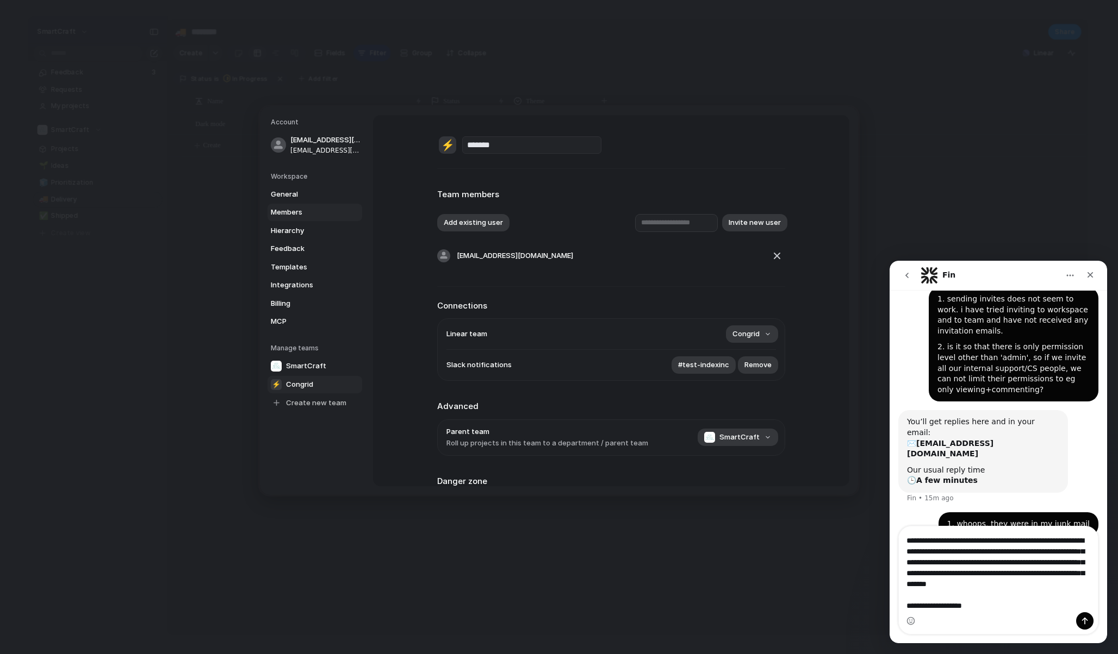
click at [294, 210] on span "Members" at bounding box center [306, 212] width 70 height 11
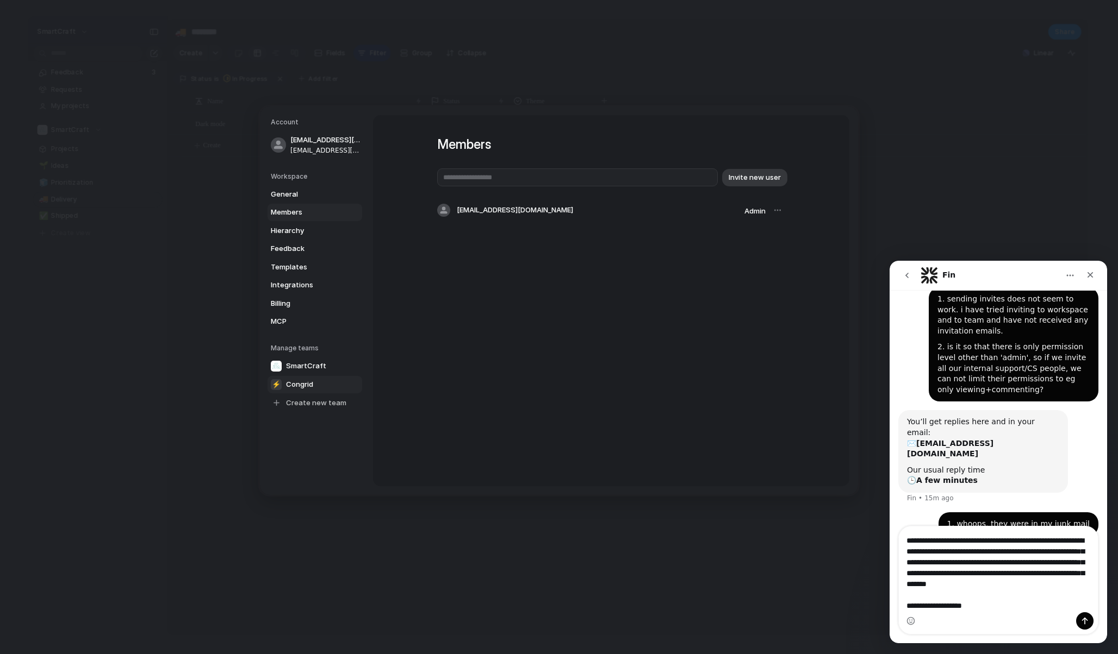
click at [307, 378] on link "⚡ Congrid" at bounding box center [314, 384] width 95 height 17
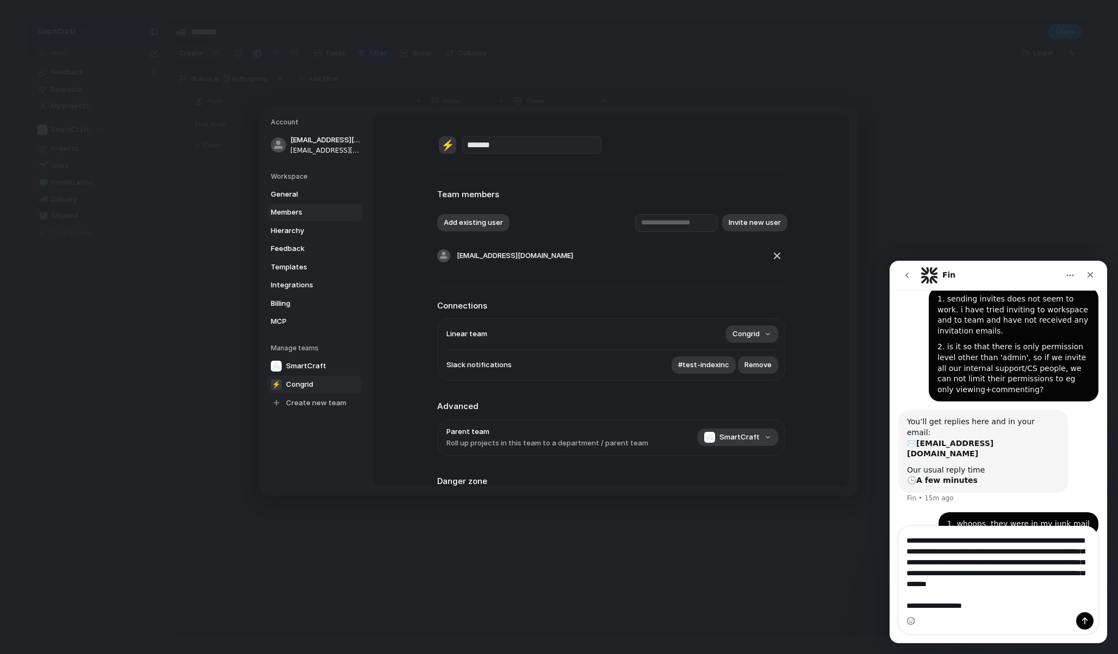
click at [300, 206] on link "Members" at bounding box center [314, 212] width 95 height 17
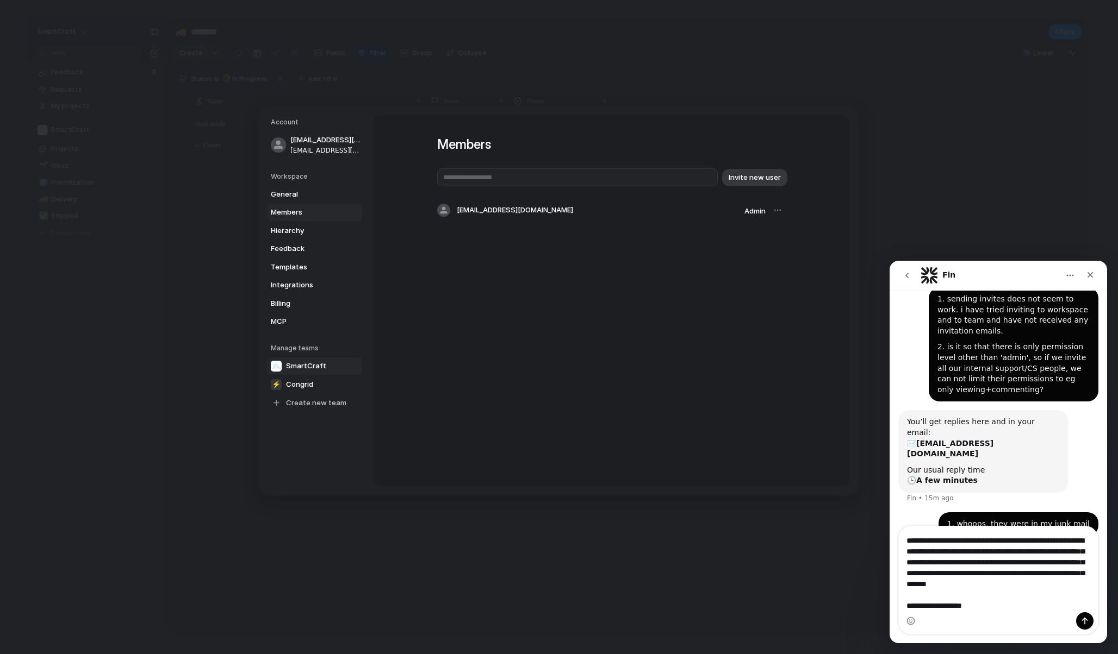
click at [310, 368] on span "SmartCraft" at bounding box center [306, 366] width 40 height 11
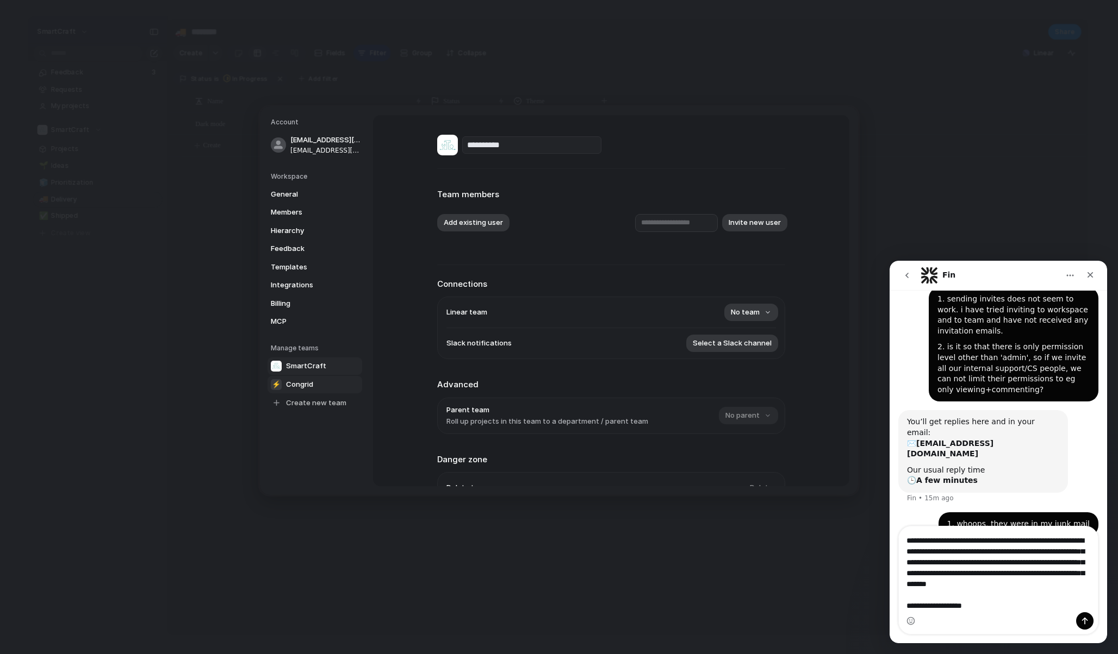
click at [308, 385] on span "Congrid" at bounding box center [299, 384] width 27 height 11
type input "*******"
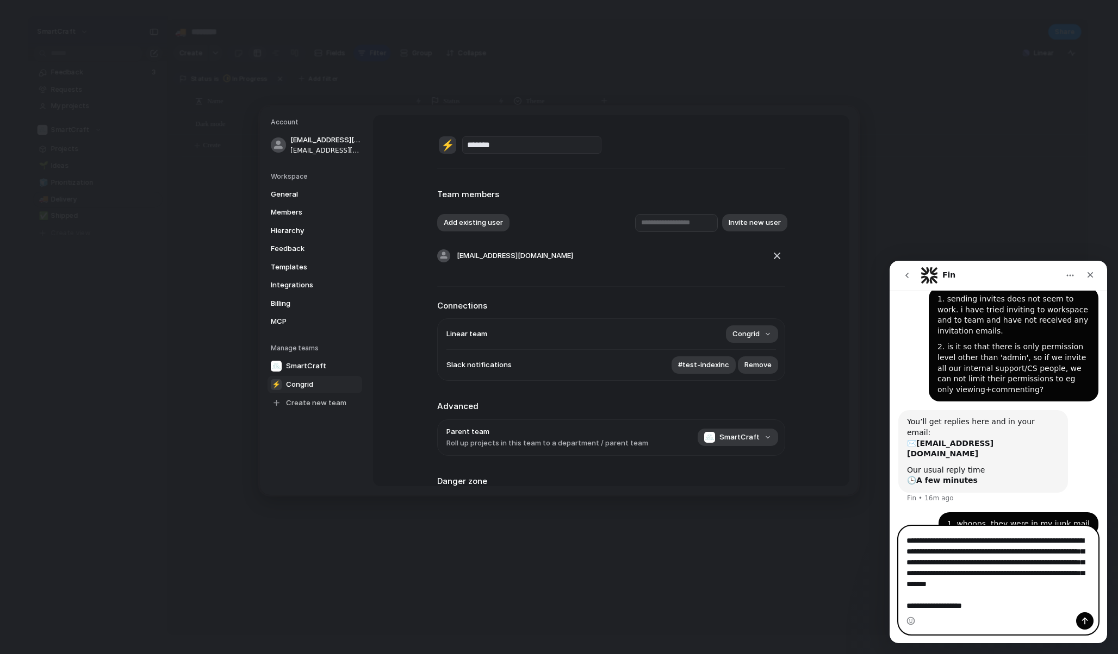
click at [1026, 610] on textarea "**********" at bounding box center [997, 570] width 199 height 86
type textarea "**********"
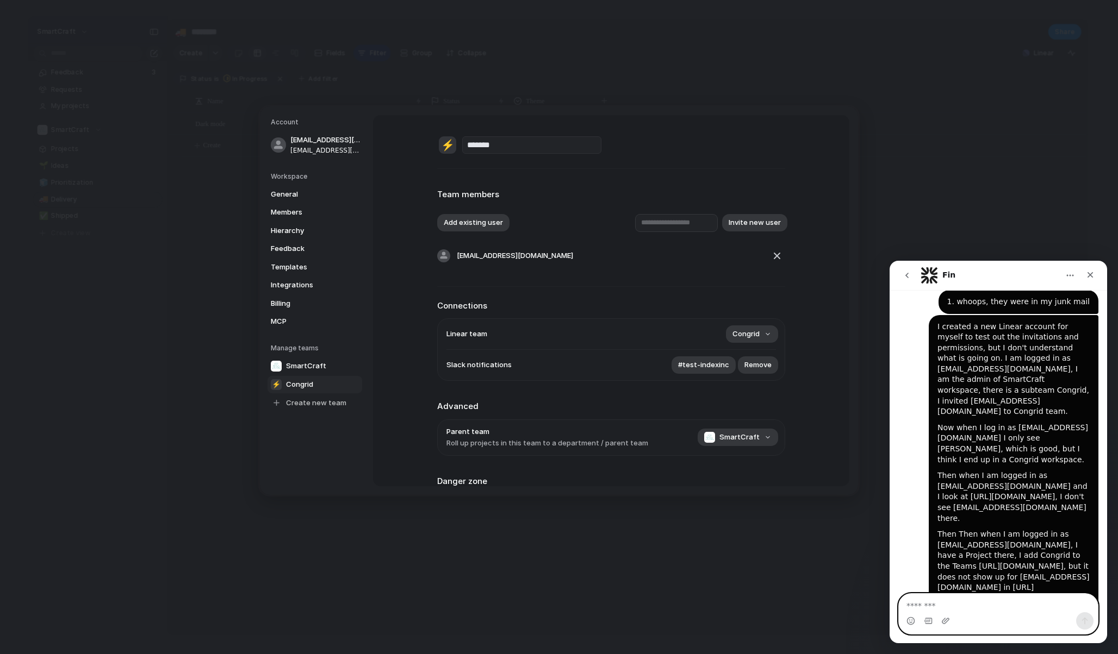
scroll to position [282, 0]
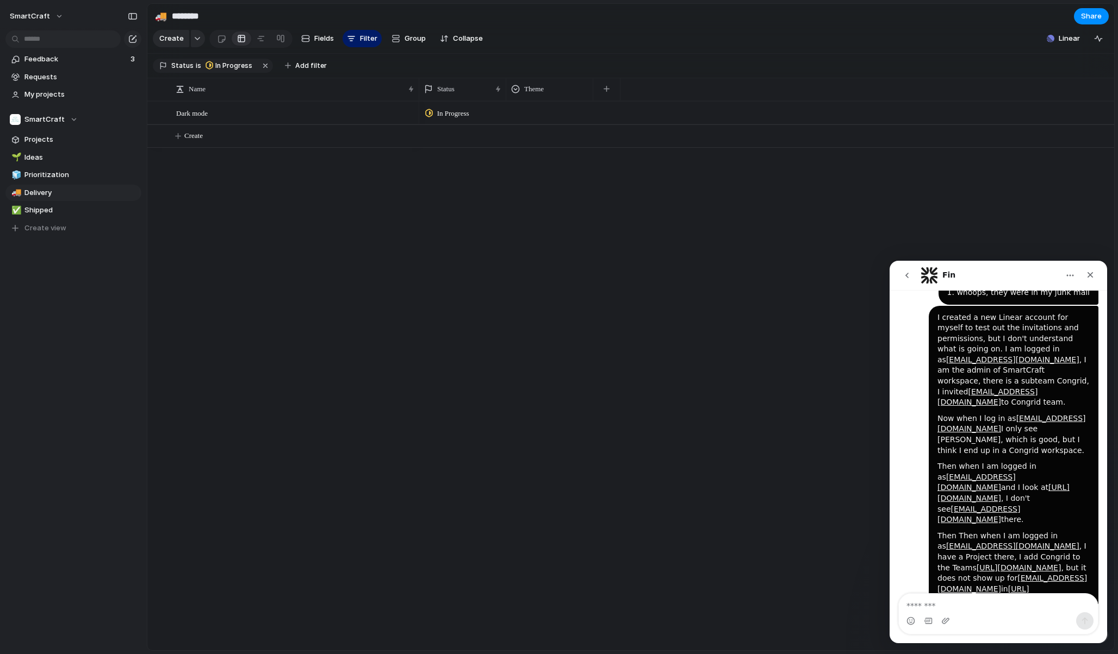
scroll to position [282, 0]
click at [954, 607] on textarea "Message…" at bounding box center [997, 603] width 199 height 18
click at [903, 276] on icon "go back" at bounding box center [906, 275] width 9 height 9
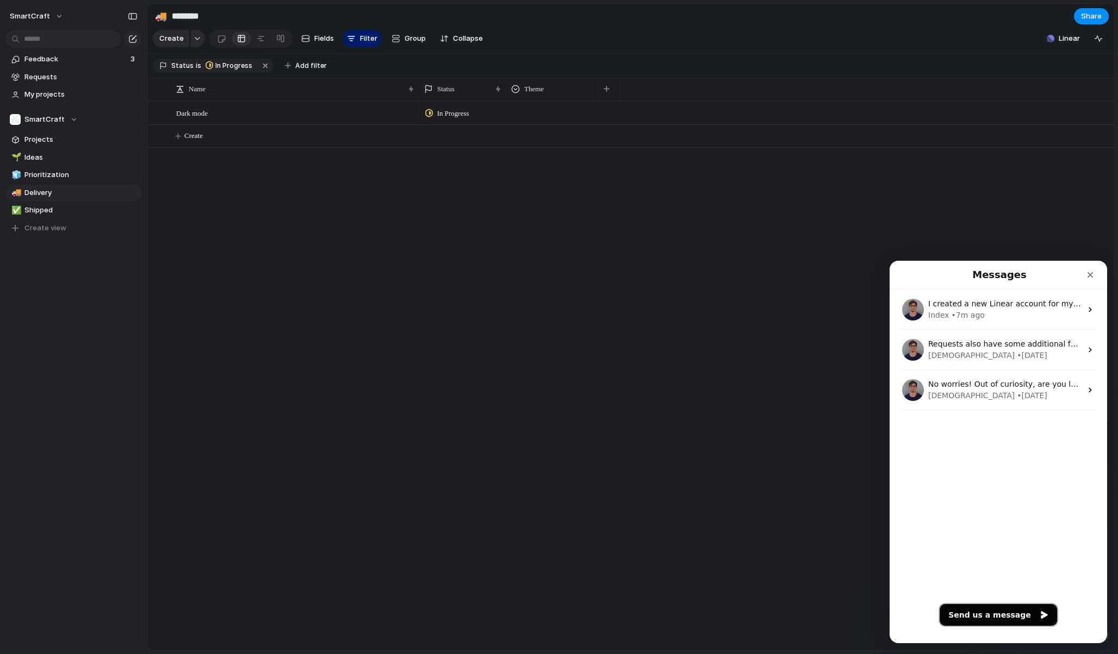
click at [999, 613] on button "Send us a message" at bounding box center [997, 615] width 117 height 22
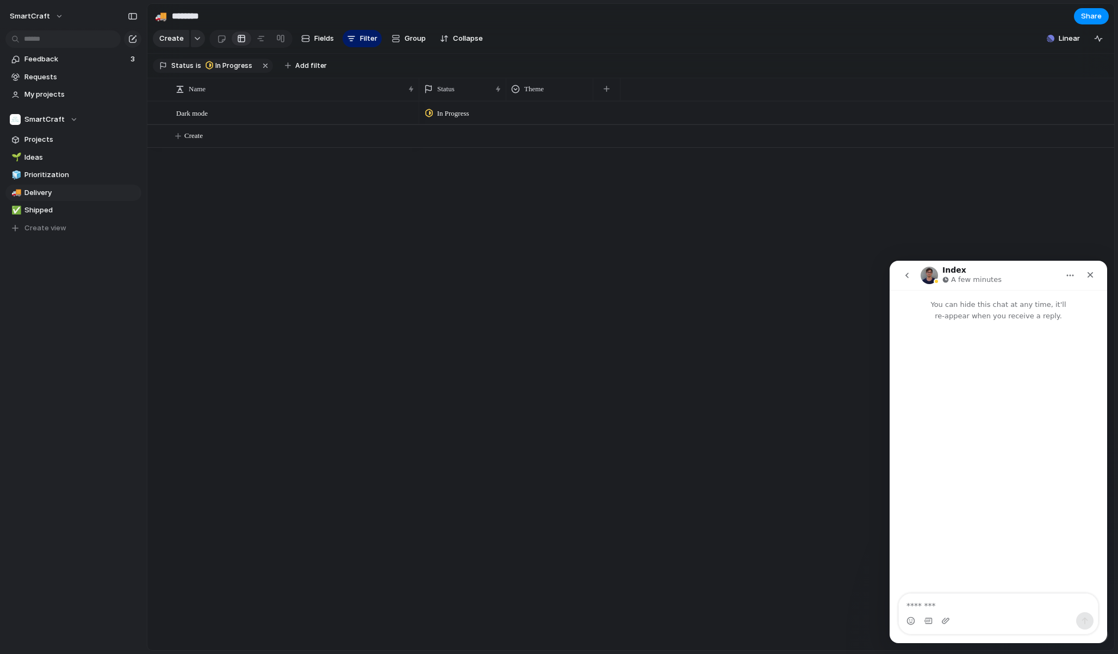
click at [907, 277] on icon "go back" at bounding box center [906, 275] width 9 height 9
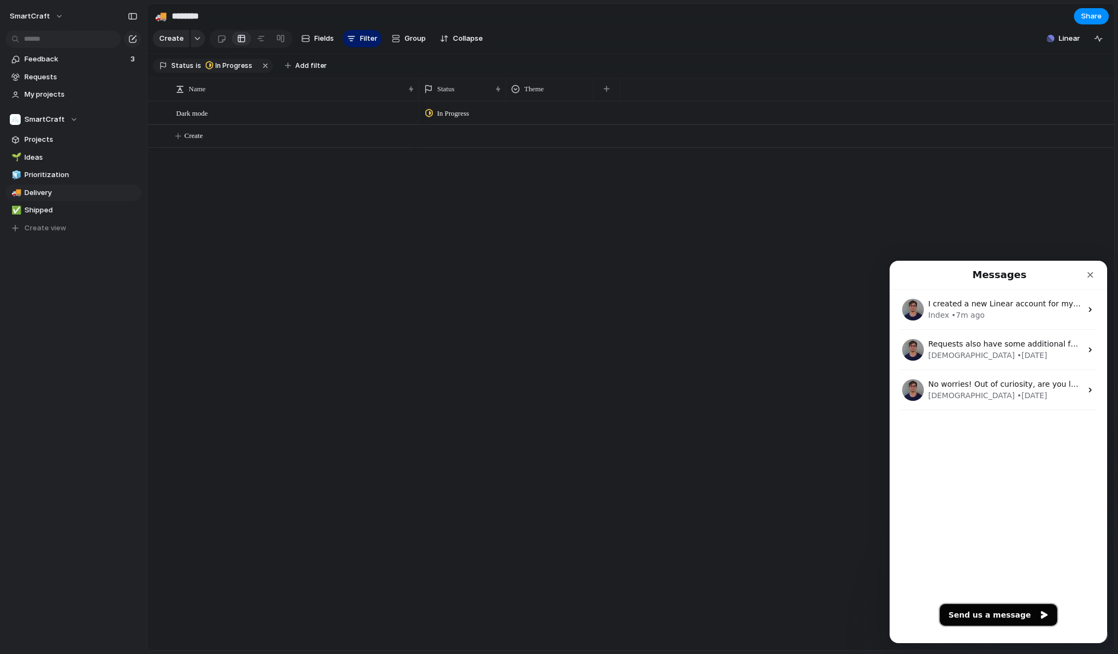
click at [1015, 614] on button "Send us a message" at bounding box center [997, 615] width 117 height 22
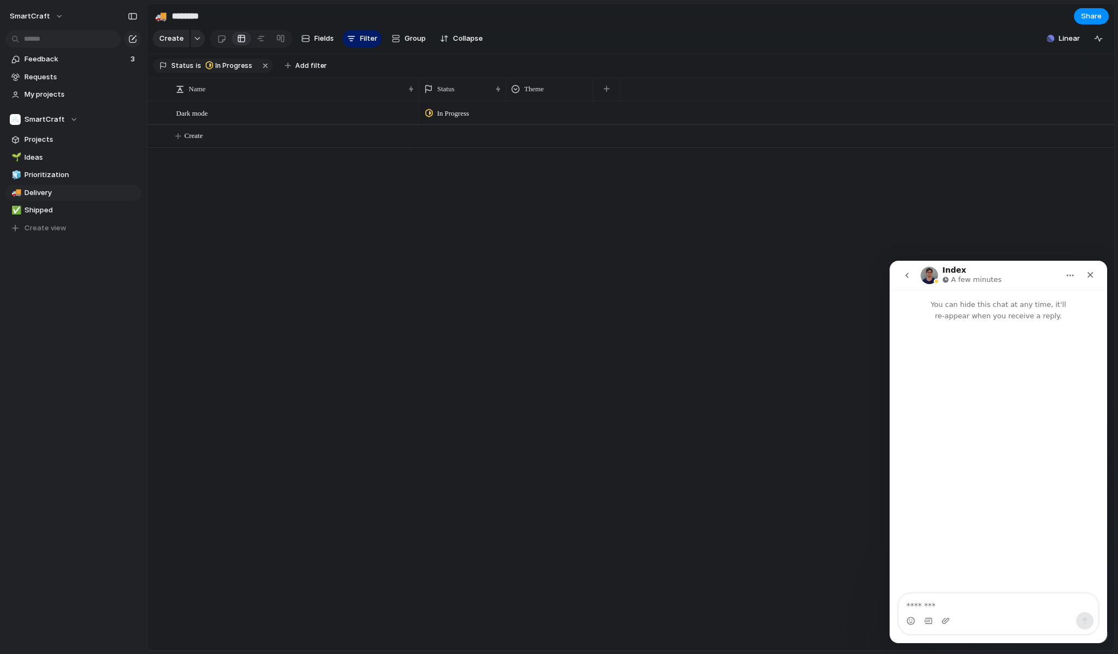
click at [980, 611] on textarea "Message…" at bounding box center [997, 603] width 199 height 18
click at [927, 611] on textarea "**********" at bounding box center [997, 586] width 199 height 51
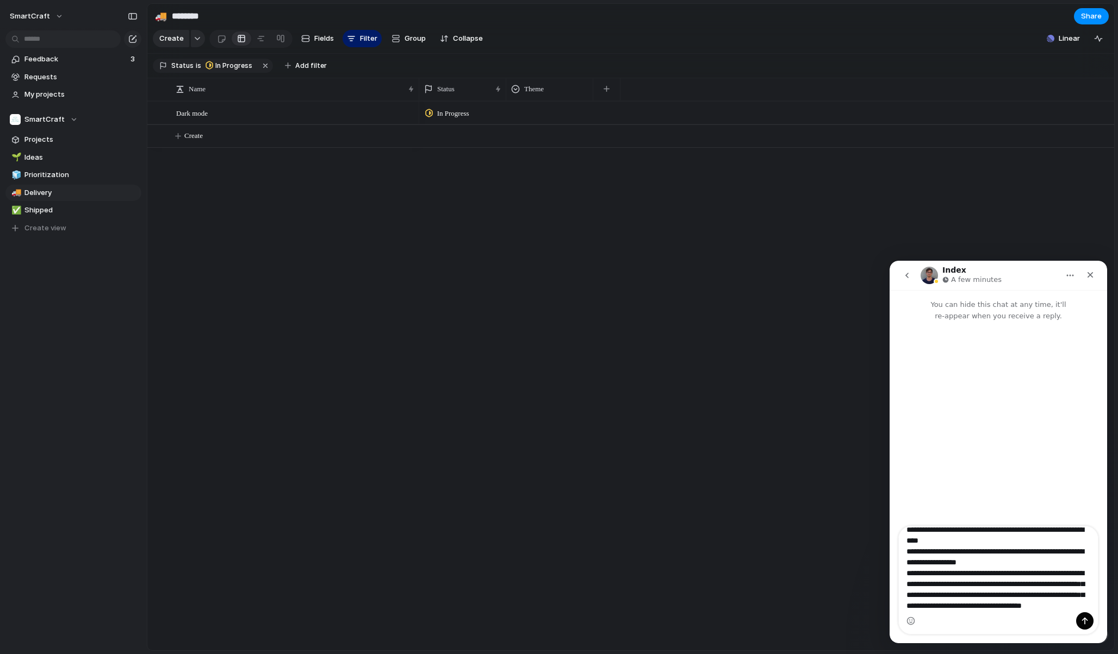
scroll to position [23, 0]
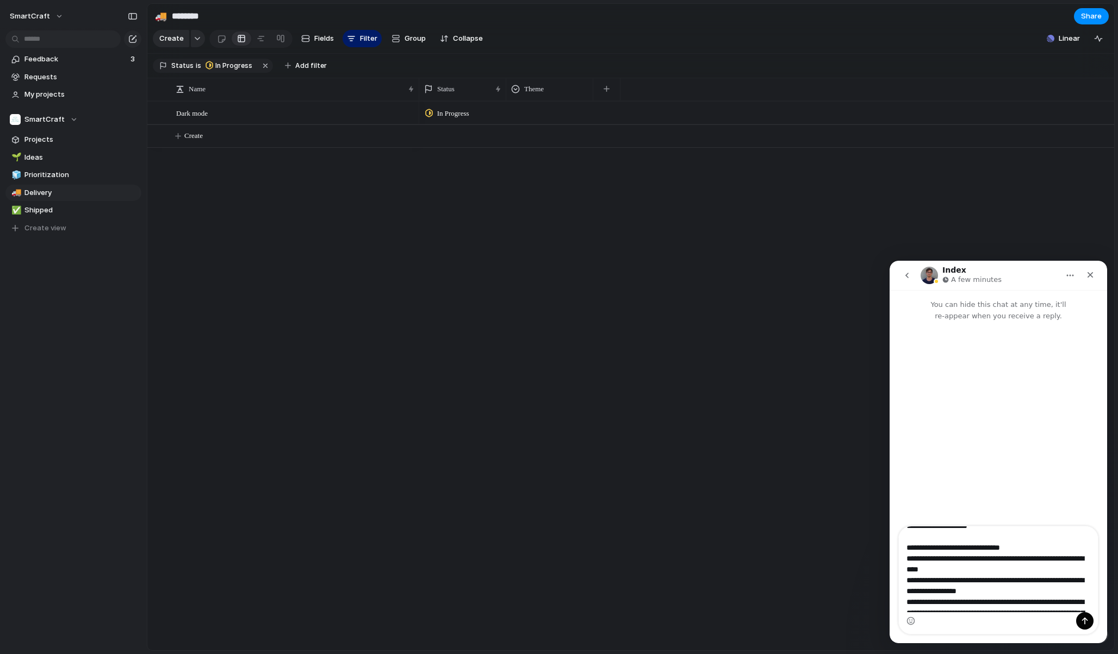
type textarea "**********"
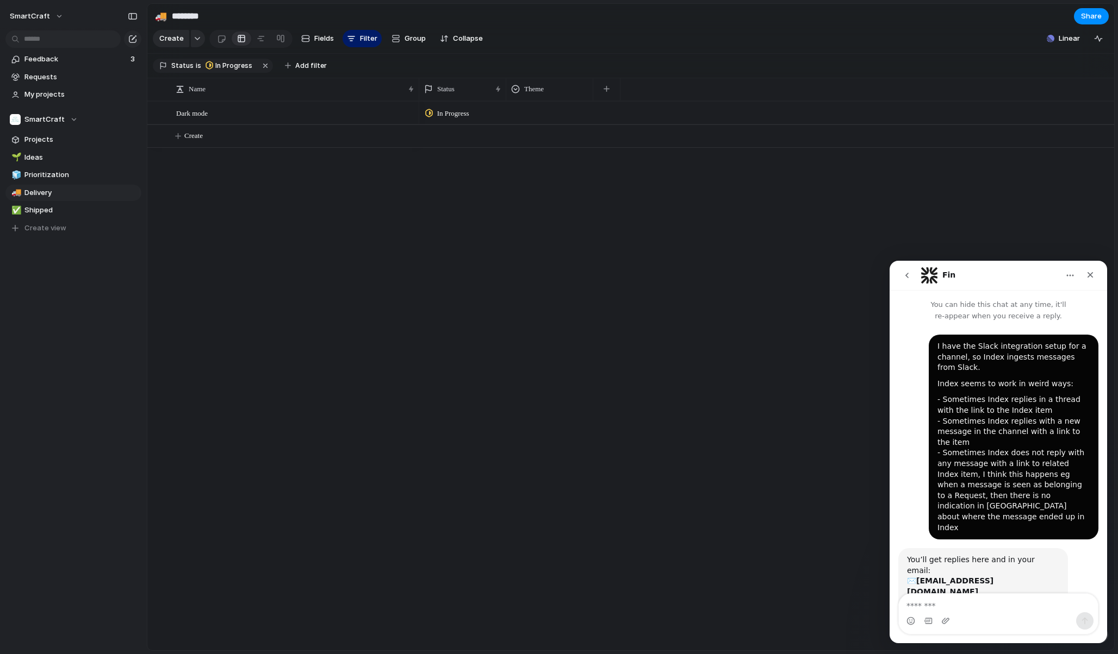
scroll to position [17, 0]
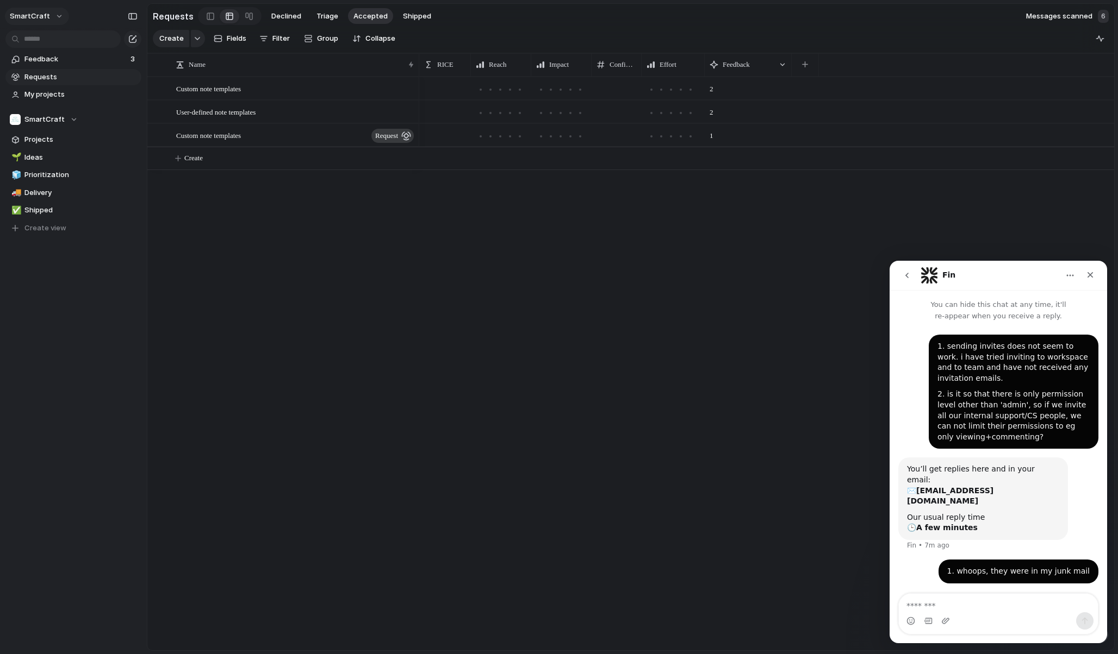
click at [47, 13] on button "SmartCraft" at bounding box center [37, 16] width 64 height 17
click at [50, 42] on span "Settings" at bounding box center [40, 40] width 30 height 11
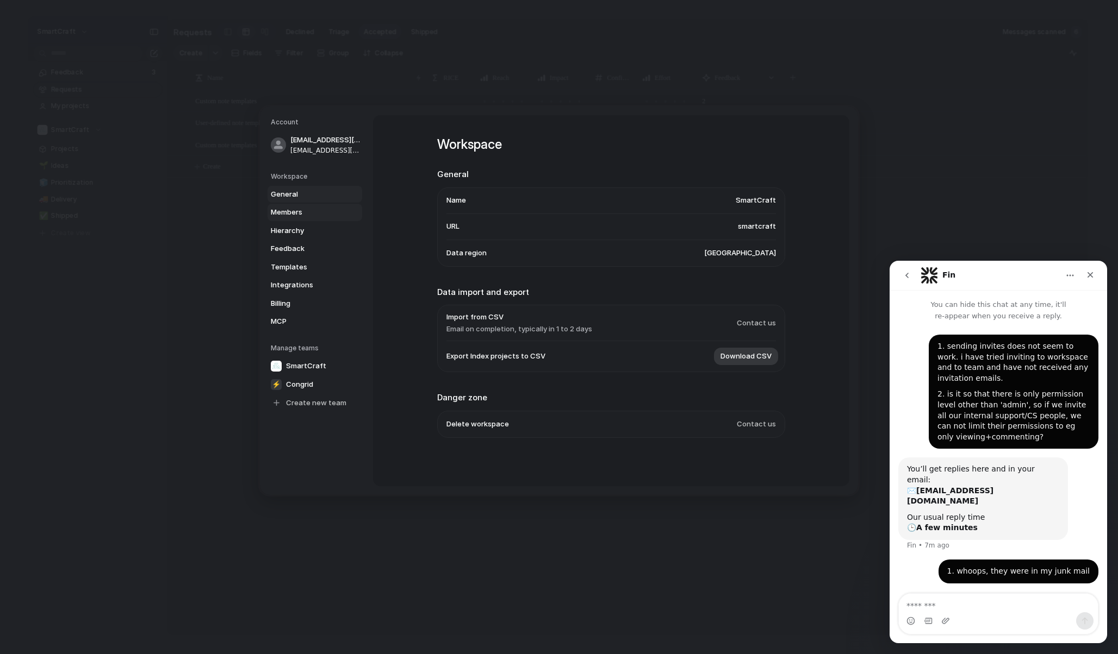
click at [287, 213] on span "Members" at bounding box center [306, 212] width 70 height 11
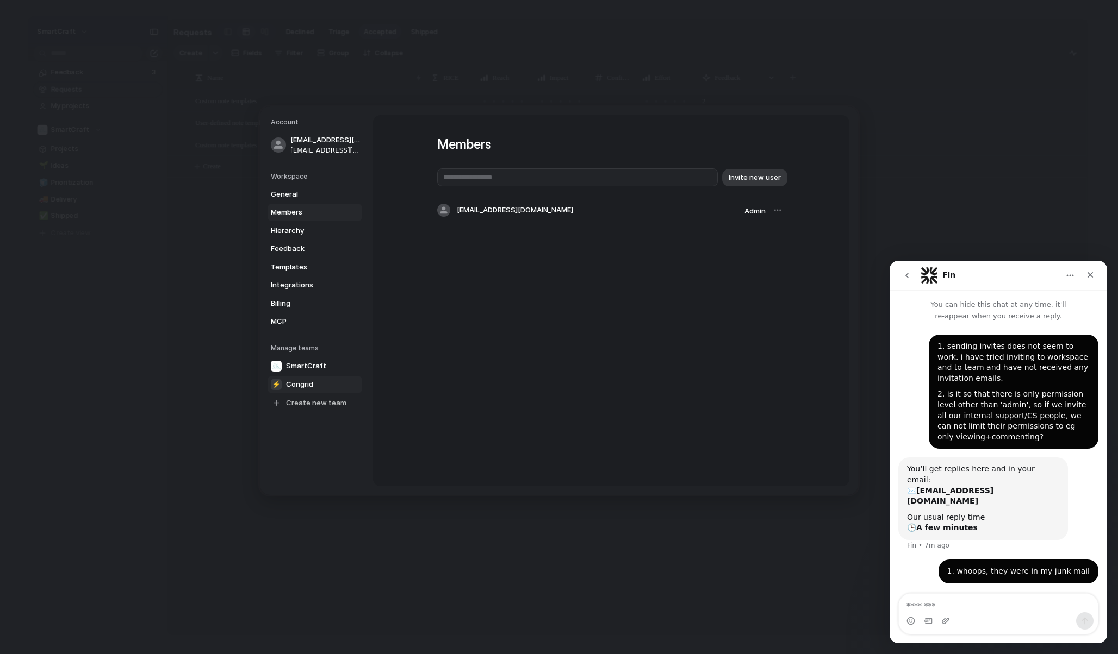
click at [301, 383] on span "Congrid" at bounding box center [299, 384] width 27 height 11
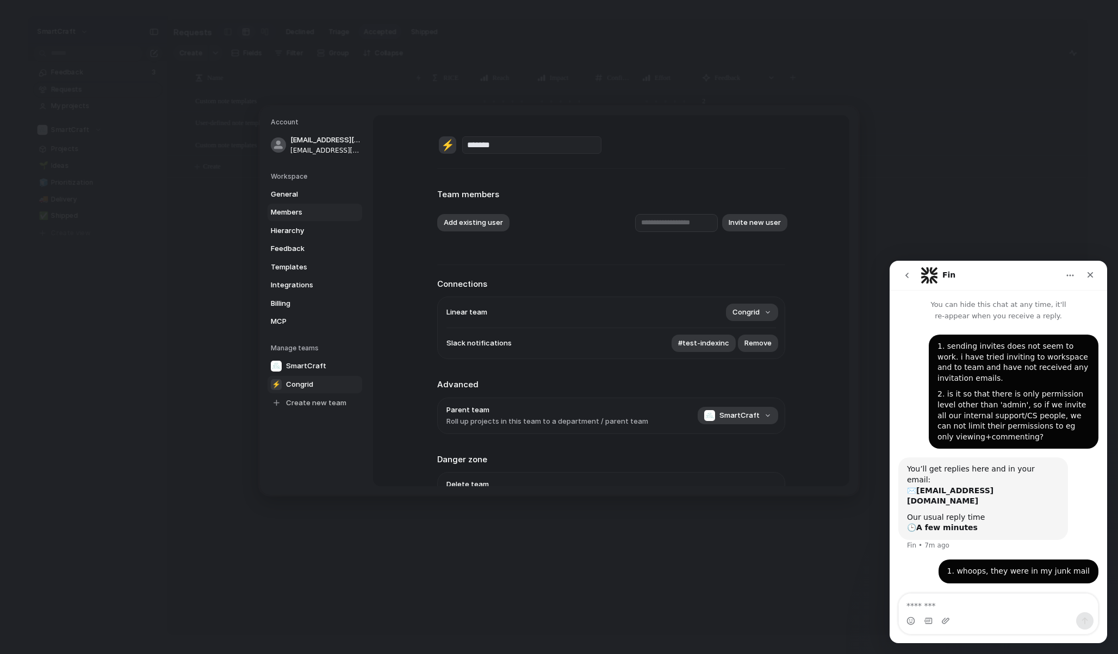
click at [294, 212] on span "Members" at bounding box center [306, 212] width 70 height 11
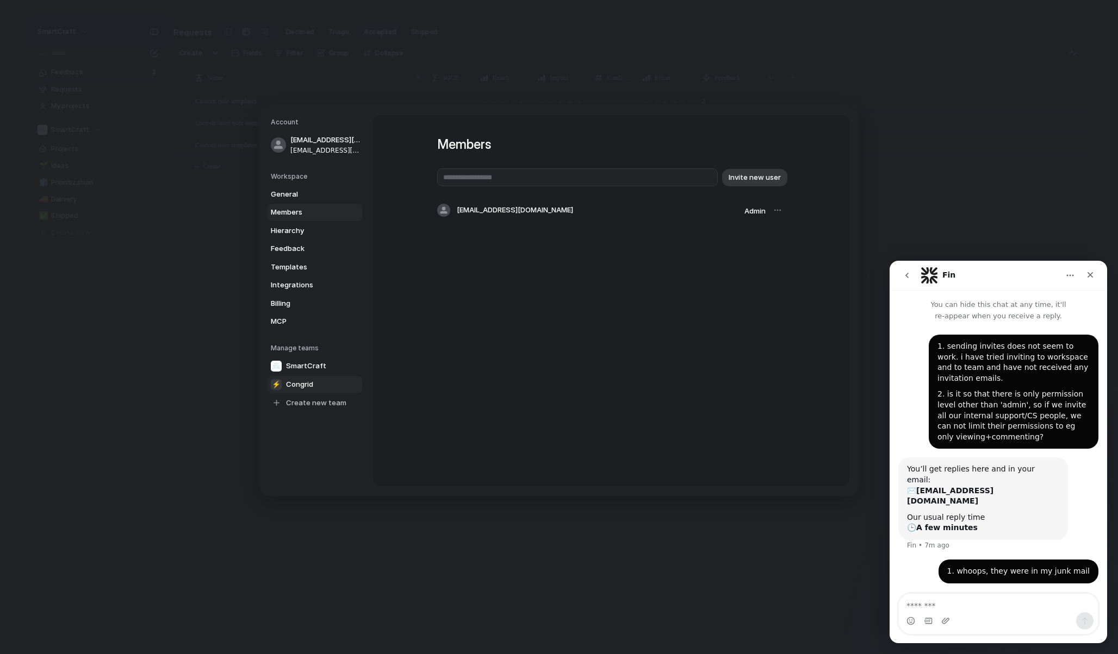
click at [299, 384] on span "Congrid" at bounding box center [299, 384] width 27 height 11
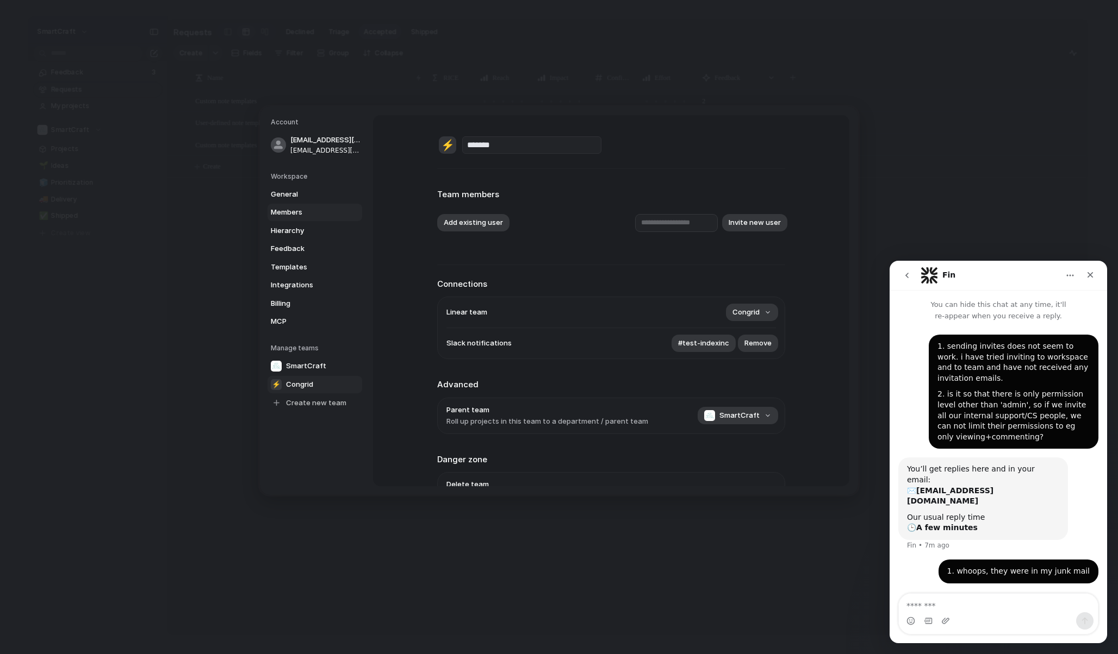
click at [298, 210] on span "Members" at bounding box center [306, 212] width 70 height 11
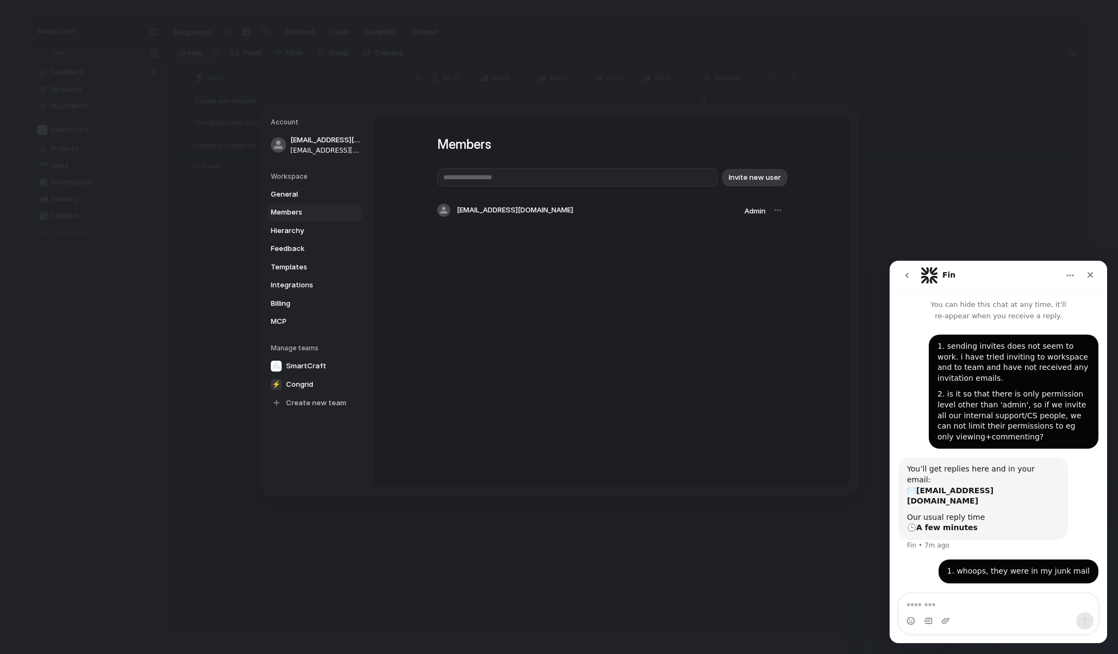
click at [567, 251] on div "Members Invite new user lasse.laakkonen@smartcraft.com Admin" at bounding box center [611, 187] width 348 height 145
click at [301, 385] on span "Congrid" at bounding box center [299, 384] width 27 height 11
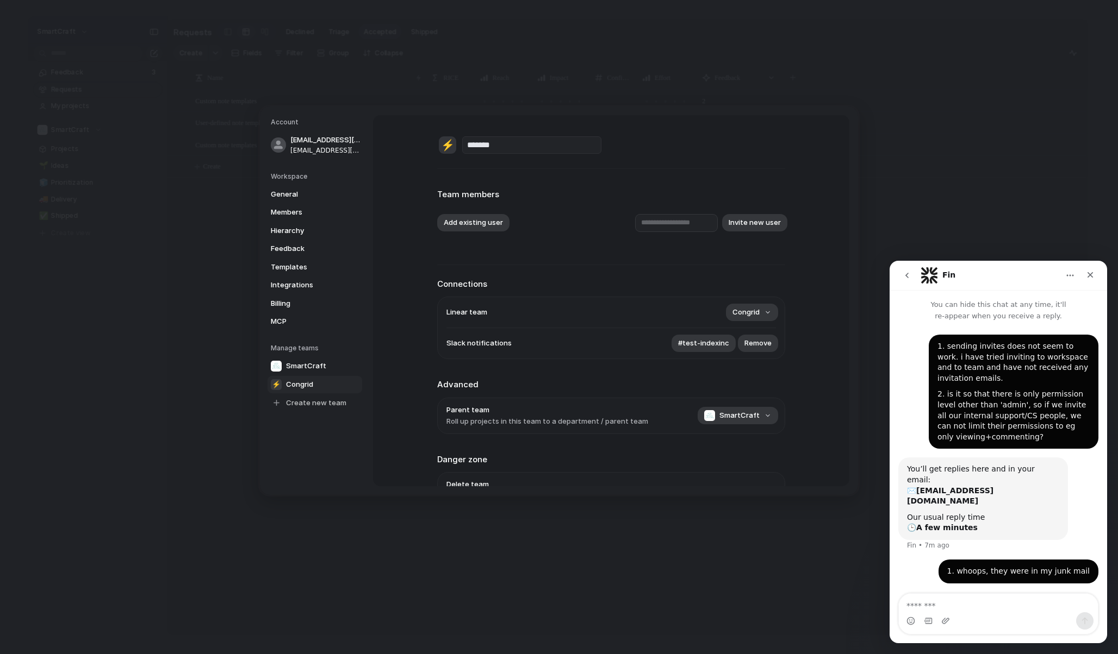
scroll to position [73, 0]
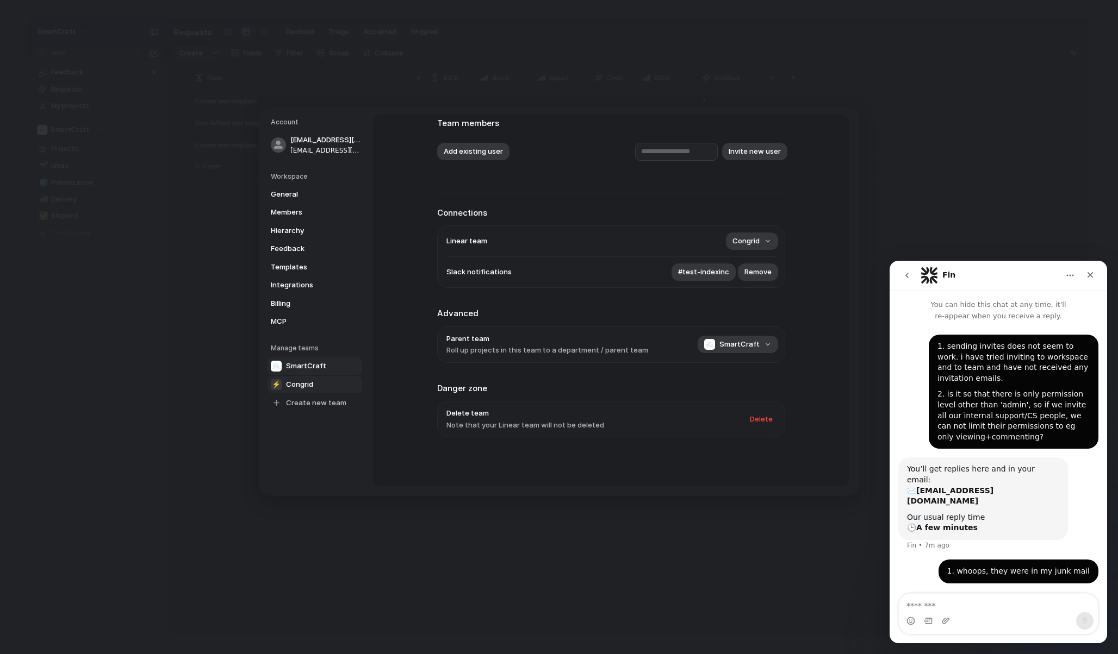
click at [312, 363] on span "SmartCraft" at bounding box center [306, 366] width 40 height 11
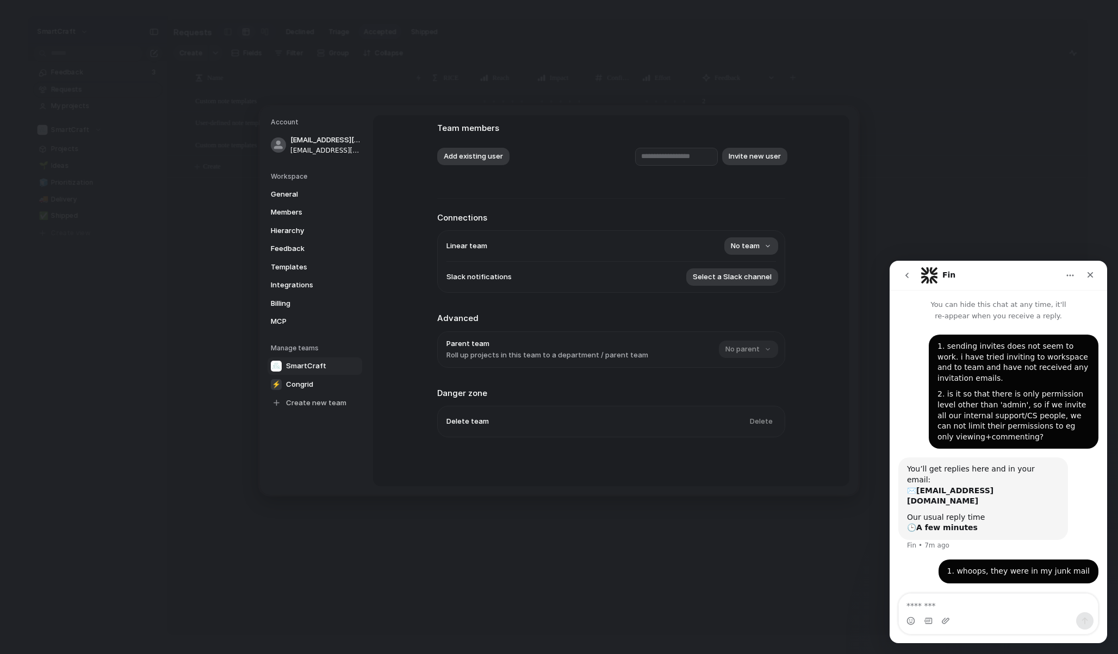
scroll to position [68, 0]
click at [303, 380] on span "Congrid" at bounding box center [299, 384] width 27 height 11
type input "*******"
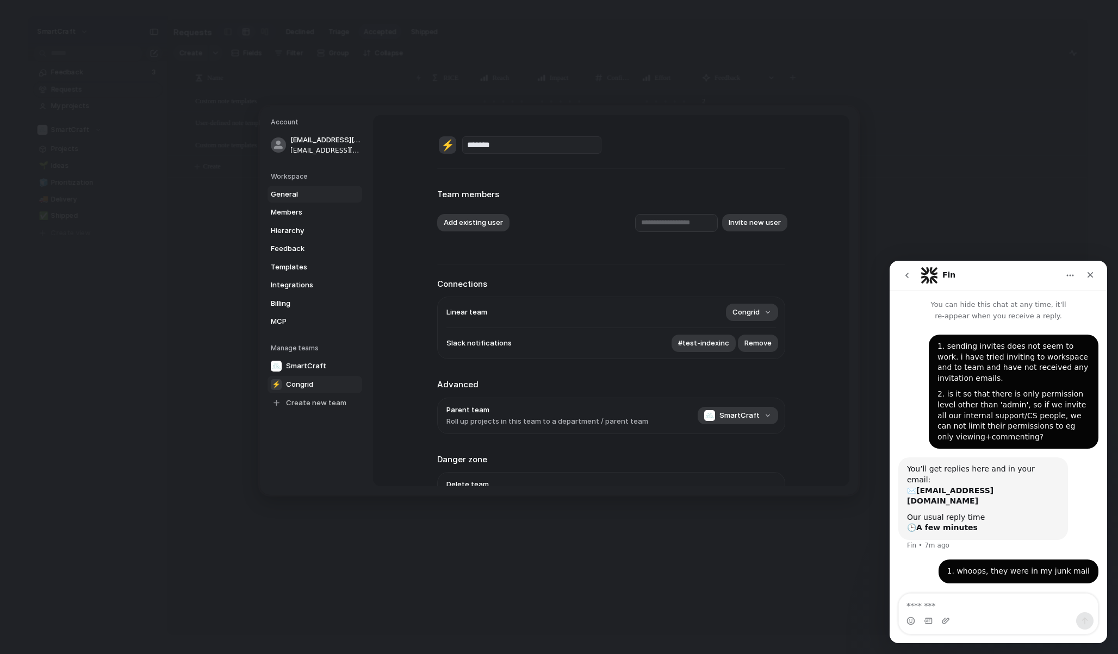
click at [298, 202] on link "General" at bounding box center [314, 194] width 95 height 17
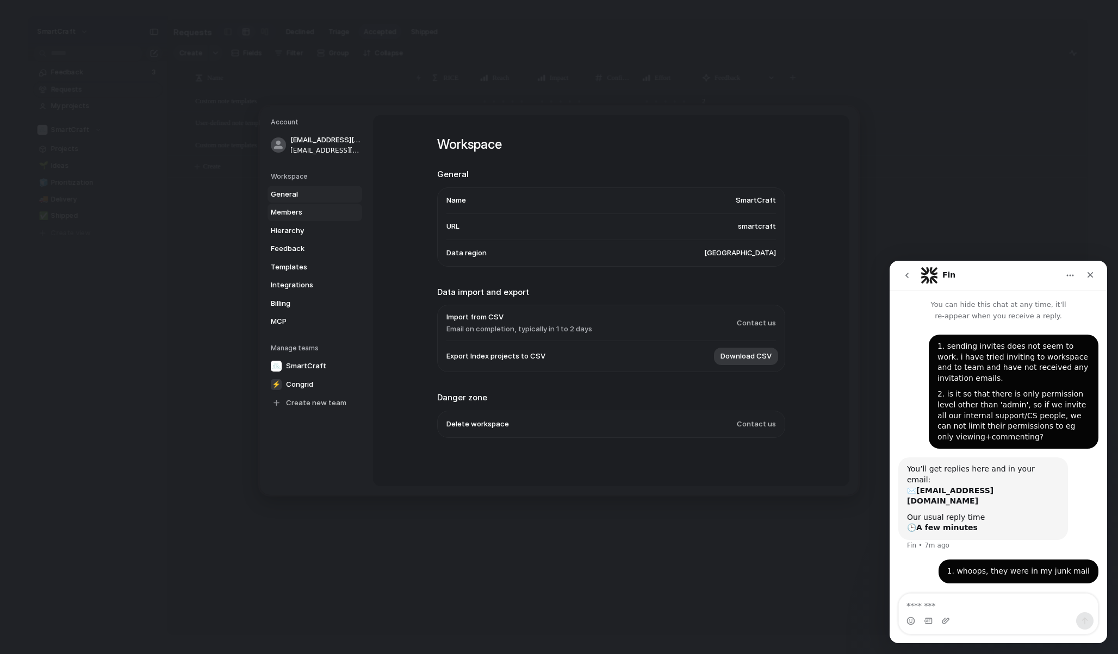
click at [297, 210] on span "Members" at bounding box center [306, 212] width 70 height 11
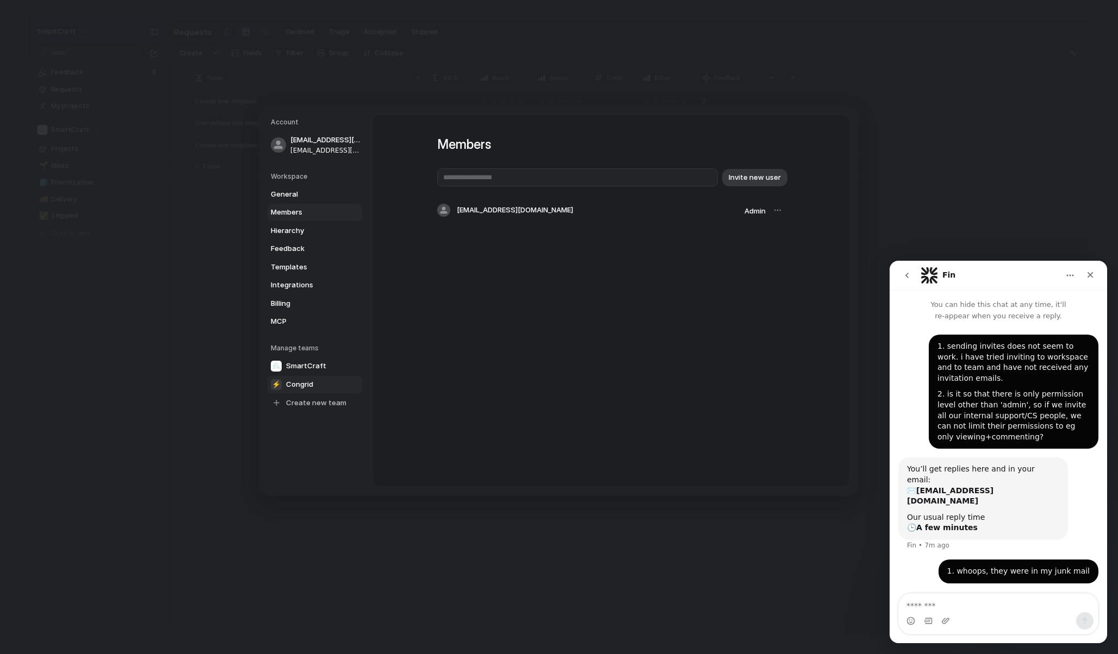
click at [303, 382] on span "Congrid" at bounding box center [299, 384] width 27 height 11
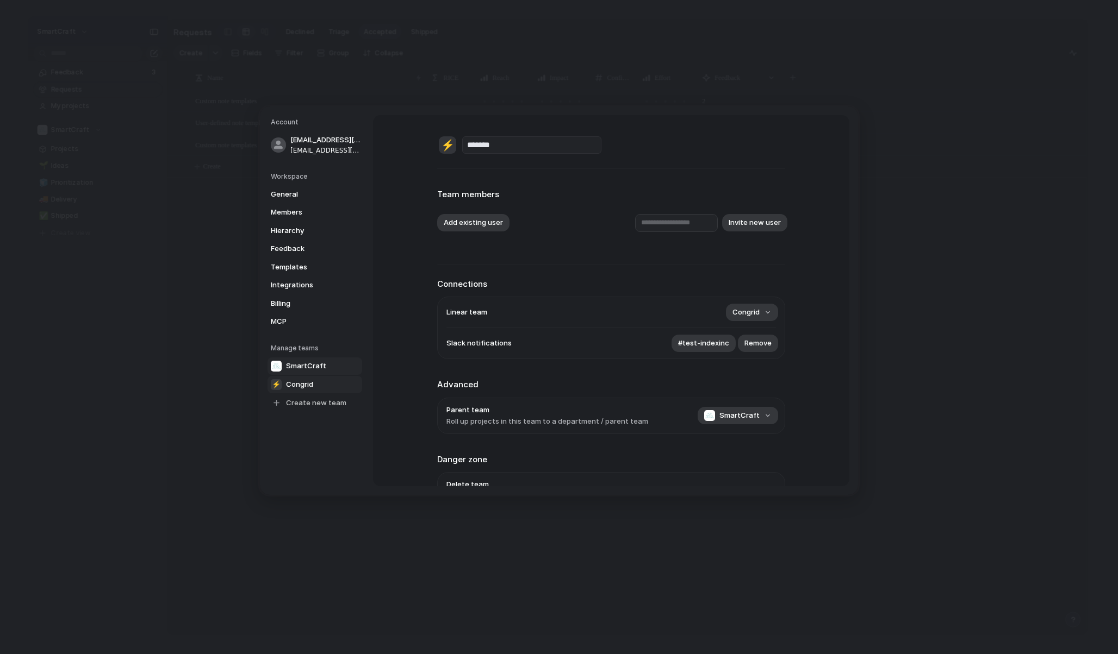
click at [303, 368] on span "SmartCraft" at bounding box center [306, 366] width 40 height 11
click at [304, 385] on span "Congrid" at bounding box center [299, 384] width 27 height 11
type input "*******"
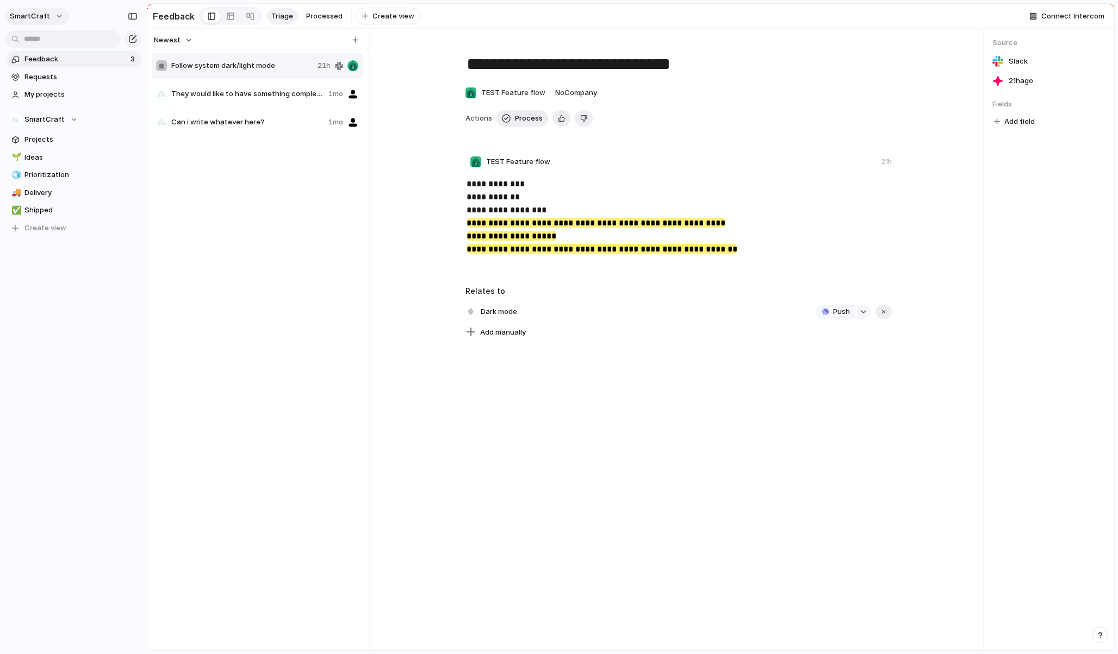
click at [35, 13] on span "SmartCraft" at bounding box center [30, 16] width 40 height 11
click at [80, 290] on div "Settings Invite members Change theme Sign out" at bounding box center [559, 327] width 1118 height 654
click at [39, 12] on span "SmartCraft" at bounding box center [30, 16] width 40 height 11
click at [54, 37] on li "Settings" at bounding box center [53, 40] width 90 height 17
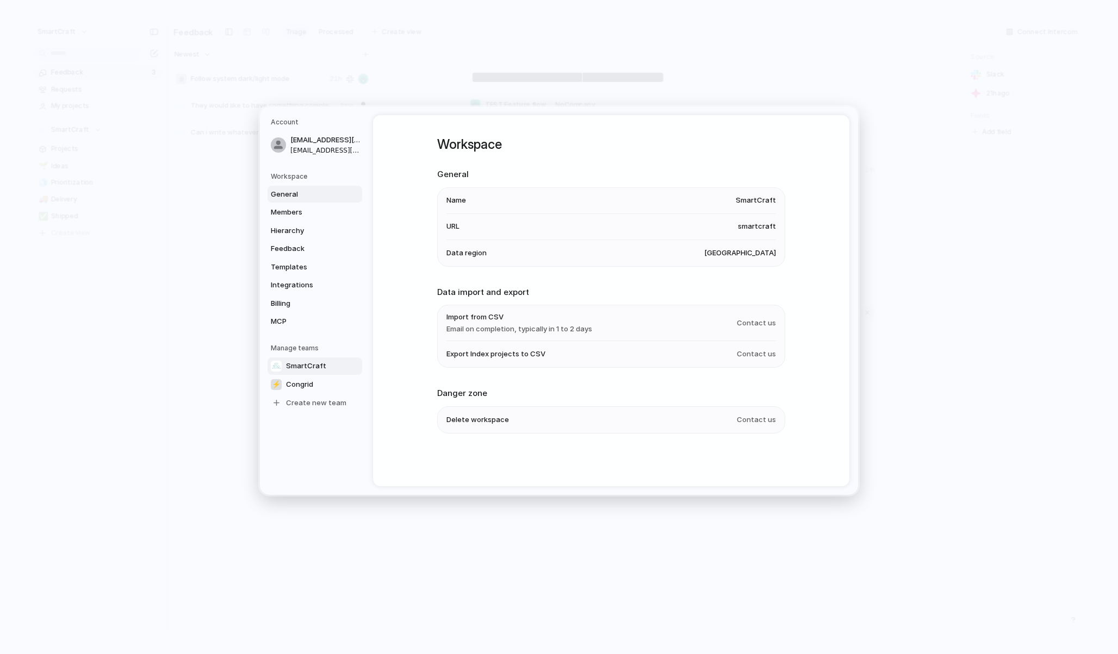
click at [313, 363] on span "SmartCraft" at bounding box center [306, 366] width 40 height 11
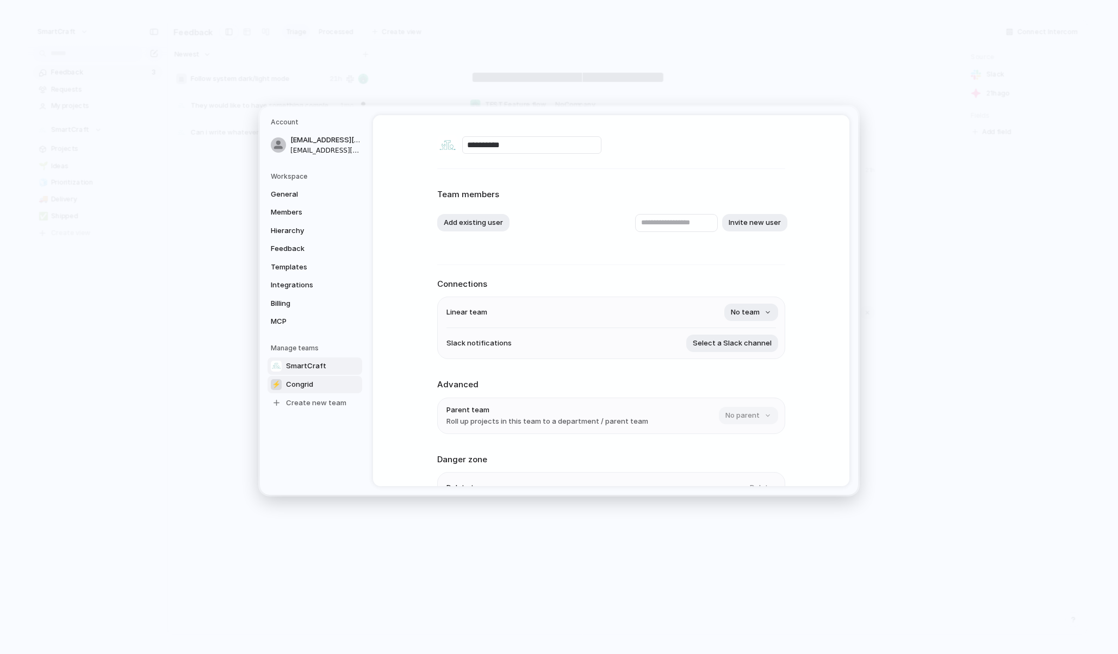
click at [307, 384] on span "Congrid" at bounding box center [299, 384] width 27 height 11
click at [310, 377] on link "⚡ Congrid" at bounding box center [314, 384] width 95 height 17
click at [315, 365] on span "SmartCraft" at bounding box center [306, 366] width 40 height 11
click at [310, 380] on span "Congrid" at bounding box center [299, 384] width 27 height 11
type input "*******"
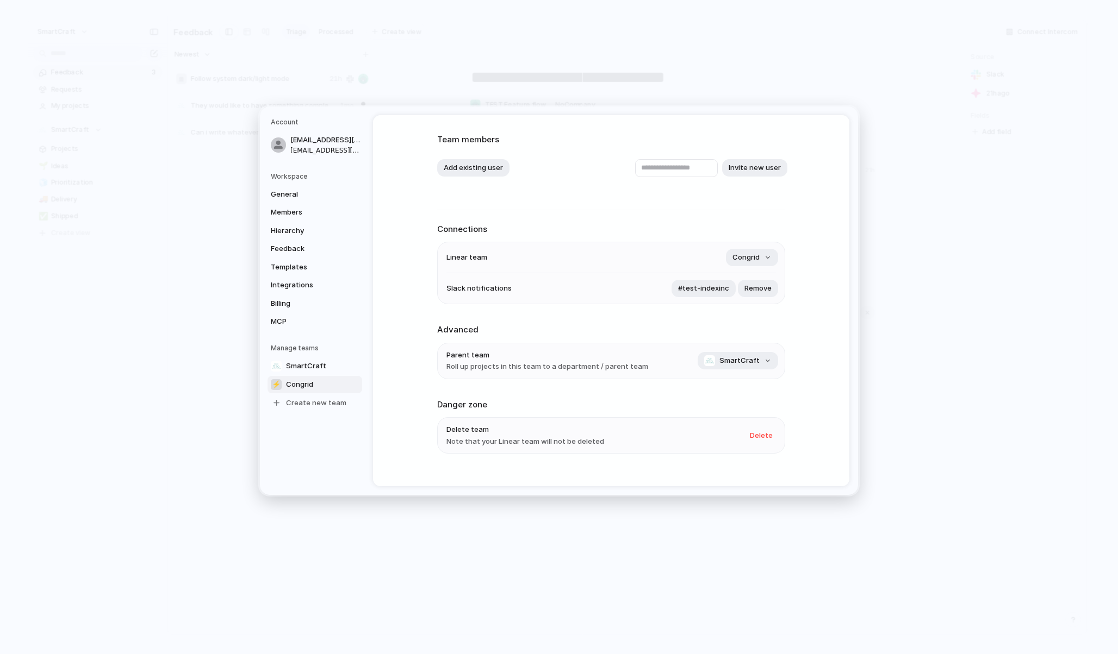
scroll to position [73, 0]
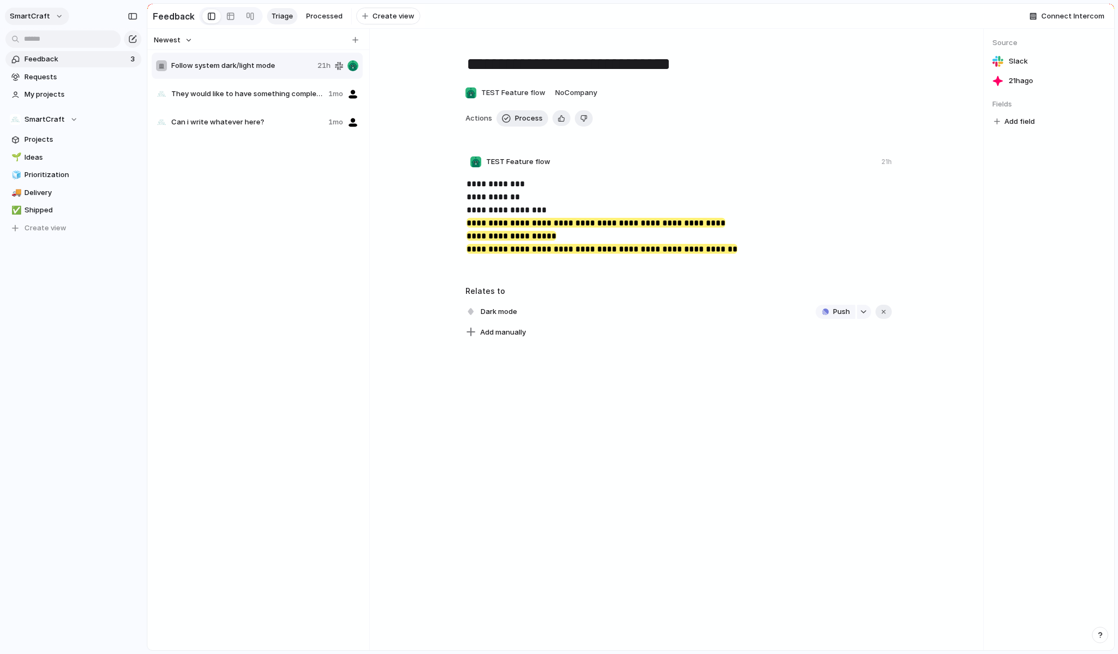
click at [52, 16] on button "SmartCraft" at bounding box center [37, 16] width 64 height 17
click at [51, 37] on span "Settings" at bounding box center [40, 40] width 30 height 11
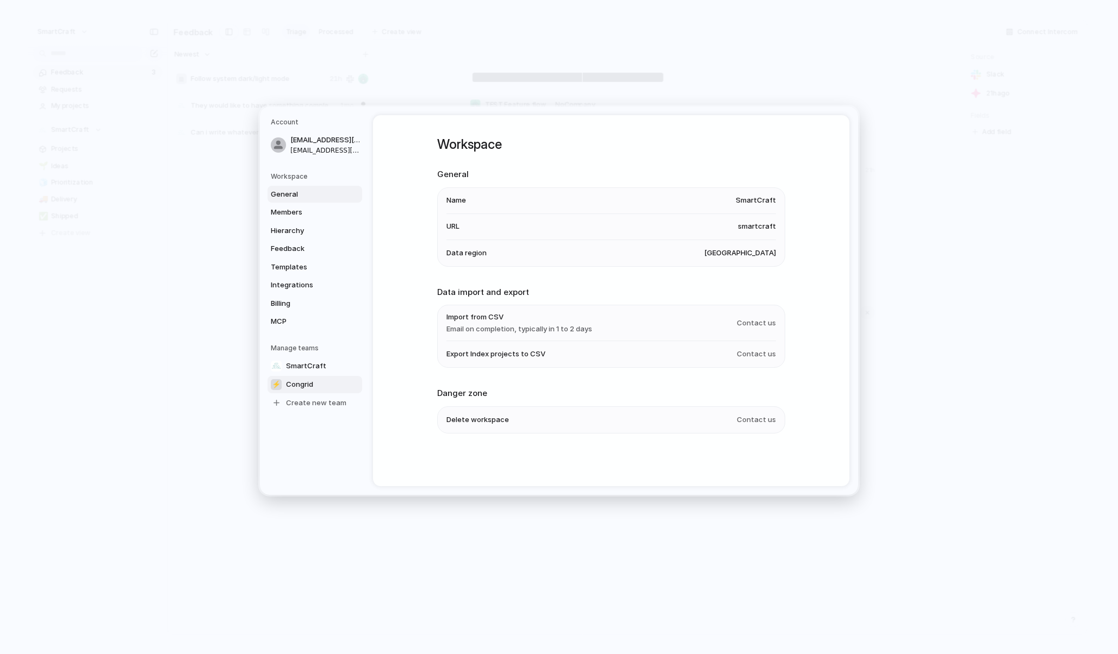
click at [311, 378] on link "⚡ Congrid" at bounding box center [314, 384] width 95 height 17
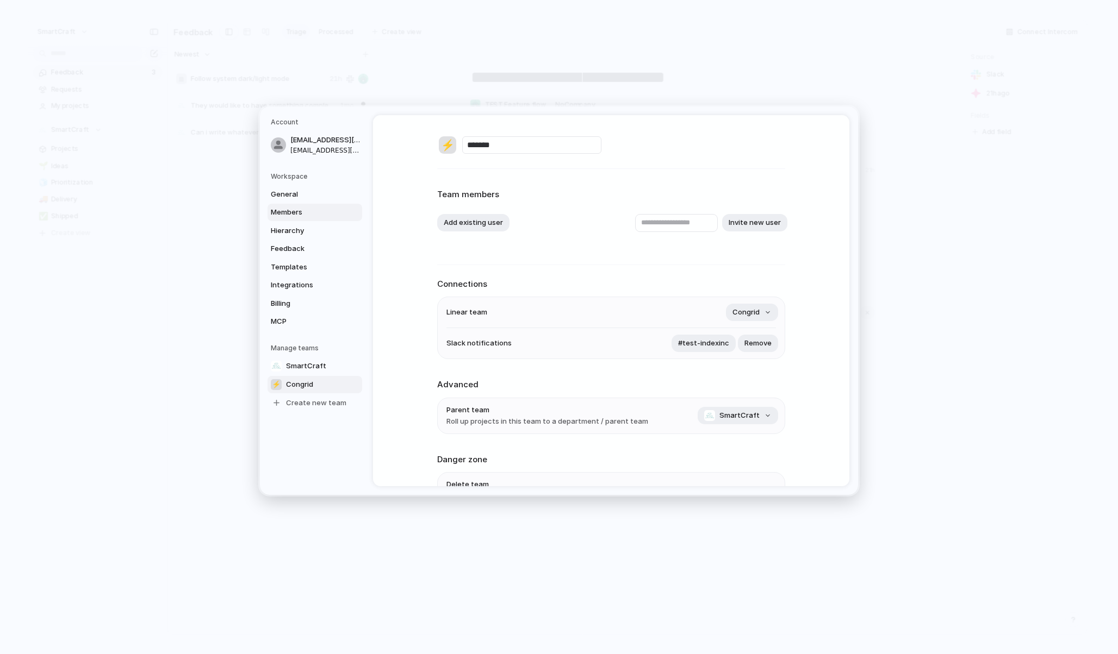
click at [305, 216] on span "Members" at bounding box center [306, 212] width 70 height 11
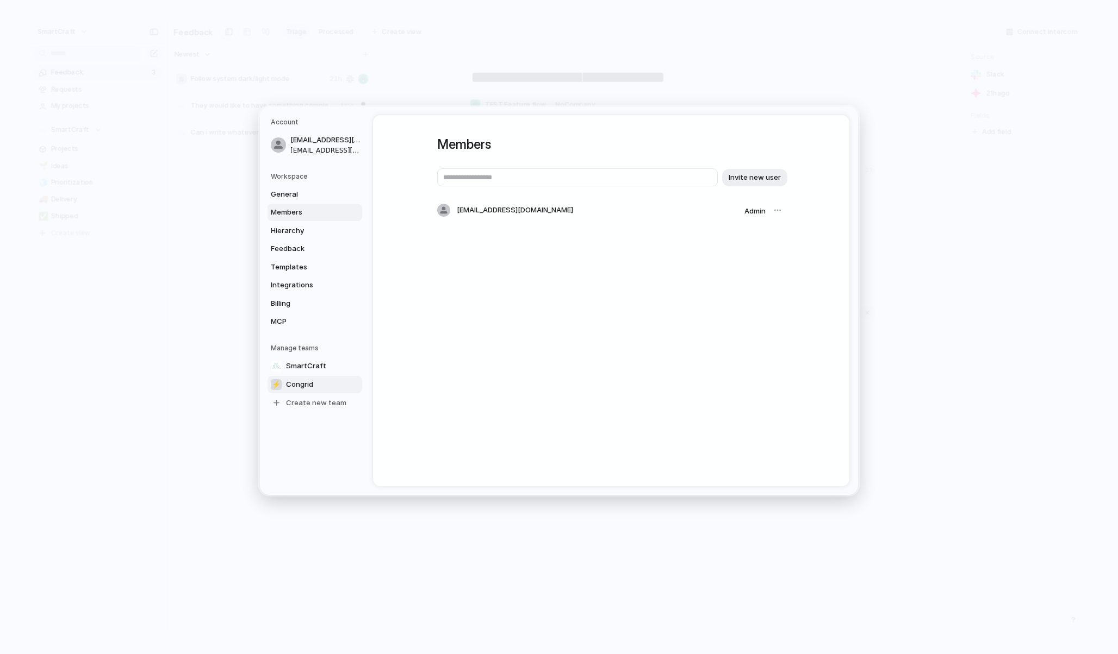
click at [310, 387] on span "Congrid" at bounding box center [299, 384] width 27 height 11
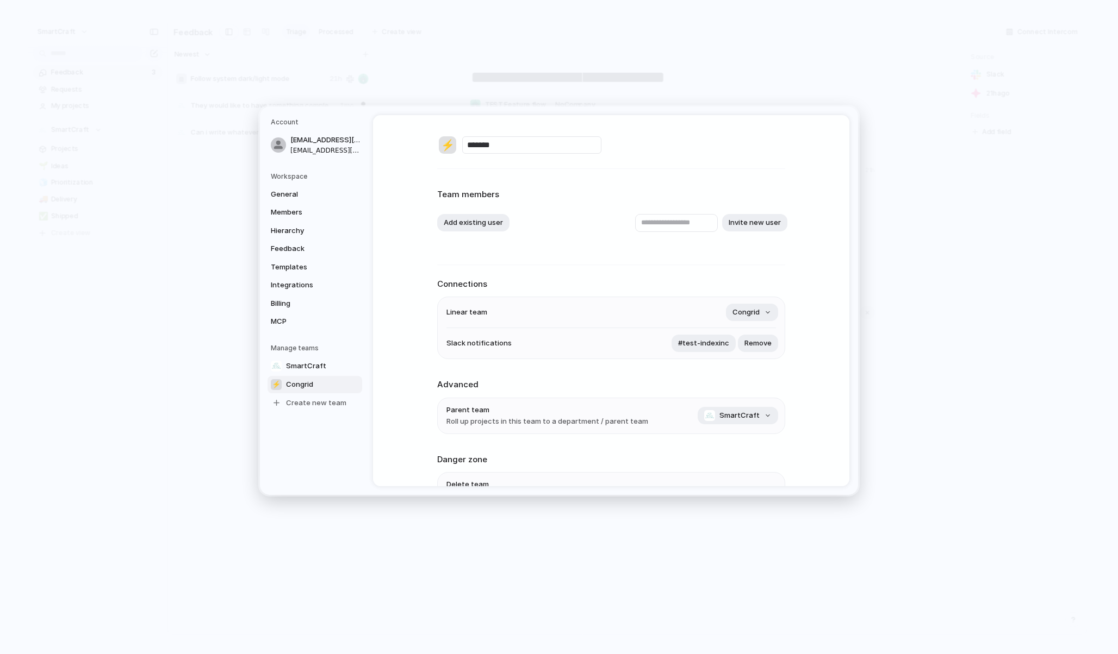
click at [545, 227] on div "Add existing user Invite new user" at bounding box center [611, 223] width 348 height 18
click at [498, 226] on button "Add existing user" at bounding box center [473, 222] width 72 height 17
click at [501, 272] on span "[EMAIL_ADDRESS][DOMAIN_NAME]" at bounding box center [515, 270] width 116 height 11
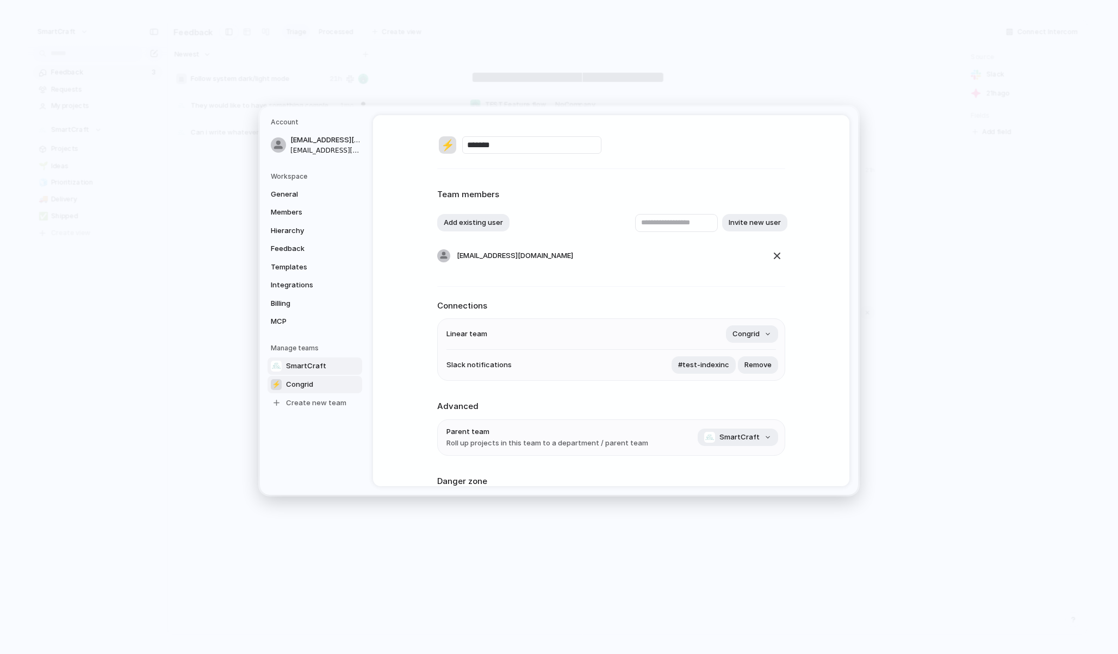
click at [329, 365] on link "SmartCraft" at bounding box center [314, 366] width 95 height 17
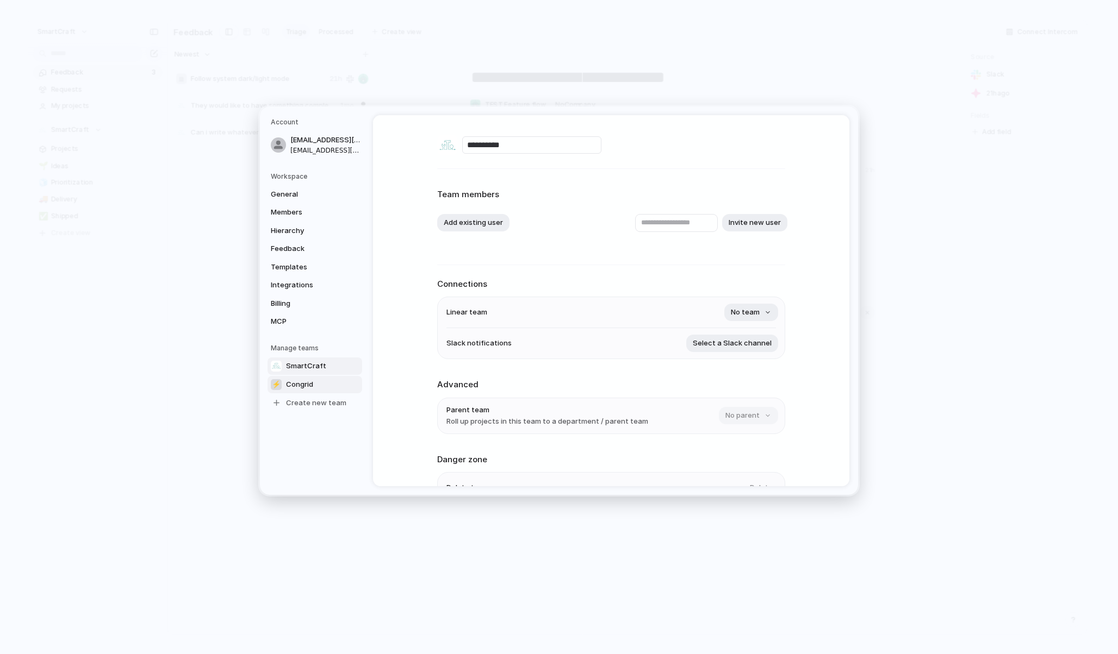
click at [311, 389] on span "Congrid" at bounding box center [299, 384] width 27 height 11
type input "*******"
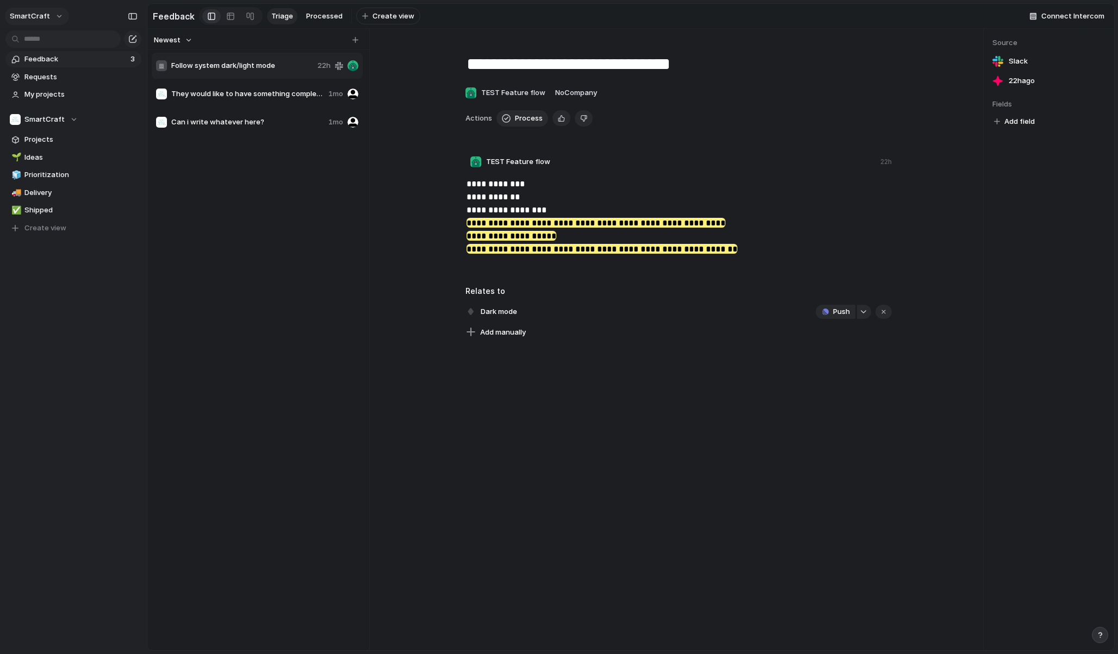
click at [45, 11] on span "SmartCraft" at bounding box center [30, 16] width 40 height 11
click at [49, 38] on span "Settings" at bounding box center [40, 40] width 30 height 11
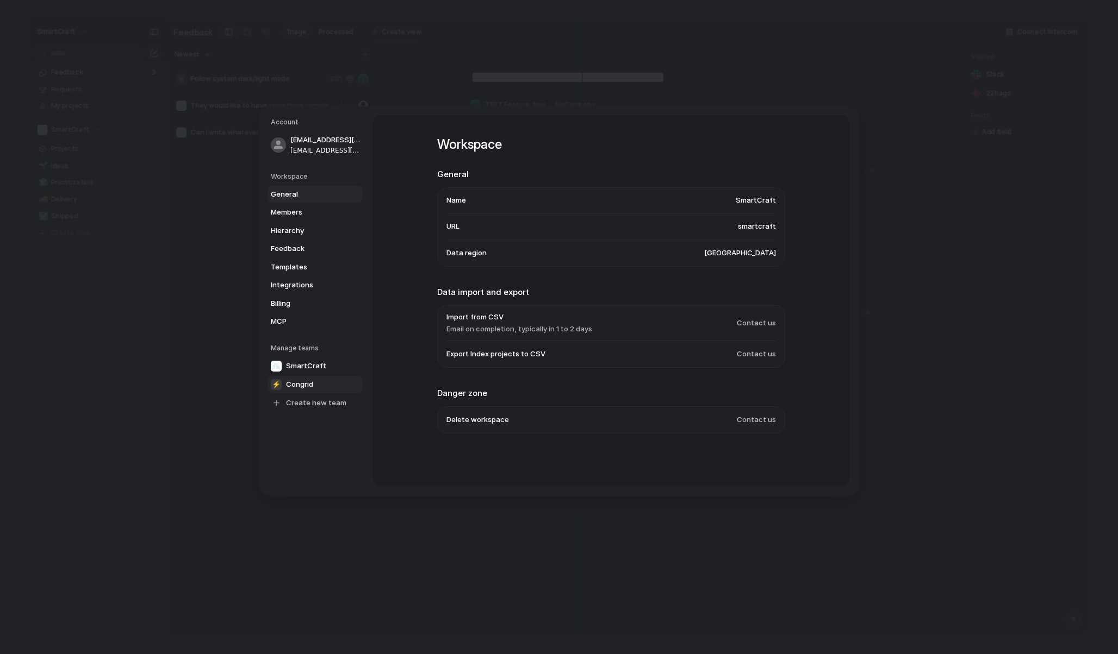
click at [316, 384] on link "⚡ Congrid" at bounding box center [314, 384] width 95 height 17
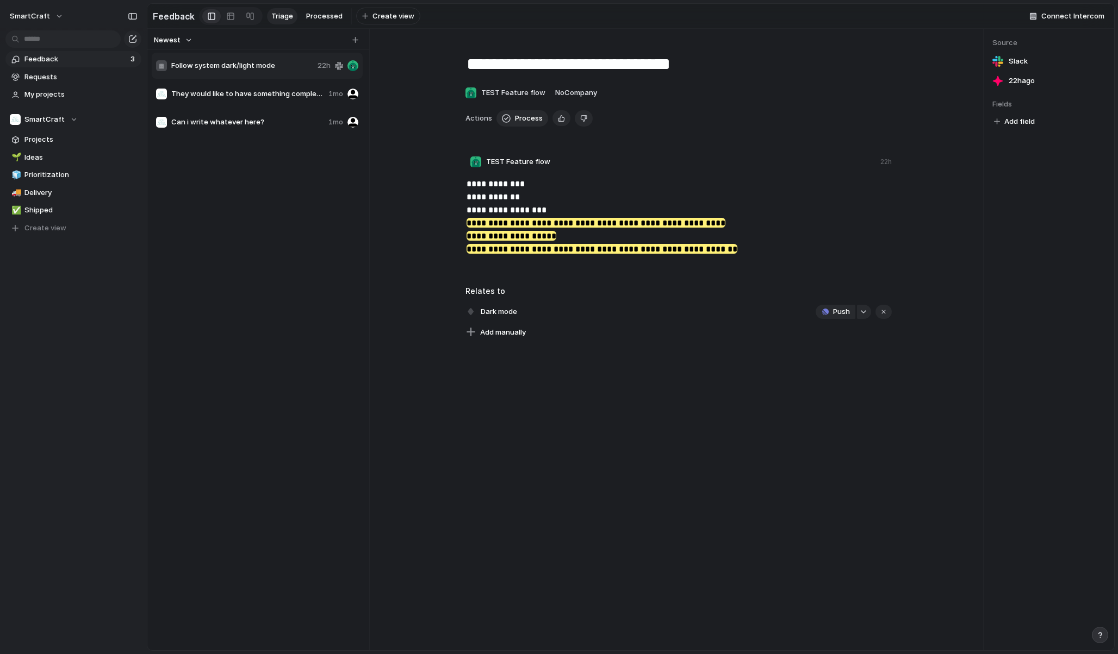
click at [221, 278] on div "Follow system dark/light mode 22h They would like to have something completely …" at bounding box center [258, 347] width 213 height 591
drag, startPoint x: 569, startPoint y: 380, endPoint x: 583, endPoint y: 383, distance: 14.4
click at [583, 383] on div "**********" at bounding box center [677, 340] width 609 height 622
